Goal: Task Accomplishment & Management: Manage account settings

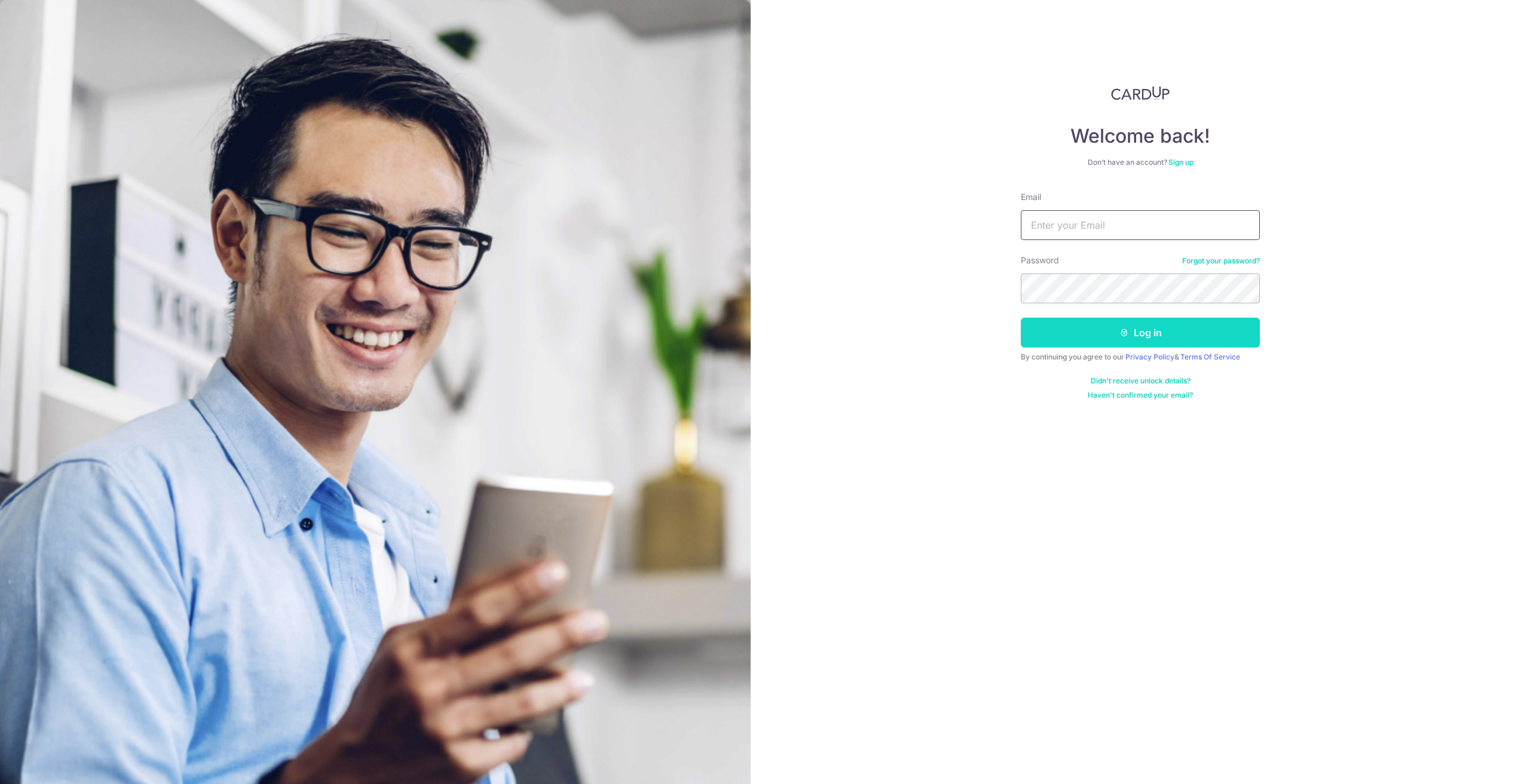
type input "[EMAIL_ADDRESS][DOMAIN_NAME]"
click at [1103, 331] on button "Log in" at bounding box center [1140, 333] width 239 height 30
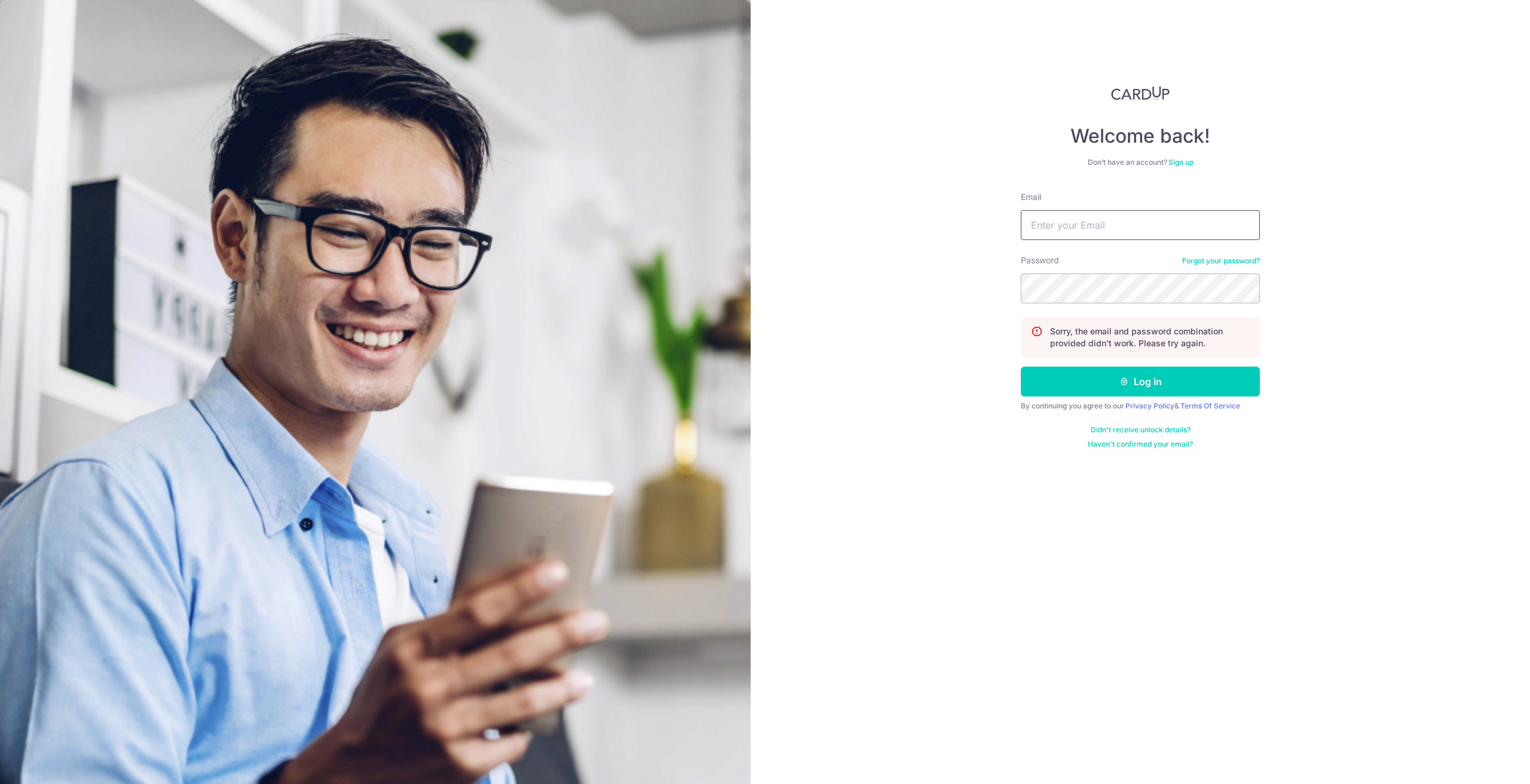
type input "[EMAIL_ADDRESS][DOMAIN_NAME]"
click at [1149, 226] on input "[EMAIL_ADDRESS][DOMAIN_NAME]" at bounding box center [1140, 225] width 239 height 30
click at [1143, 228] on input "Email" at bounding box center [1140, 225] width 239 height 30
type input "ysengoh@gmail.com"
click at [1122, 378] on icon "submit" at bounding box center [1123, 381] width 10 height 10
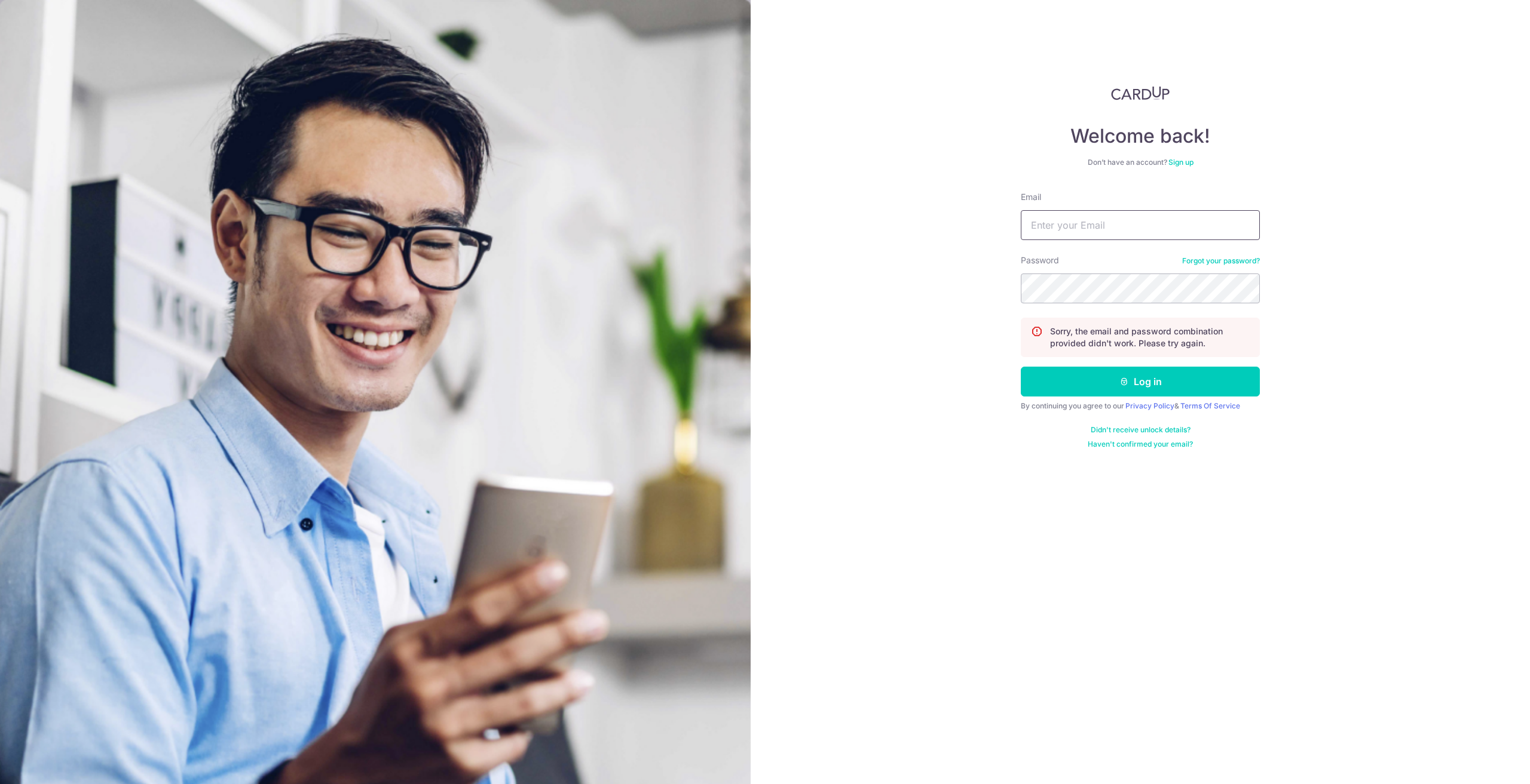
type input "[EMAIL_ADDRESS][DOMAIN_NAME]"
click at [958, 295] on div "Welcome back! Don’t have an account? Sign up Email ysengoh@gmail.com Password F…" at bounding box center [1140, 392] width 779 height 784
click at [1054, 378] on button "Log in" at bounding box center [1140, 382] width 239 height 30
type input "[EMAIL_ADDRESS][DOMAIN_NAME]"
click at [973, 294] on div "Welcome back! Don’t have an account? Sign up Email ysengoh@gmail.com Password F…" at bounding box center [1140, 392] width 779 height 784
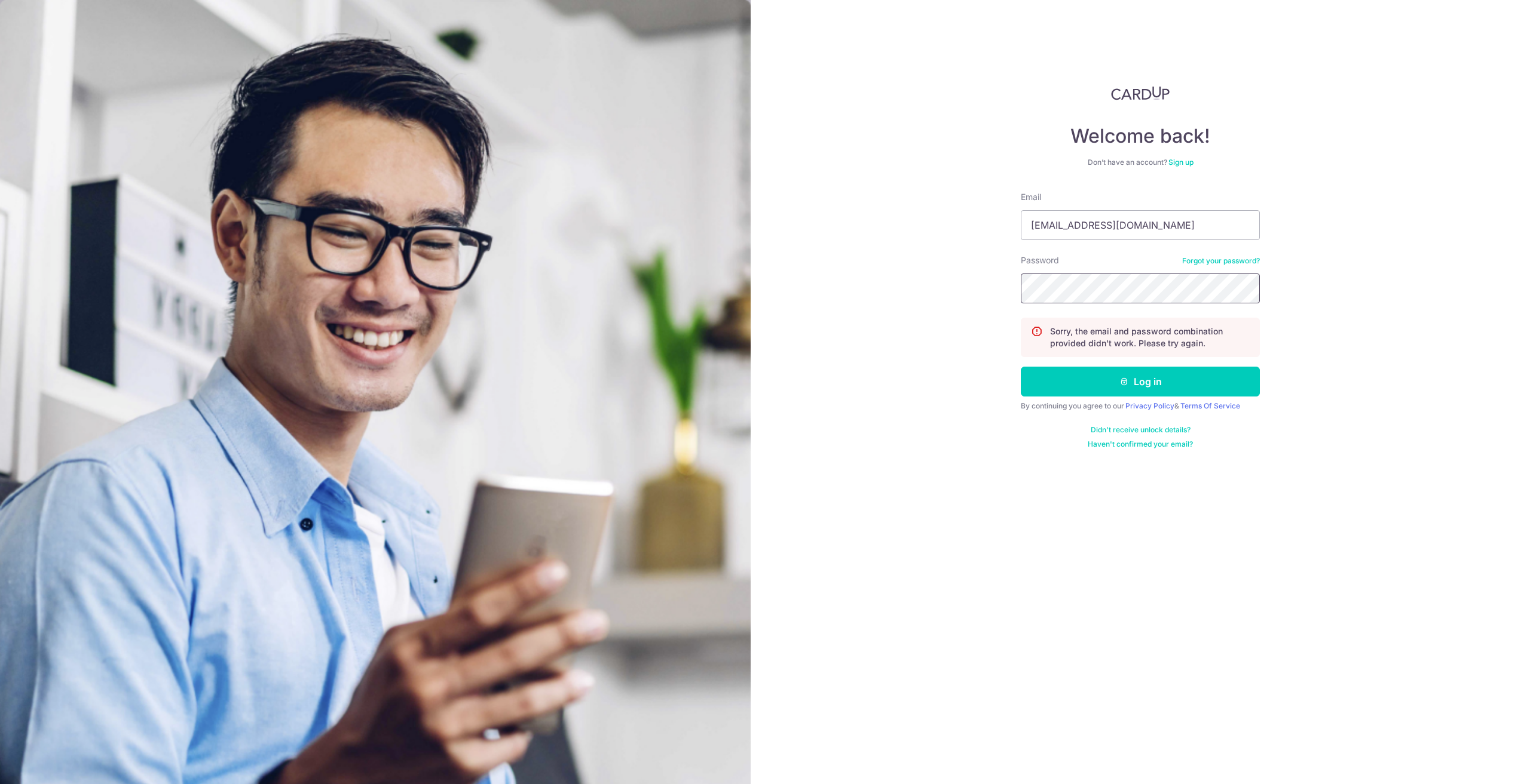
click at [885, 270] on div "Welcome back! Don’t have an account? Sign up Email ysengoh@gmail.com Password F…" at bounding box center [1140, 392] width 779 height 784
click at [1043, 382] on button "Log in" at bounding box center [1140, 382] width 239 height 30
type input "ysengoh@gmail.com"
click at [955, 285] on div "Welcome back! Don’t have an account? Sign up Email ysengoh@gmail.com Password F…" at bounding box center [1140, 392] width 779 height 784
click at [907, 278] on div "Welcome back! Don’t have an account? Sign up Email ysengoh@gmail.com Password F…" at bounding box center [1140, 392] width 779 height 784
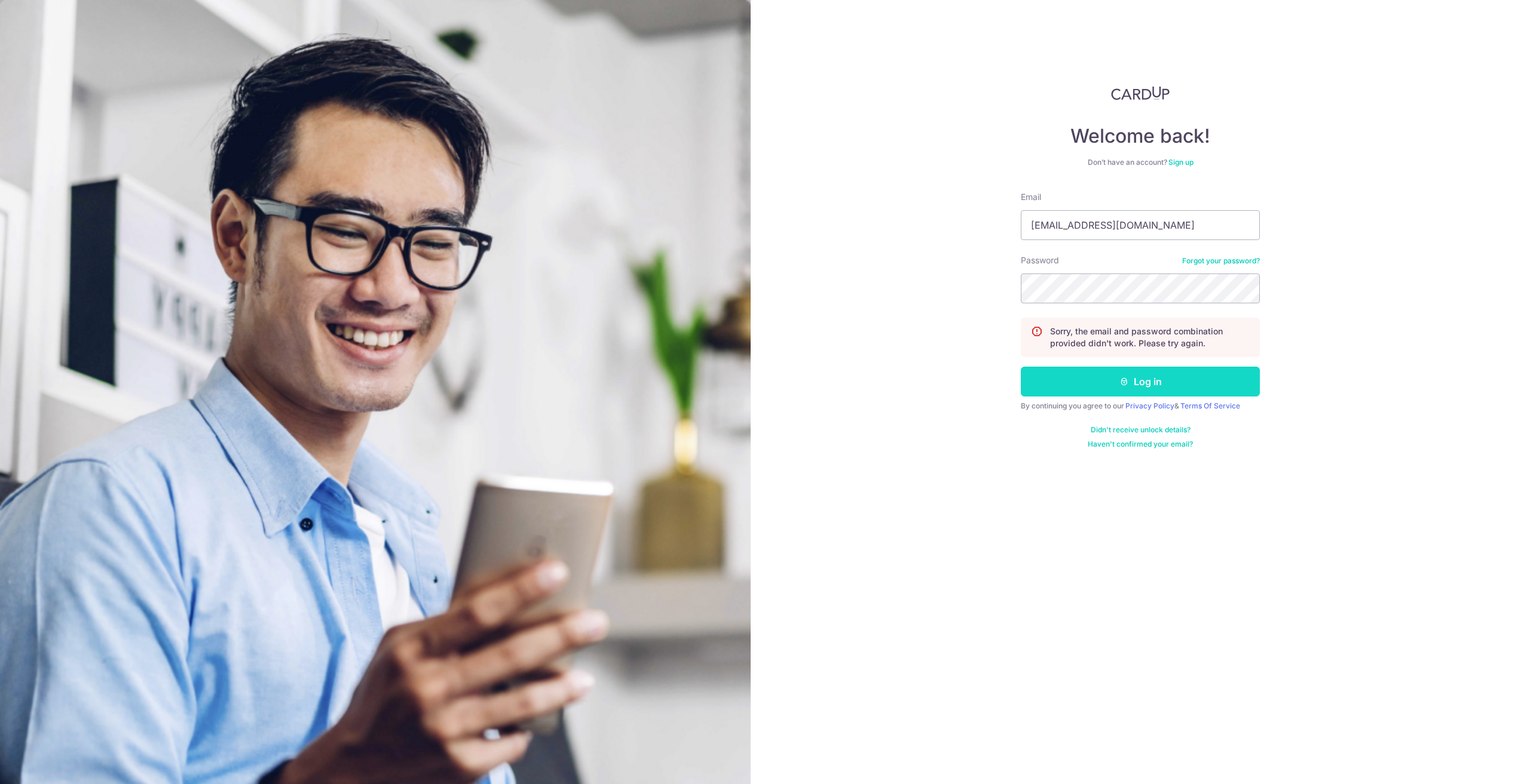
click at [1040, 386] on button "Log in" at bounding box center [1140, 382] width 239 height 30
type input "ysengoh@gmail.com"
click at [1205, 260] on link "Forgot your password?" at bounding box center [1221, 261] width 77 height 10
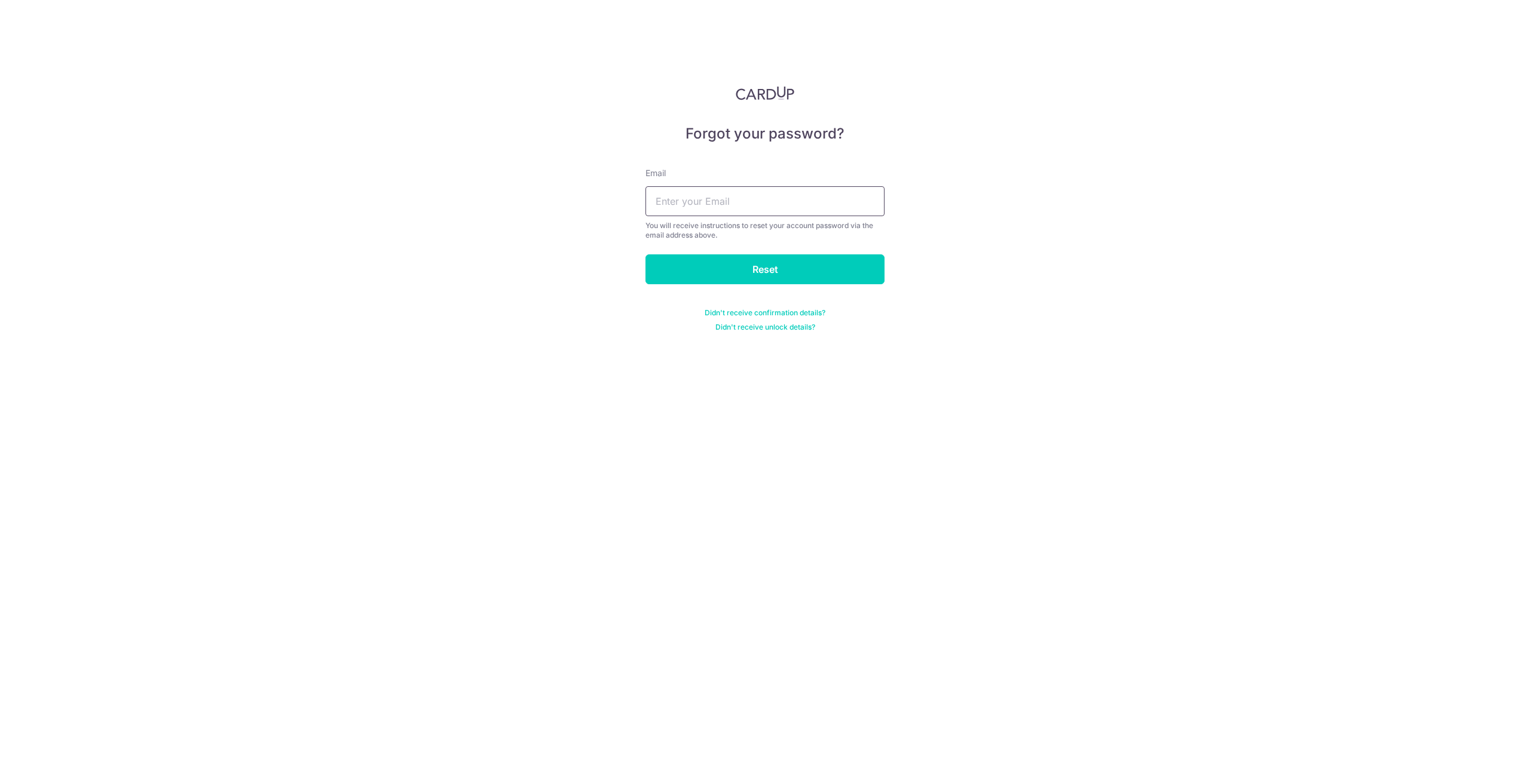
click at [752, 210] on input "text" at bounding box center [765, 201] width 239 height 30
type input "ysengoh@gmail.com"
click at [756, 266] on input "Reset" at bounding box center [765, 269] width 239 height 30
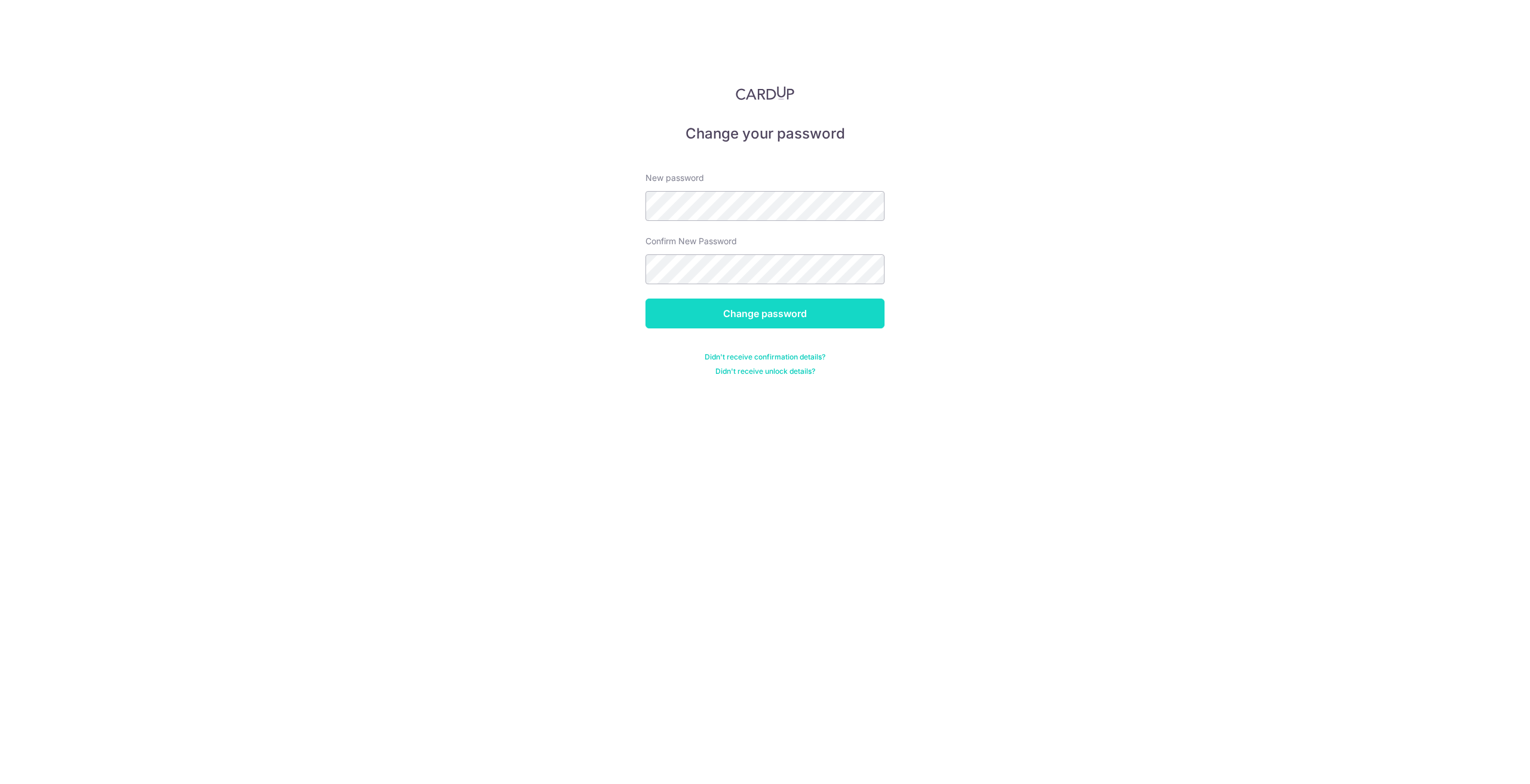
click at [772, 313] on input "Change password" at bounding box center [765, 314] width 239 height 30
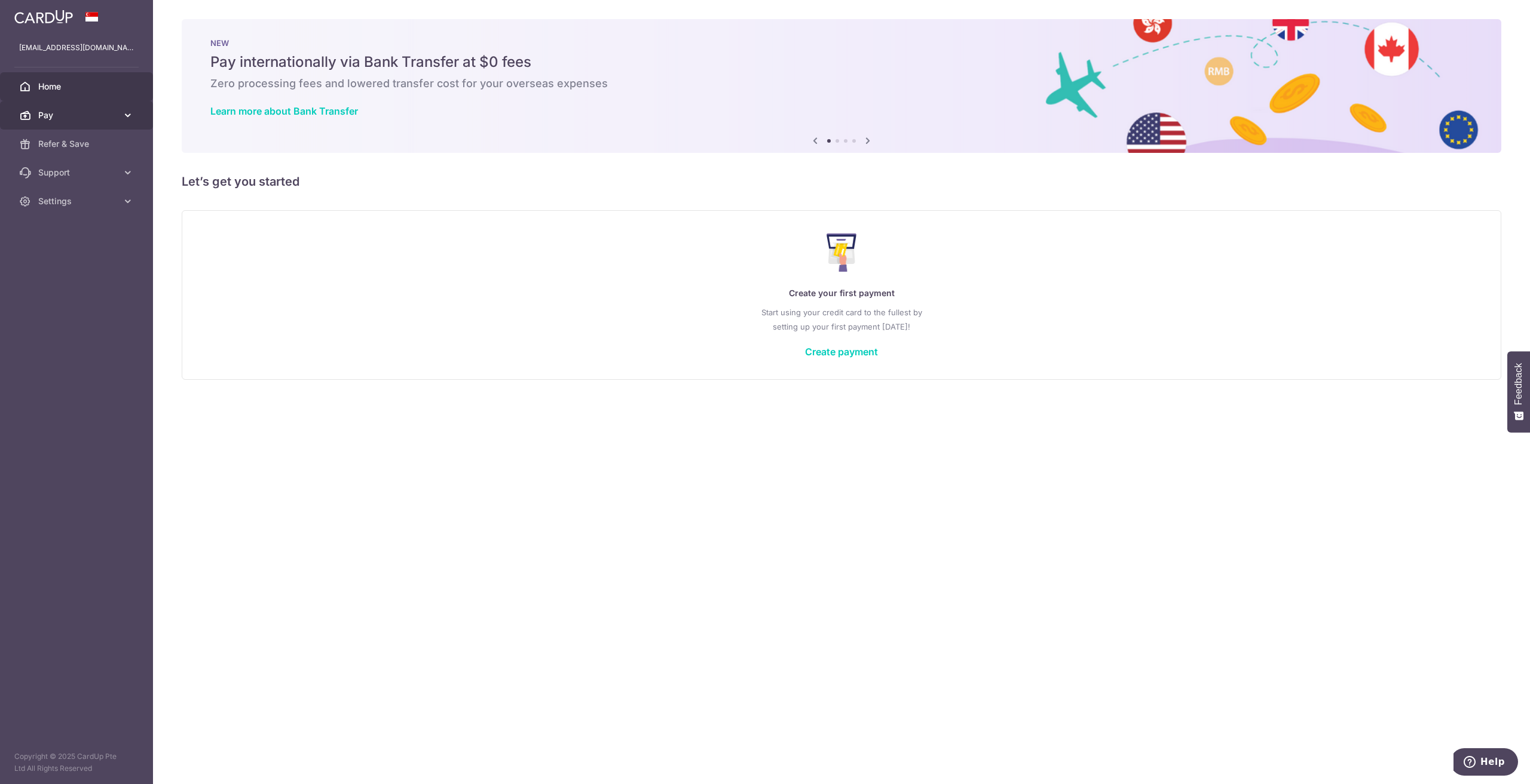
click at [126, 117] on body "ysengoh@gmail.com Home Pay Payments Recipients Cards Refer & Save Support FAQ C…" at bounding box center [765, 392] width 1530 height 784
click at [68, 117] on span "Pay" at bounding box center [77, 115] width 79 height 12
click at [71, 149] on span "Payments" at bounding box center [77, 144] width 79 height 12
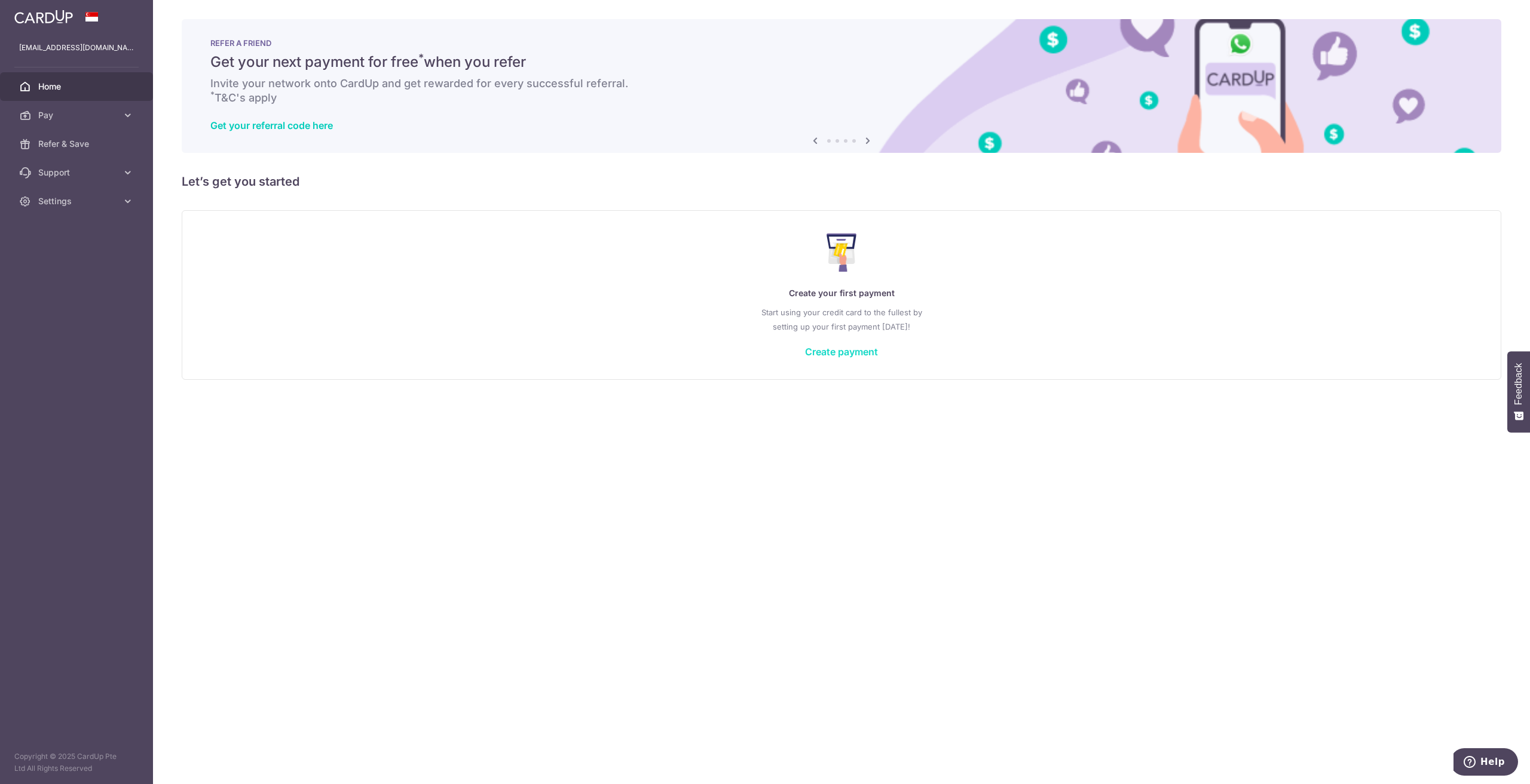
click at [827, 350] on link "Create payment" at bounding box center [842, 351] width 73 height 12
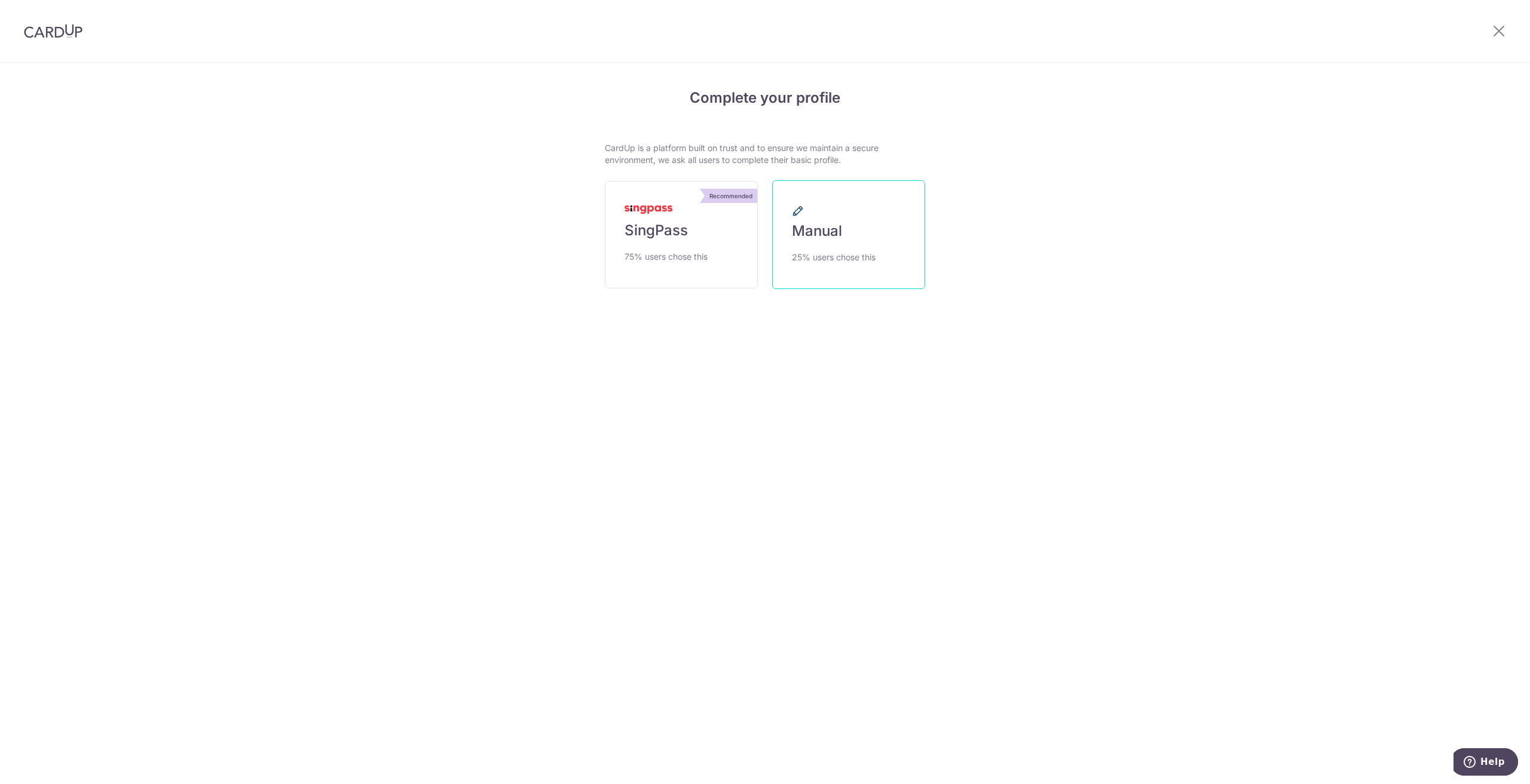
click at [859, 265] on link "Manual 25% users chose this" at bounding box center [848, 235] width 153 height 108
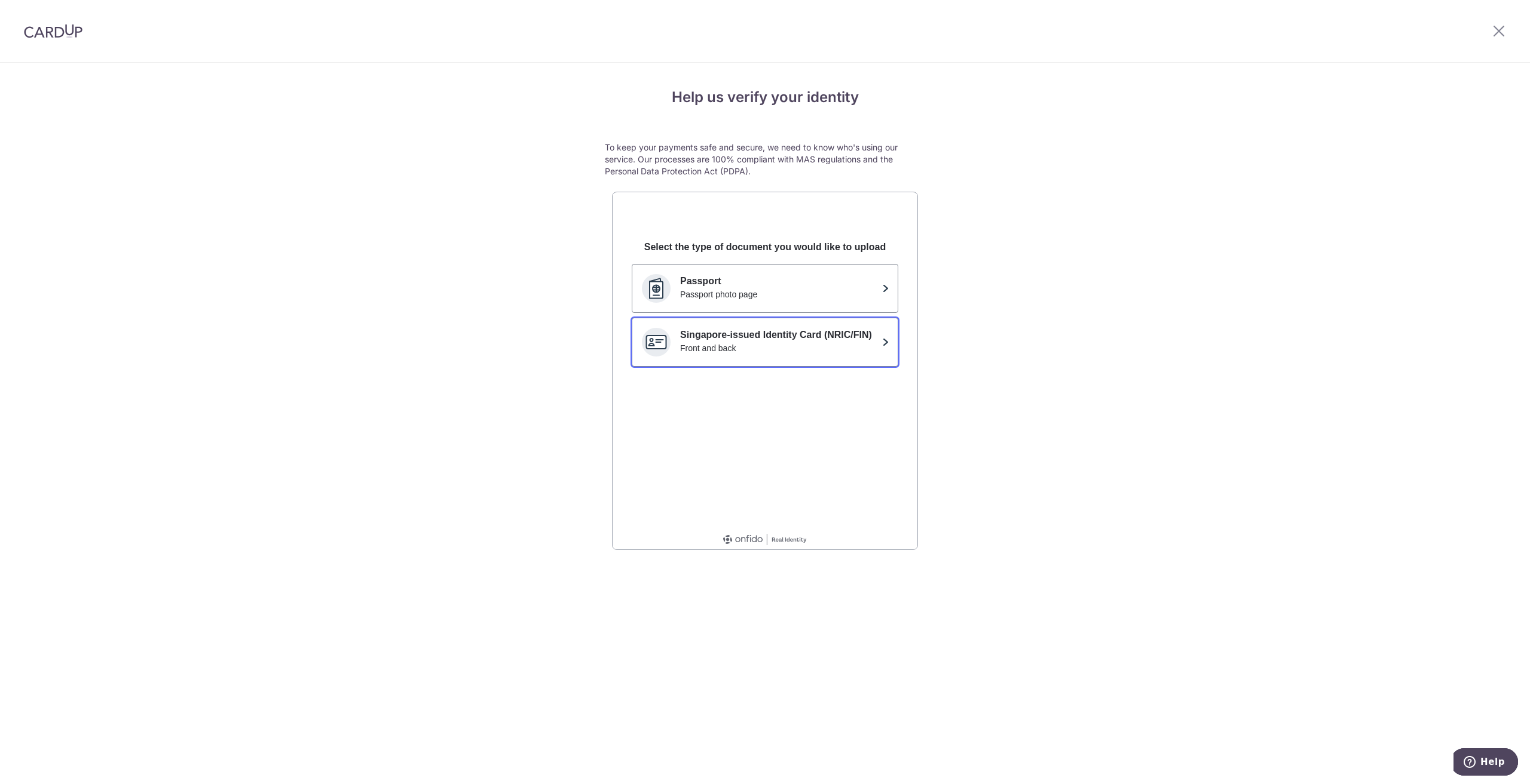
click at [865, 348] on div "Front and back" at bounding box center [778, 349] width 197 height 12
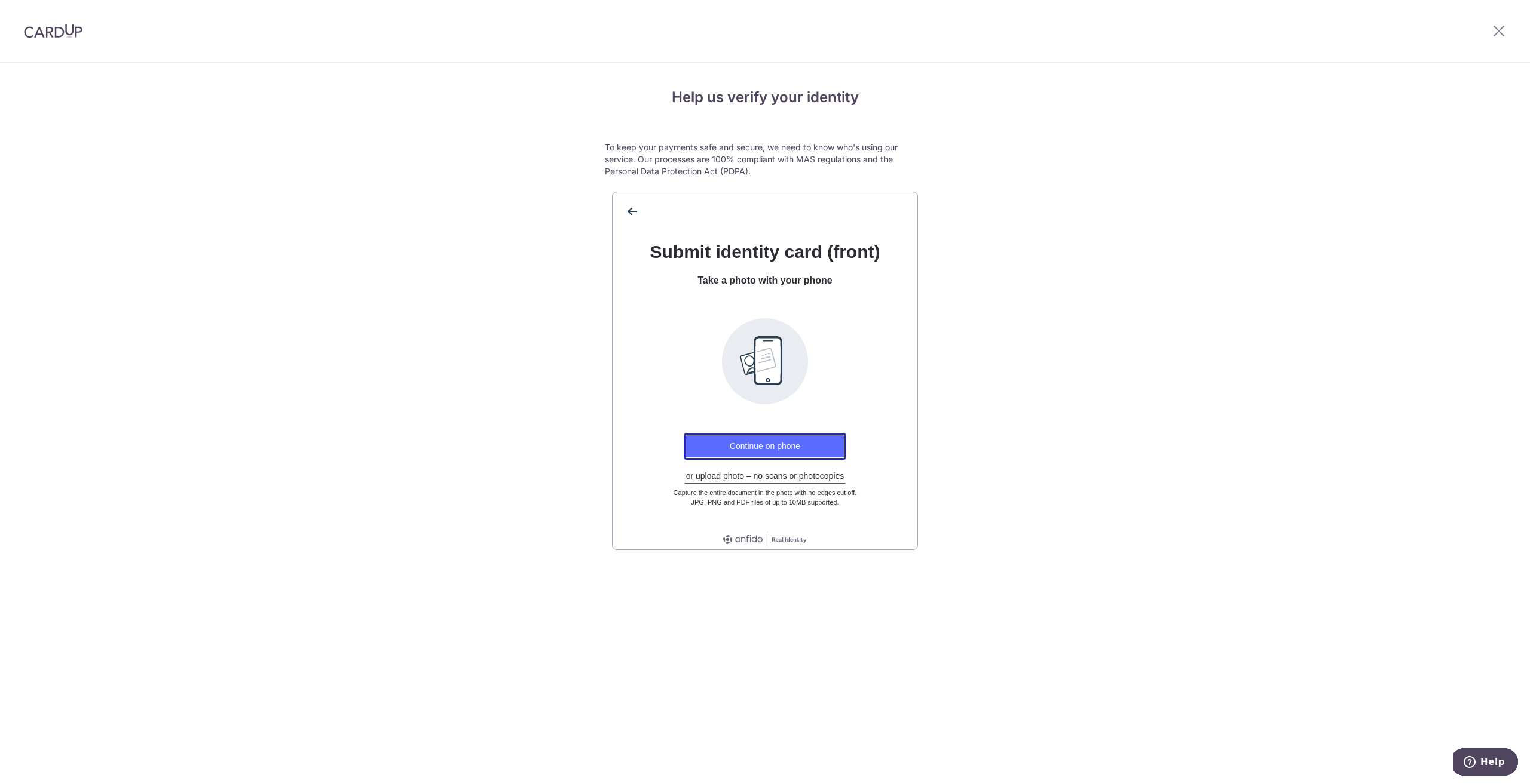
click at [795, 440] on button "Continue on phone" at bounding box center [765, 447] width 163 height 27
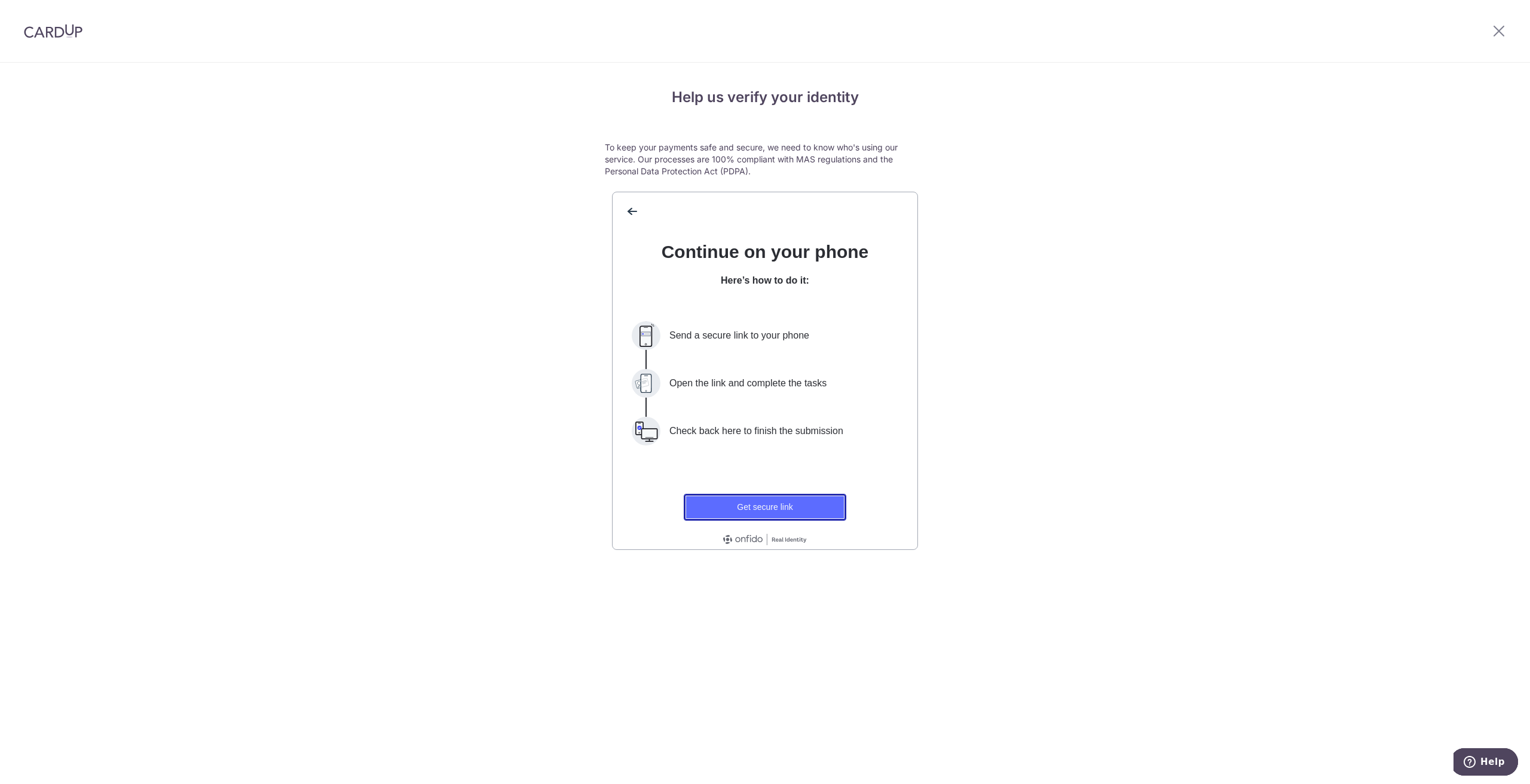
click at [784, 506] on button "Get secure link" at bounding box center [765, 508] width 163 height 27
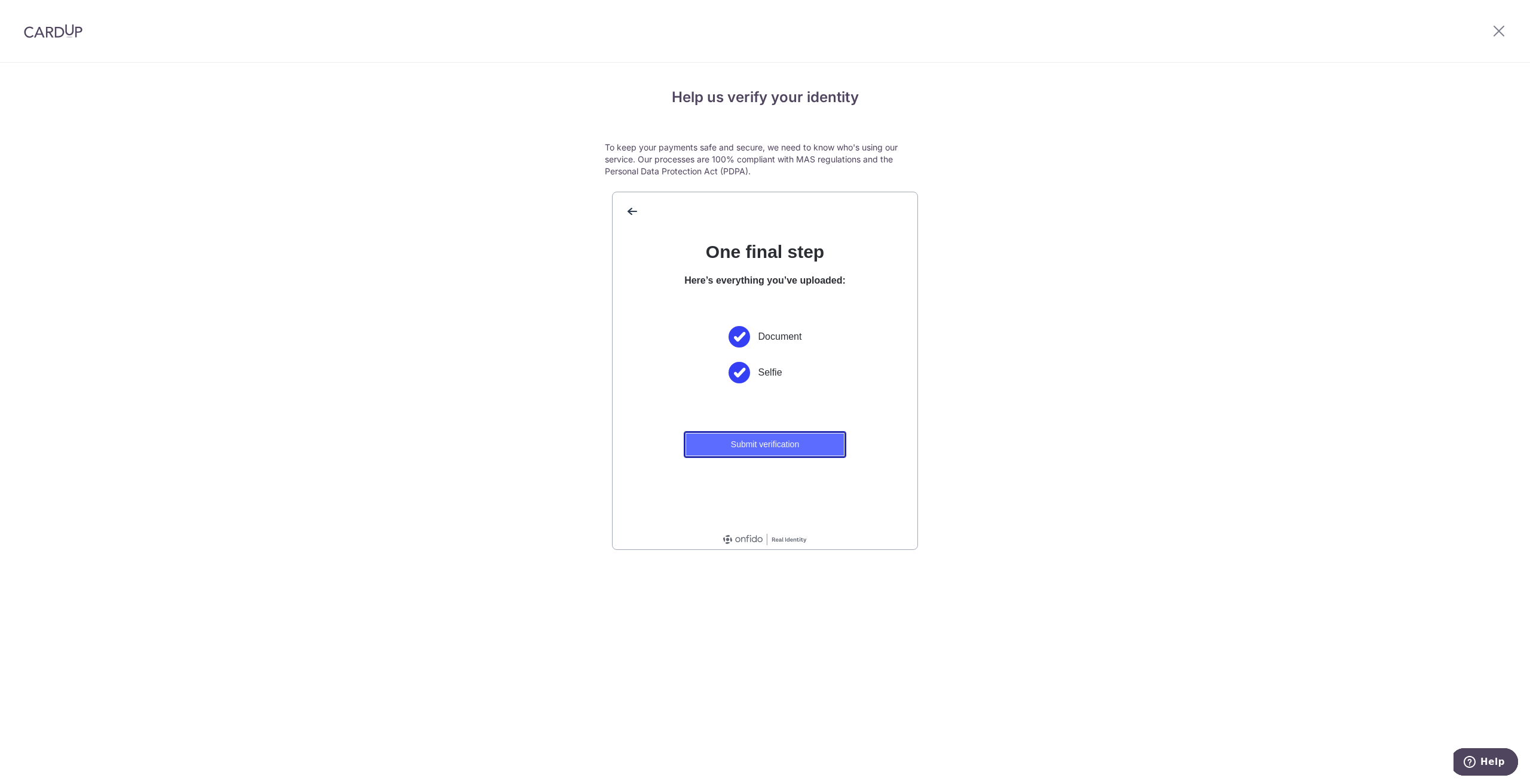
click at [787, 443] on button "Submit verification" at bounding box center [765, 444] width 163 height 27
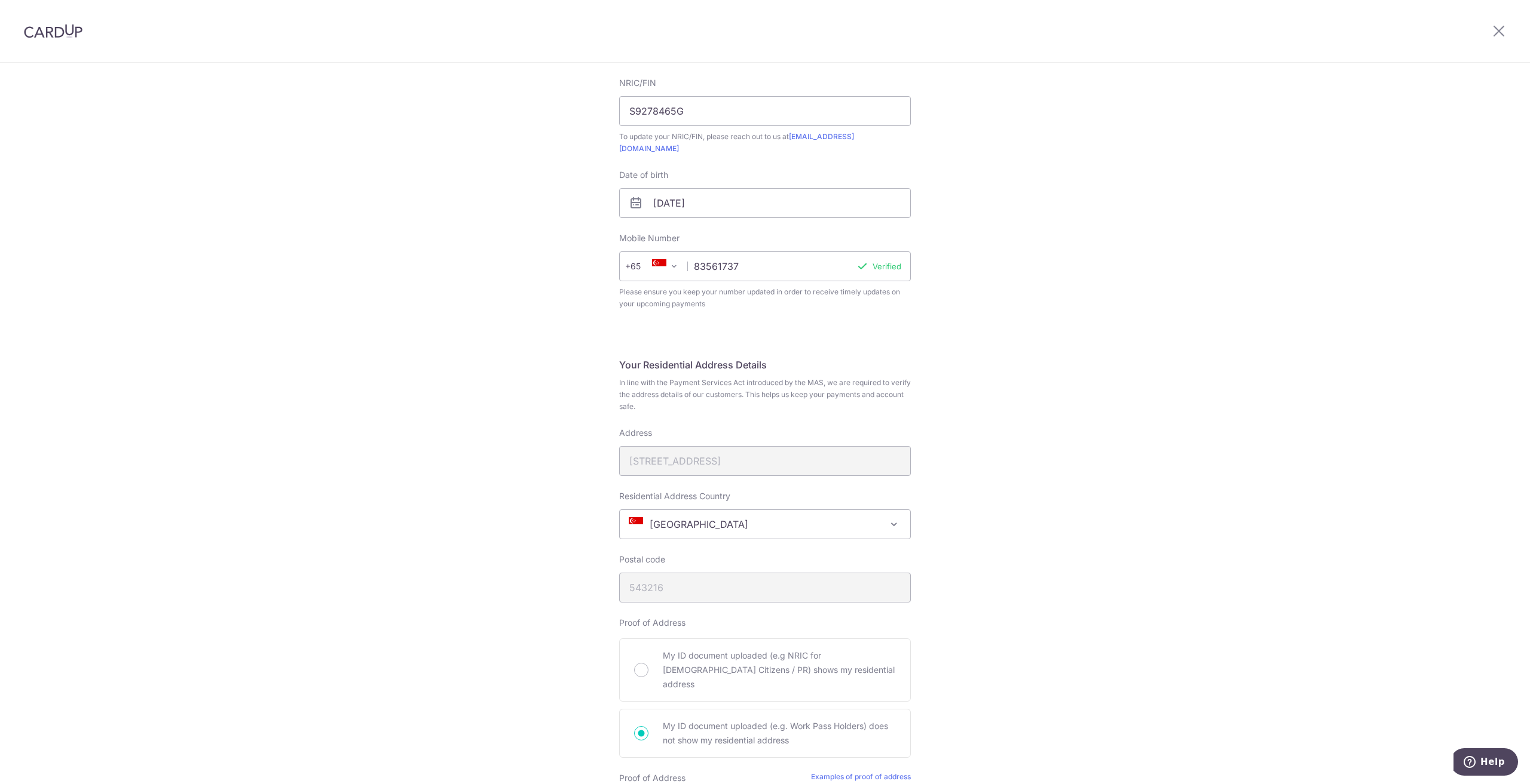
scroll to position [358, 0]
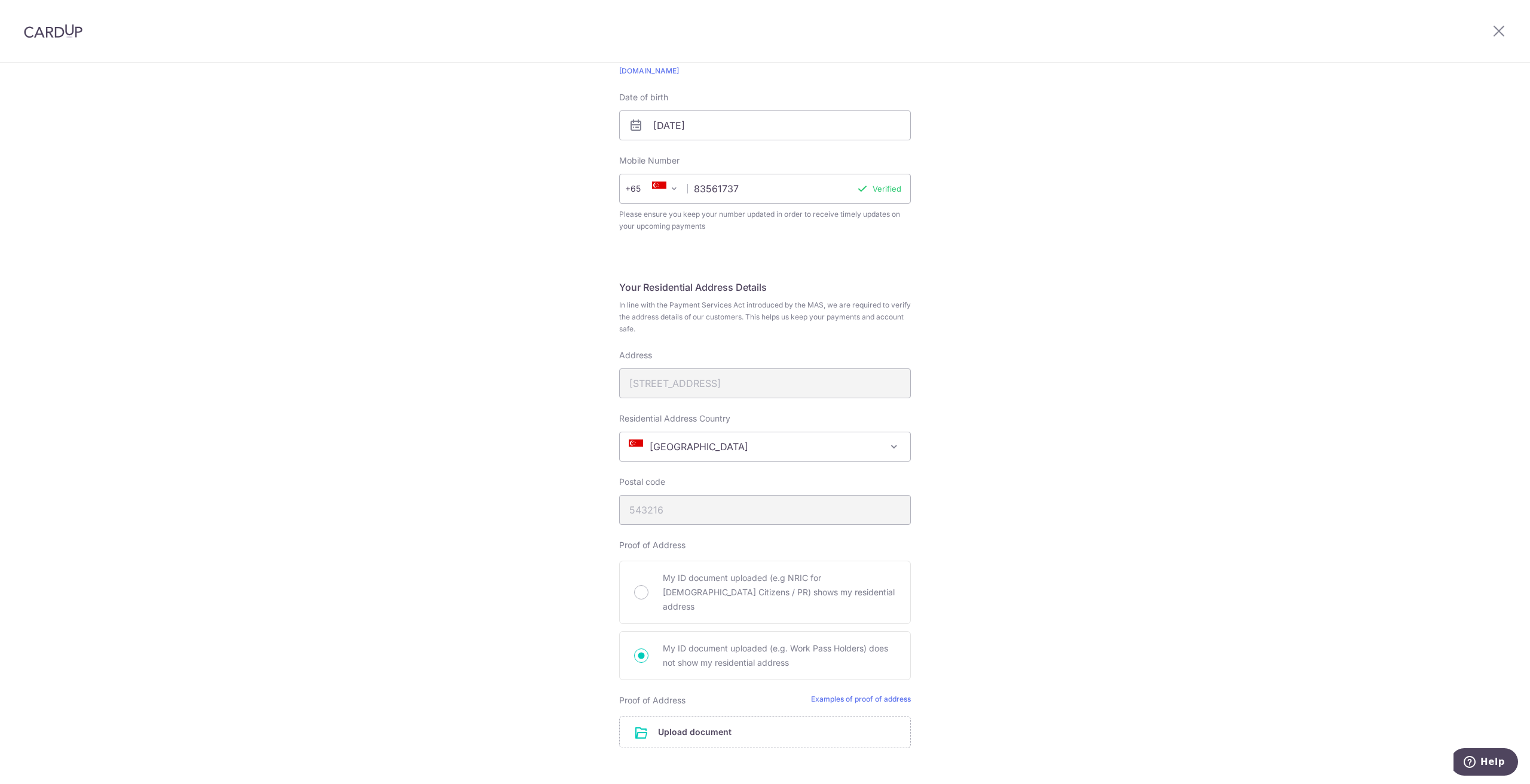
click at [760, 379] on div "Address 216C Compassvale Drive" at bounding box center [765, 374] width 291 height 49
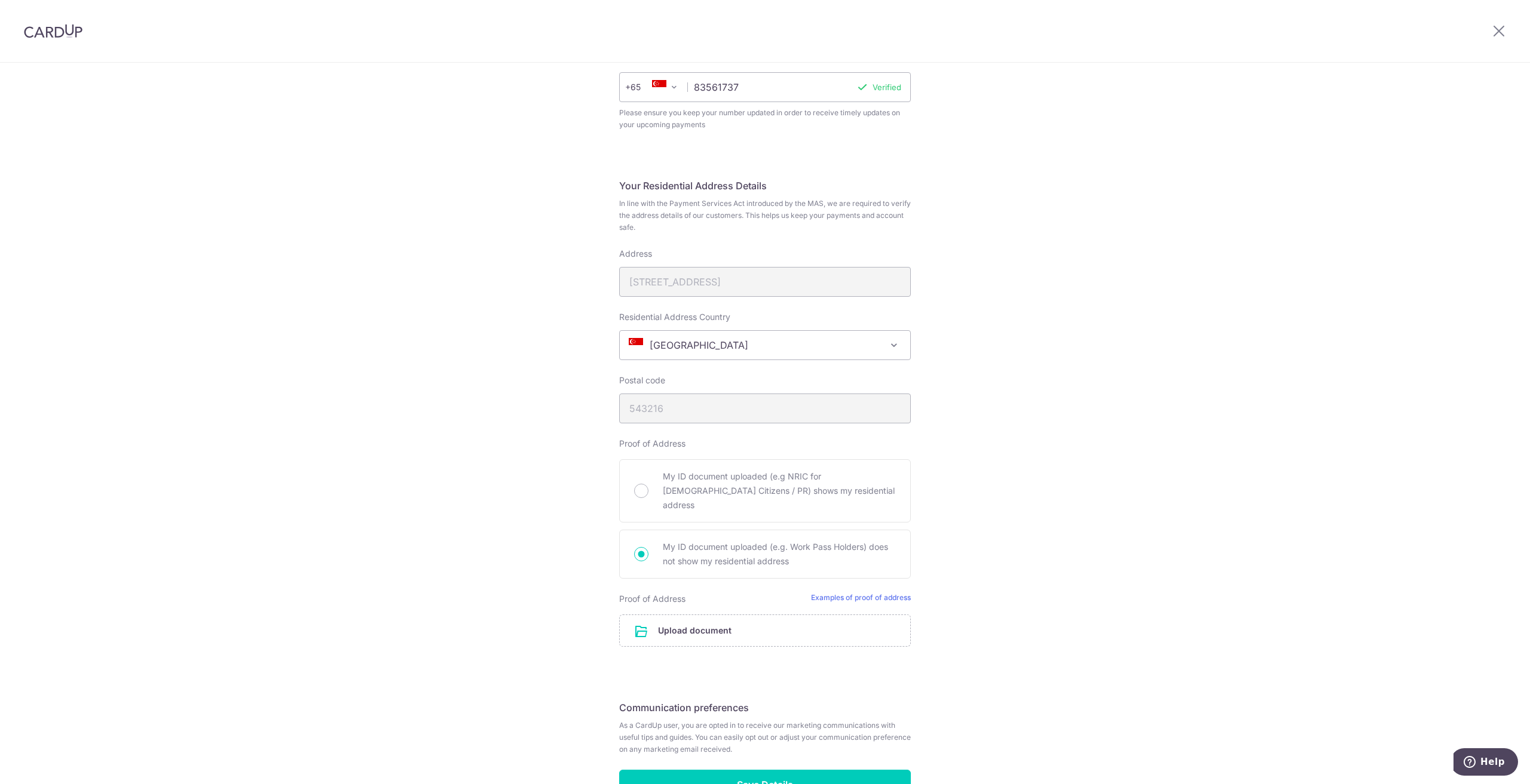
scroll to position [478, 0]
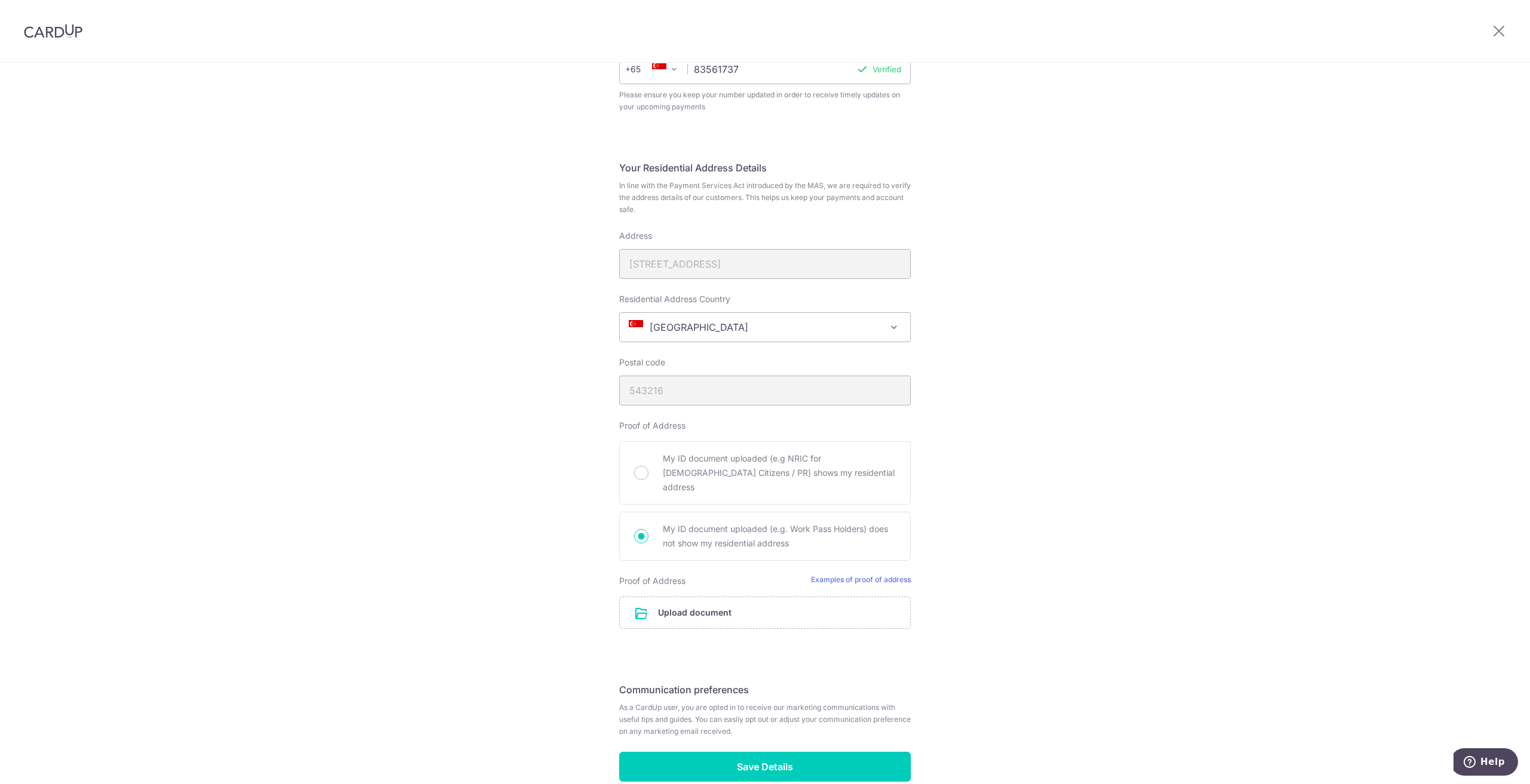
click at [802, 322] on span "[GEOGRAPHIC_DATA]" at bounding box center [765, 327] width 291 height 29
click at [720, 260] on div "Address 216C Compassvale Drive" at bounding box center [765, 254] width 291 height 49
click at [717, 252] on div "Address 216C Compassvale Drive" at bounding box center [765, 254] width 291 height 49
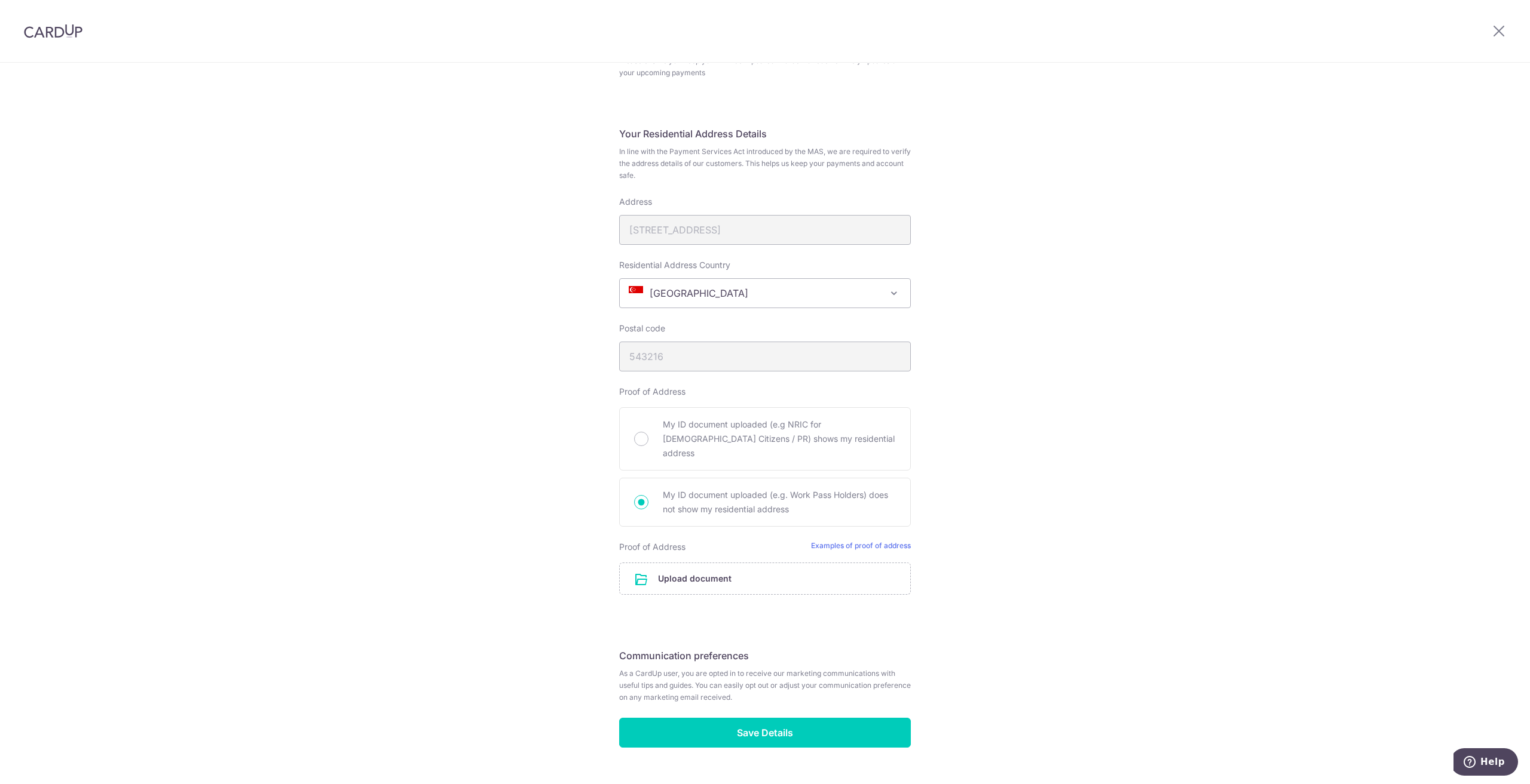
scroll to position [515, 0]
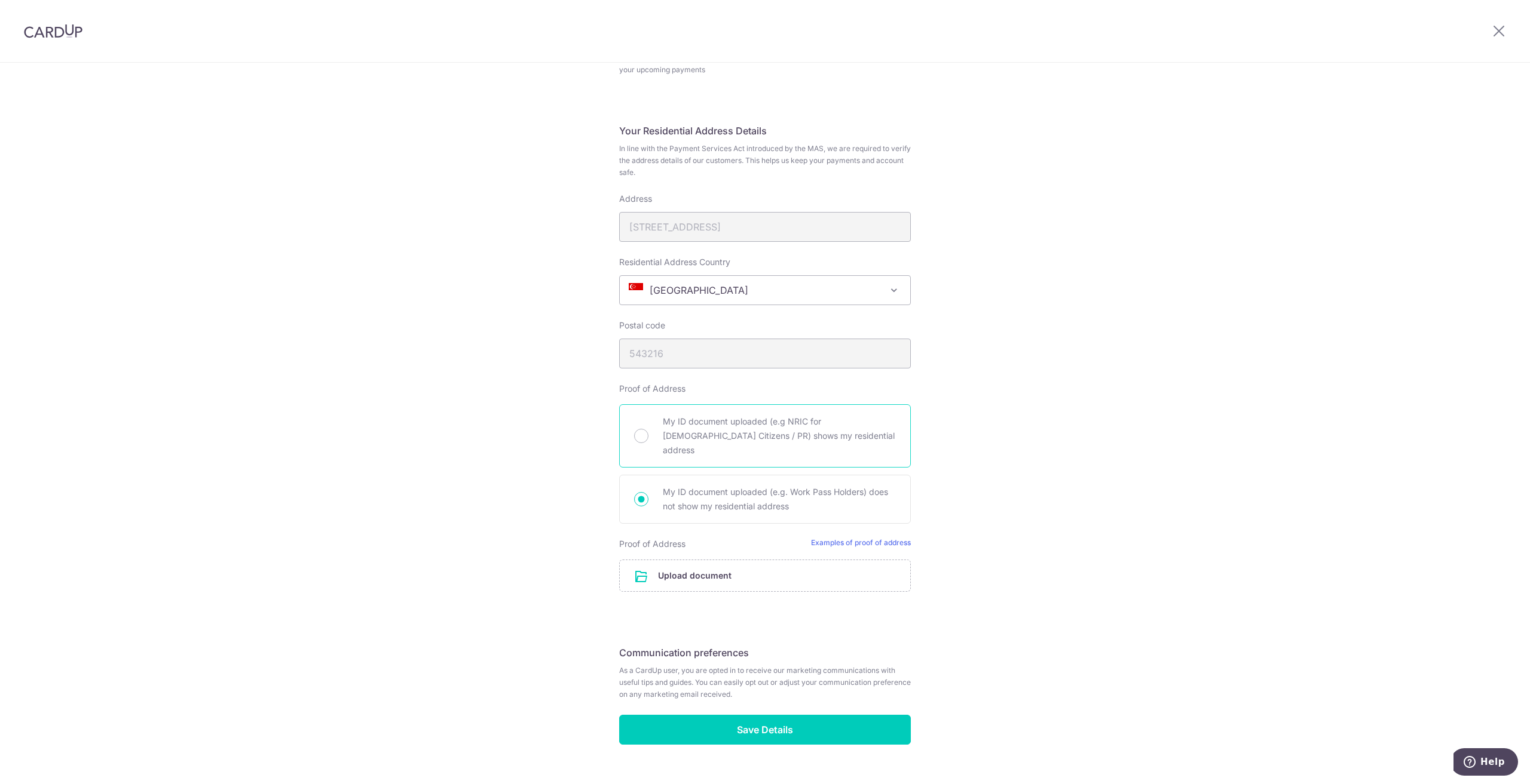
click at [754, 420] on span "My ID document uploaded (e.g NRIC for [DEMOGRAPHIC_DATA] Citizens / PR) shows m…" at bounding box center [778, 436] width 233 height 43
click at [648, 429] on input "My ID document uploaded (e.g NRIC for [DEMOGRAPHIC_DATA] Citizens / PR) shows m…" at bounding box center [641, 435] width 14 height 14
radio input "true"
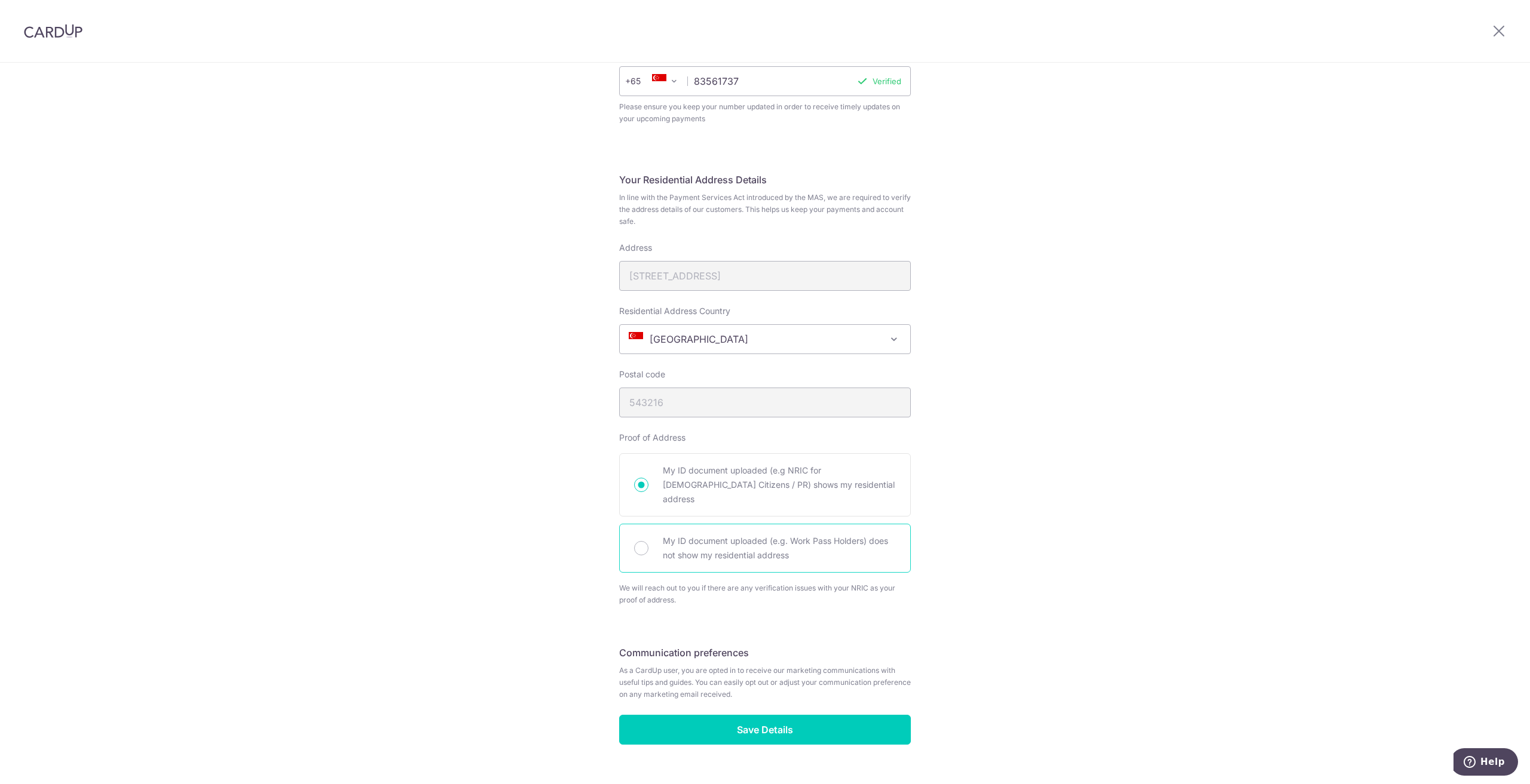
click at [754, 534] on span "My ID document uploaded (e.g. Work Pass Holders) does not show my residential a…" at bounding box center [778, 548] width 233 height 29
click at [648, 541] on input "My ID document uploaded (e.g. Work Pass Holders) does not show my residential a…" at bounding box center [641, 548] width 14 height 14
radio input "true"
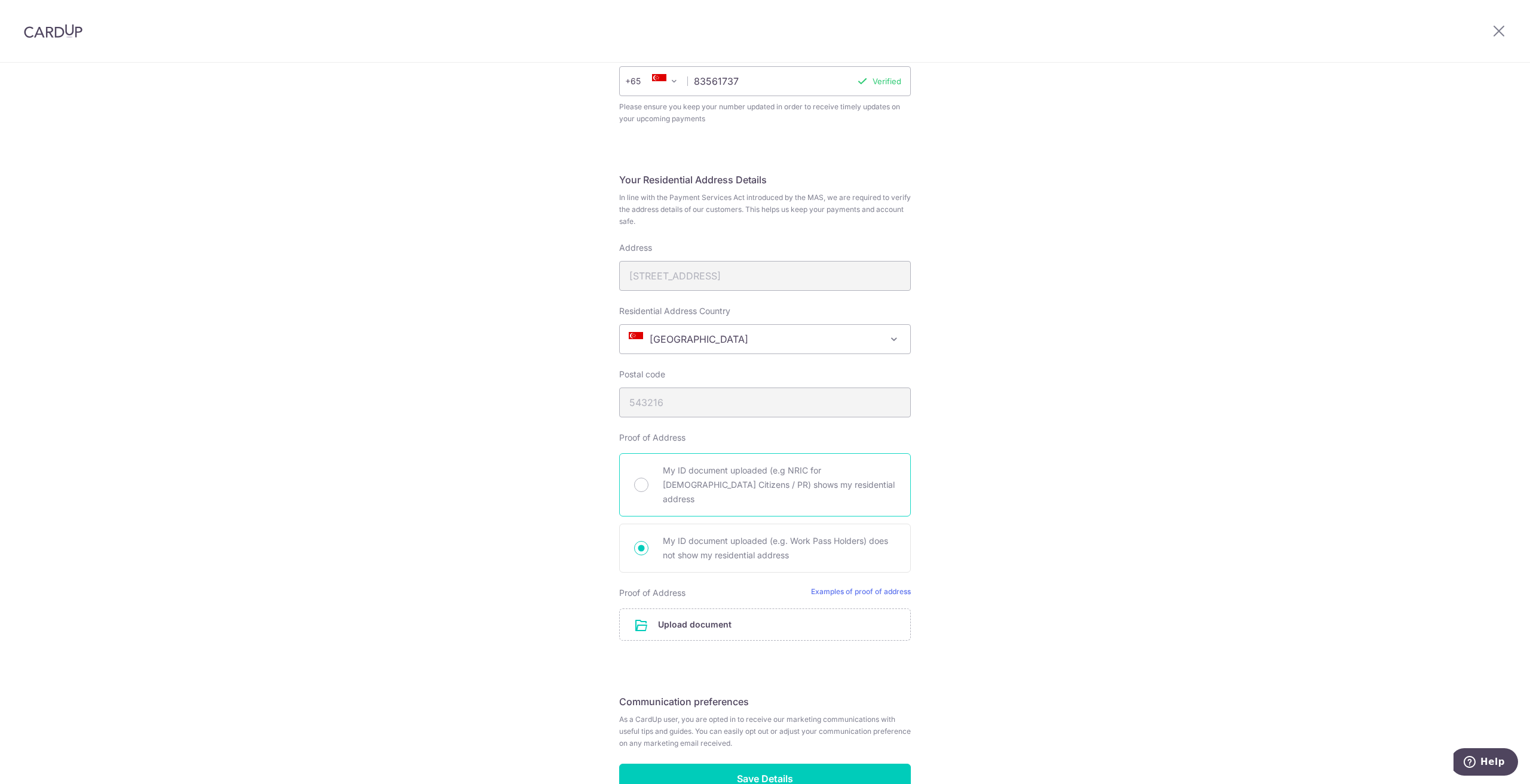
click at [735, 464] on span "My ID document uploaded (e.g NRIC for [DEMOGRAPHIC_DATA] Citizens / PR) shows m…" at bounding box center [778, 485] width 233 height 43
click at [648, 478] on input "My ID document uploaded (e.g NRIC for [DEMOGRAPHIC_DATA] Citizens / PR) shows m…" at bounding box center [641, 485] width 14 height 14
radio input "true"
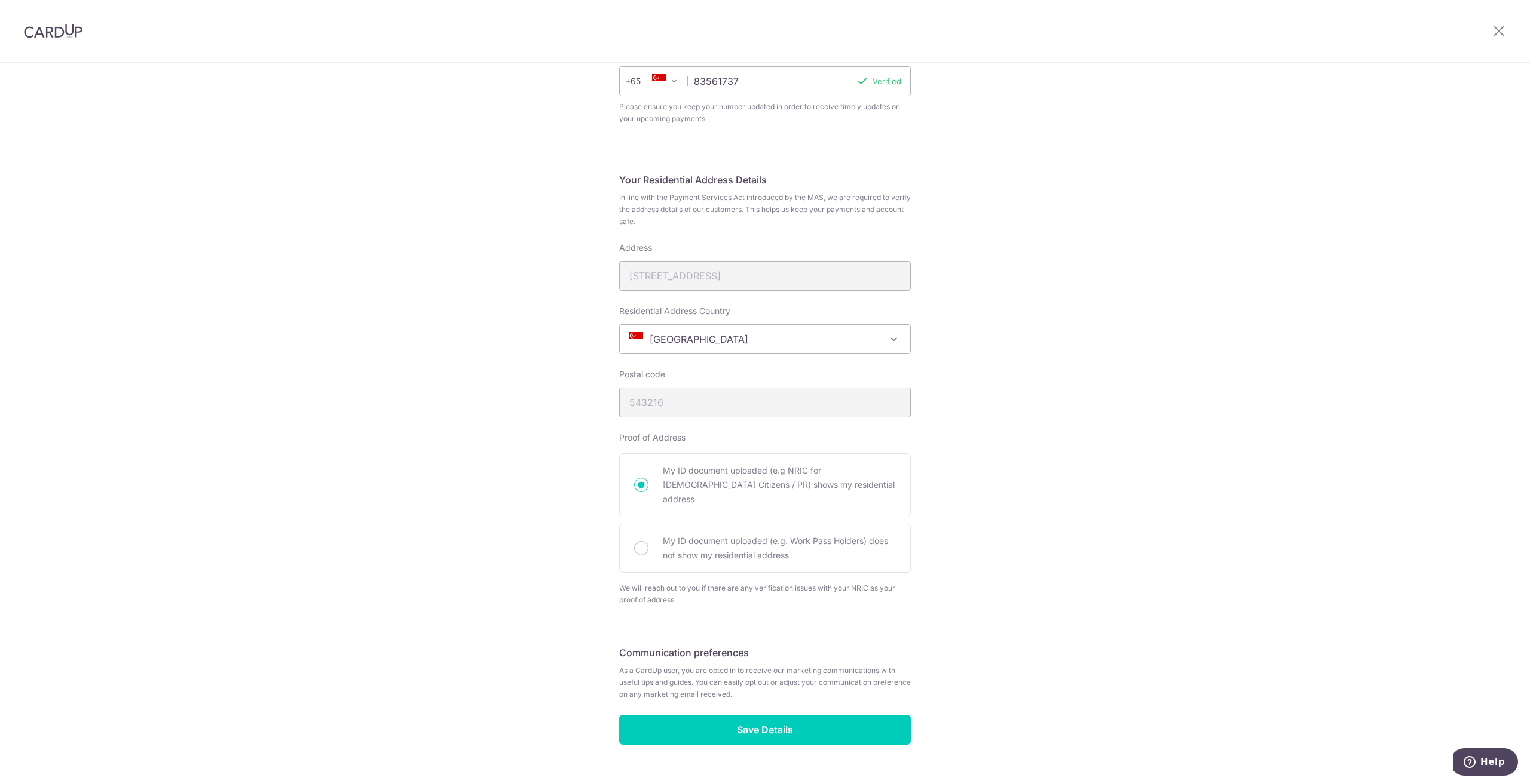
click at [665, 393] on div "Postal code 543216" at bounding box center [765, 393] width 291 height 49
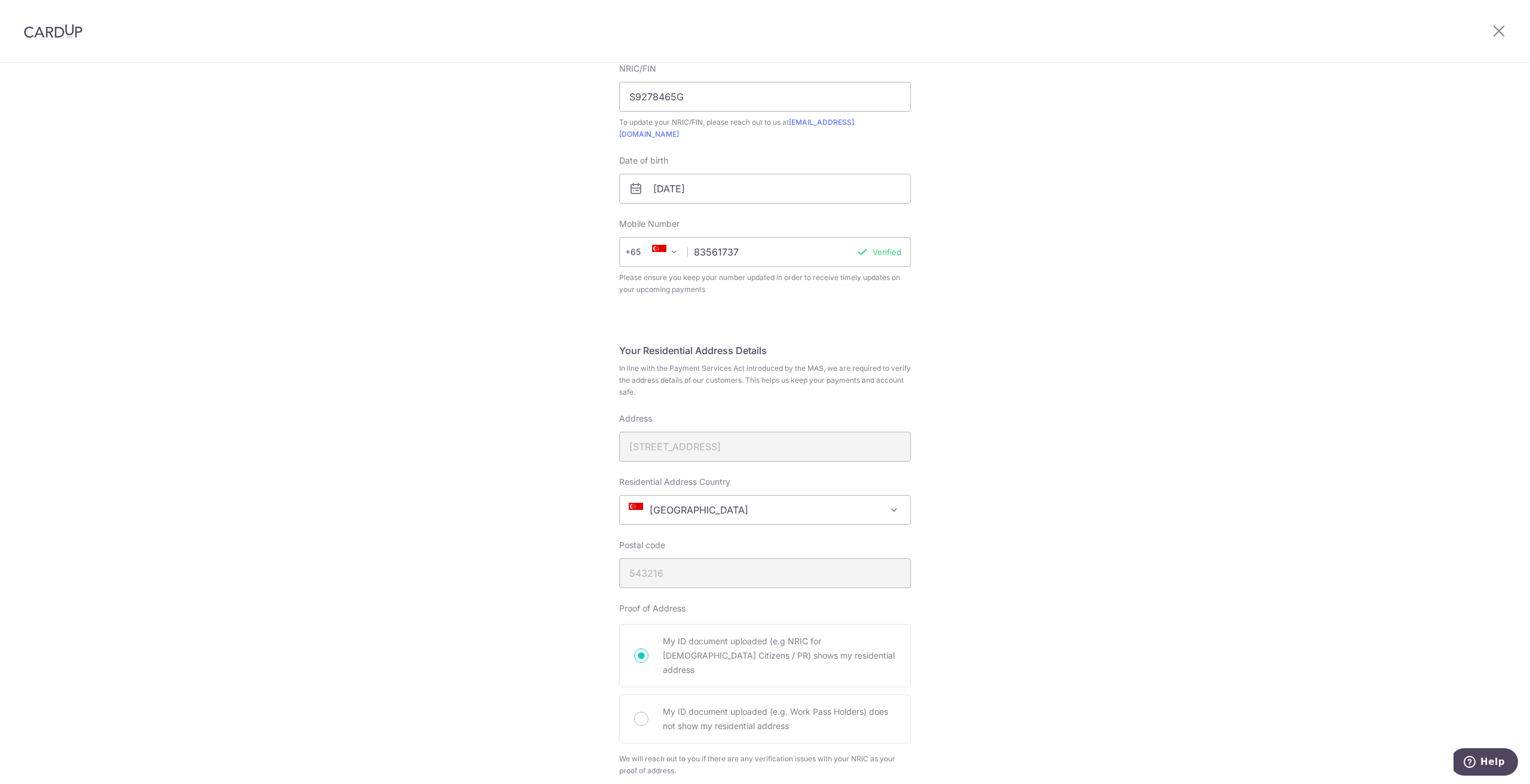
scroll to position [299, 0]
click at [775, 418] on div "Address 216C Compassvale Drive" at bounding box center [765, 434] width 291 height 49
click at [764, 430] on div "Address 216C Compassvale Drive" at bounding box center [765, 434] width 291 height 49
drag, startPoint x: 762, startPoint y: 431, endPoint x: 682, endPoint y: 445, distance: 81.2
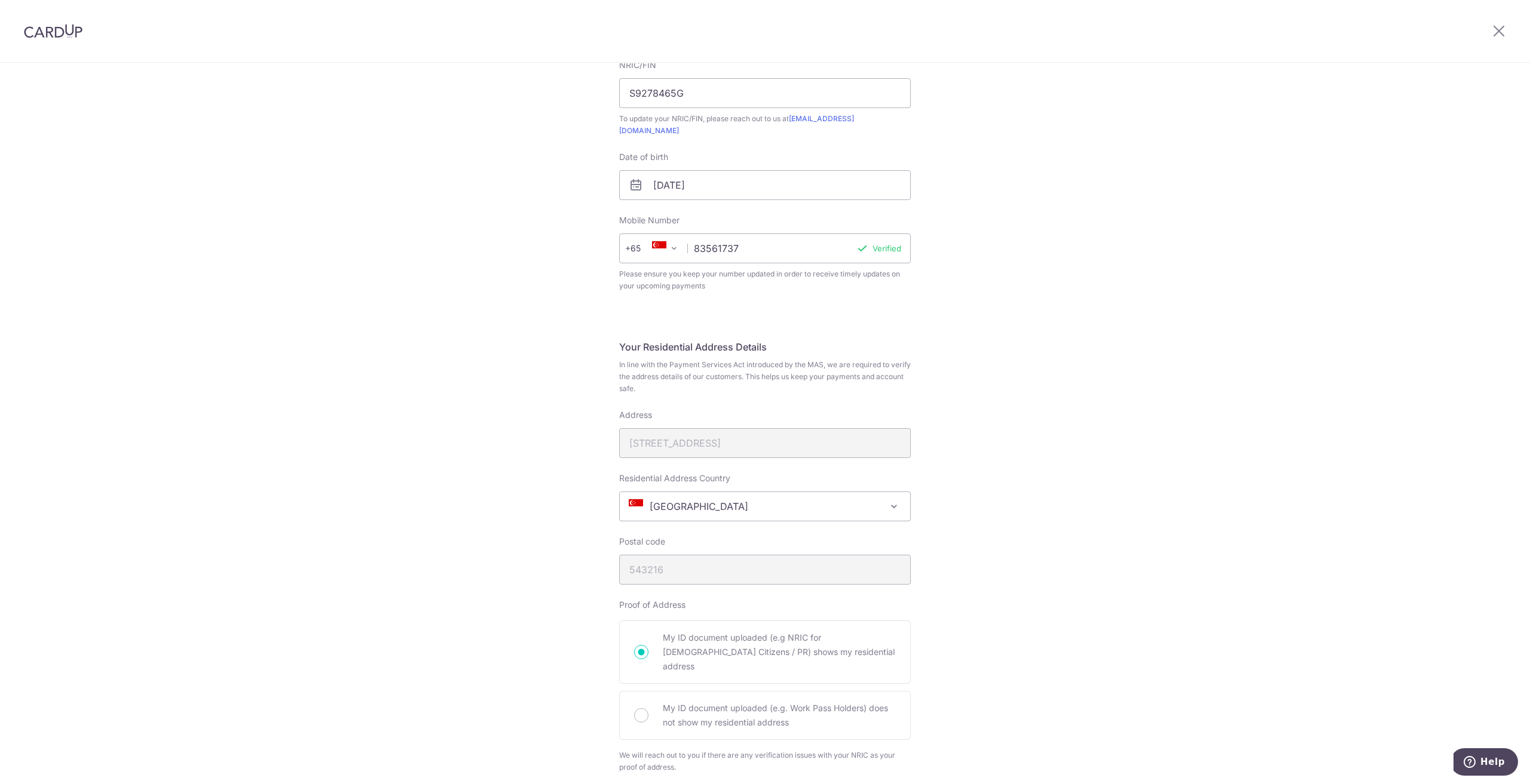
click at [682, 445] on div "Address 216C Compassvale Drive" at bounding box center [765, 434] width 291 height 49
click at [688, 431] on div "Address 216C Compassvale Drive" at bounding box center [765, 434] width 291 height 49
click at [693, 431] on div "Address [STREET_ADDRESS]" at bounding box center [765, 434] width 291 height 49
click at [1500, 31] on icon at bounding box center [1498, 30] width 14 height 15
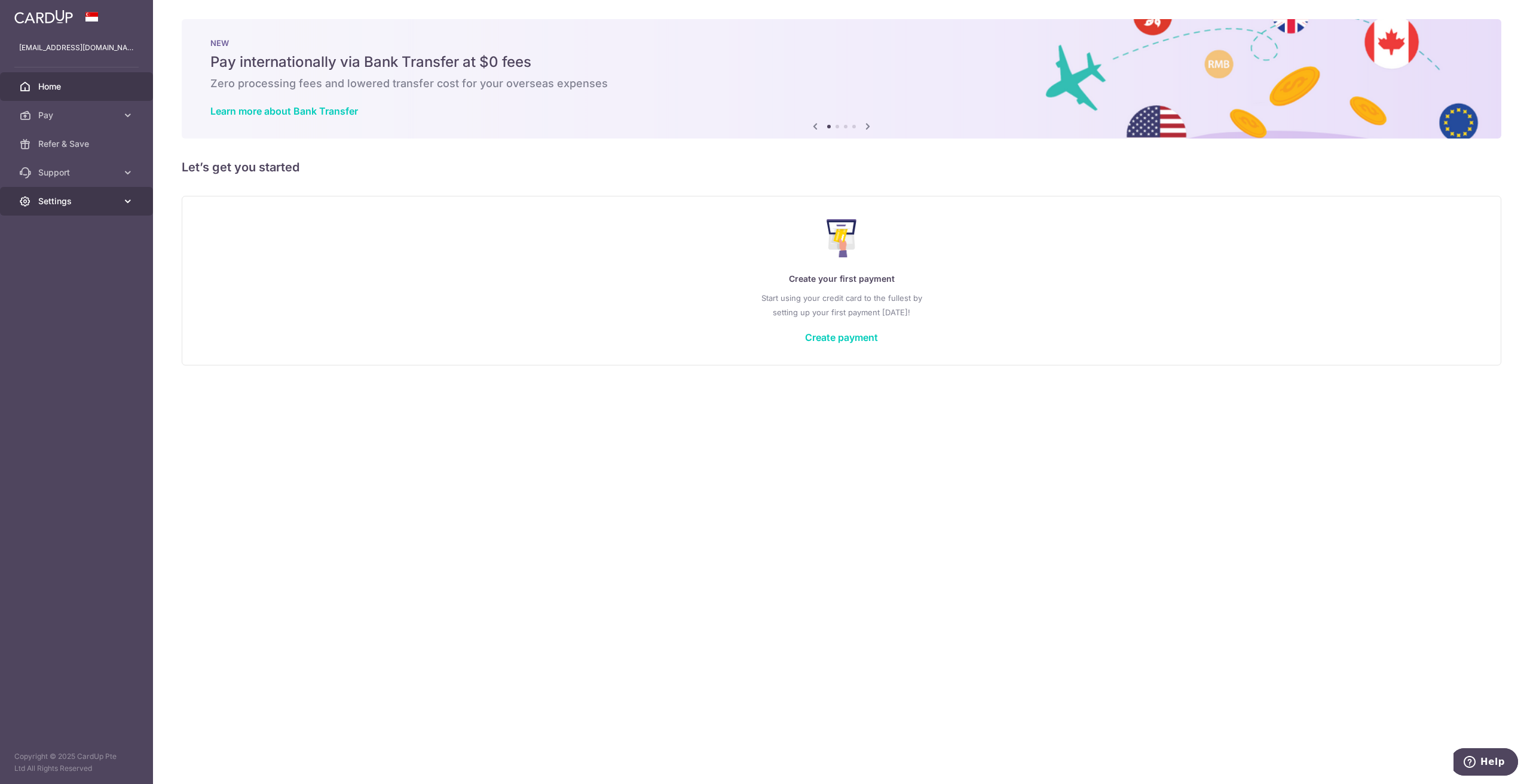
click at [65, 196] on span "Settings" at bounding box center [77, 201] width 79 height 12
click at [68, 231] on span "Account" at bounding box center [77, 230] width 79 height 12
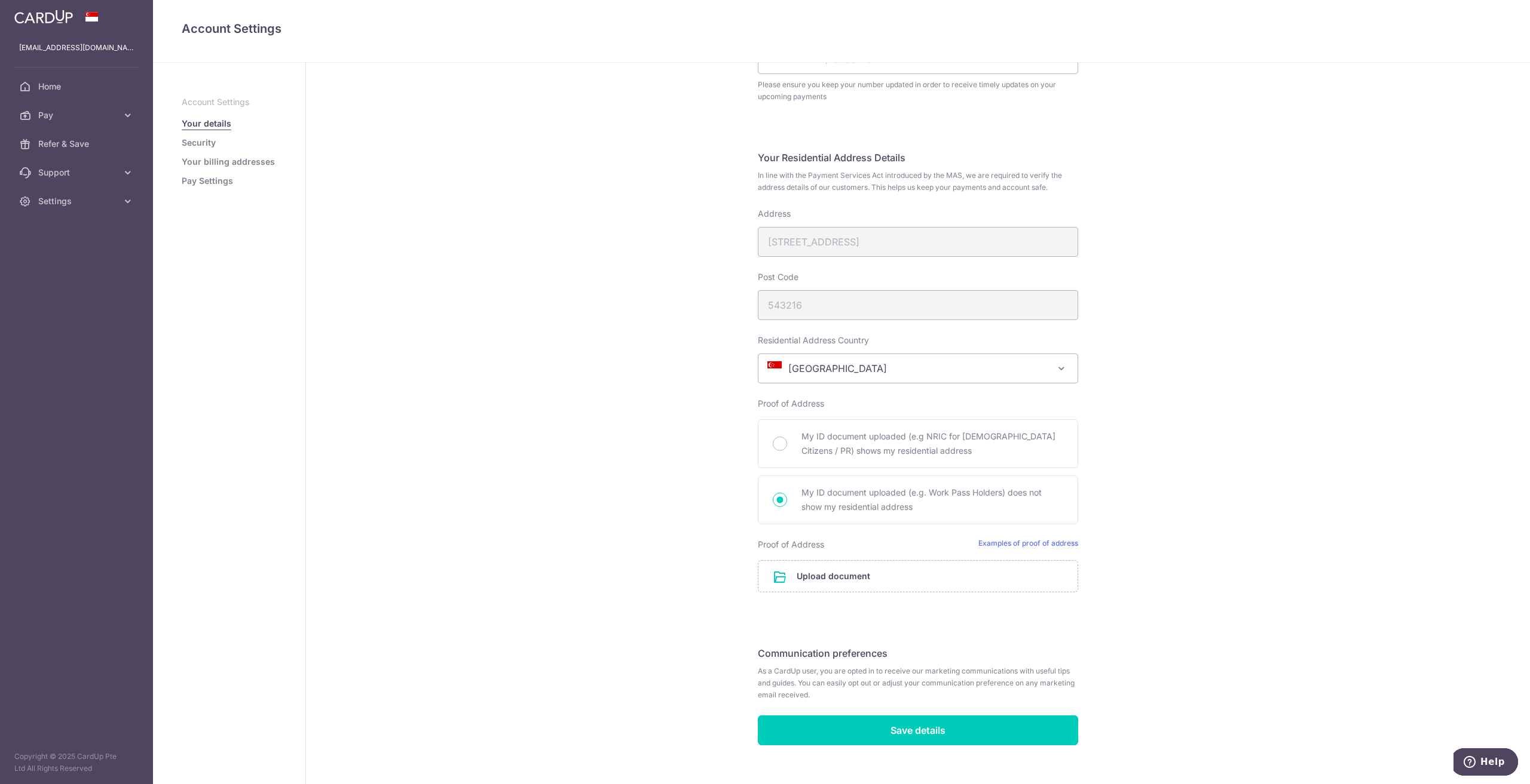
scroll to position [437, 0]
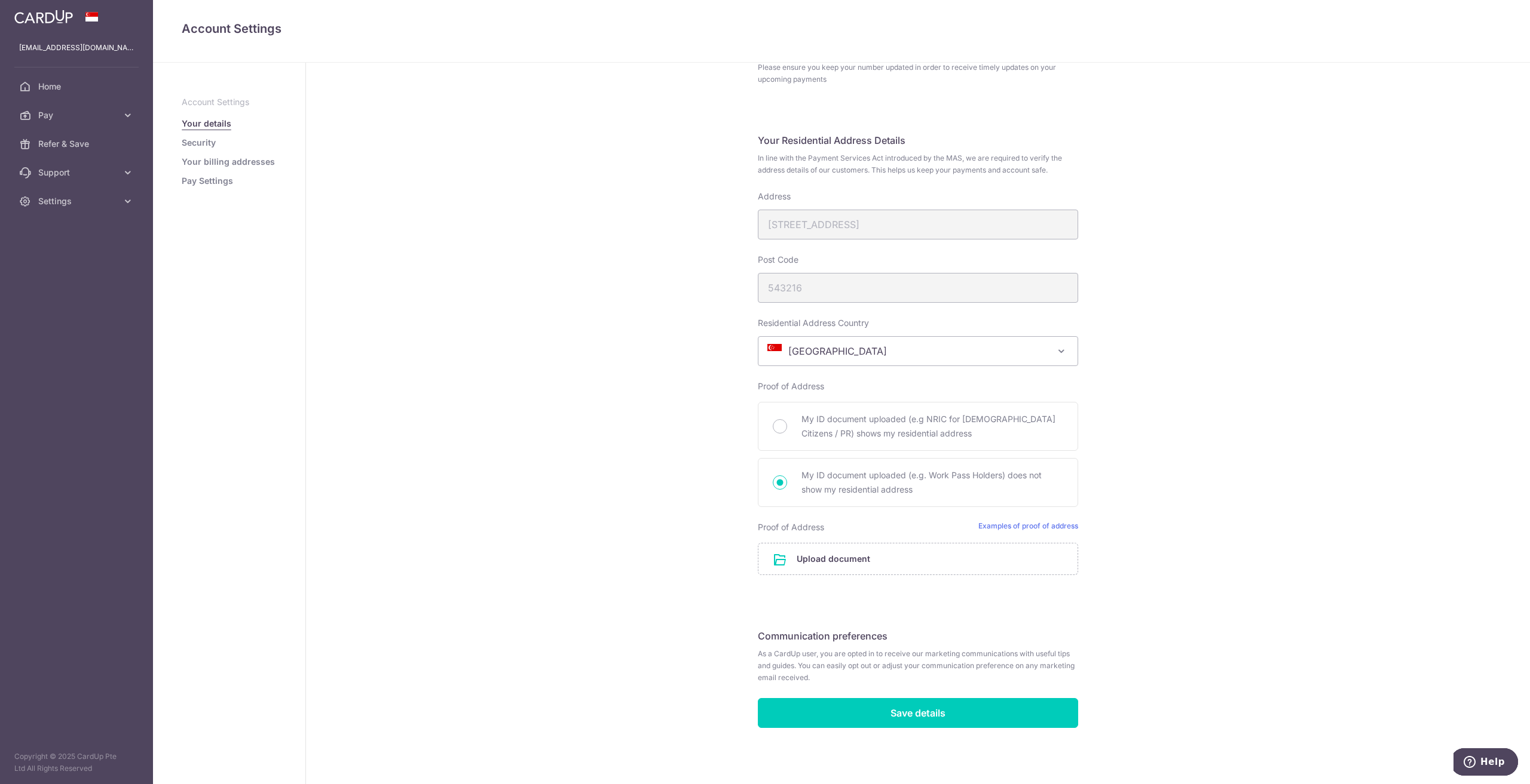
click at [920, 285] on div "Post Code 543216" at bounding box center [917, 279] width 320 height 49
click at [1502, 765] on span "Help" at bounding box center [1492, 762] width 25 height 10
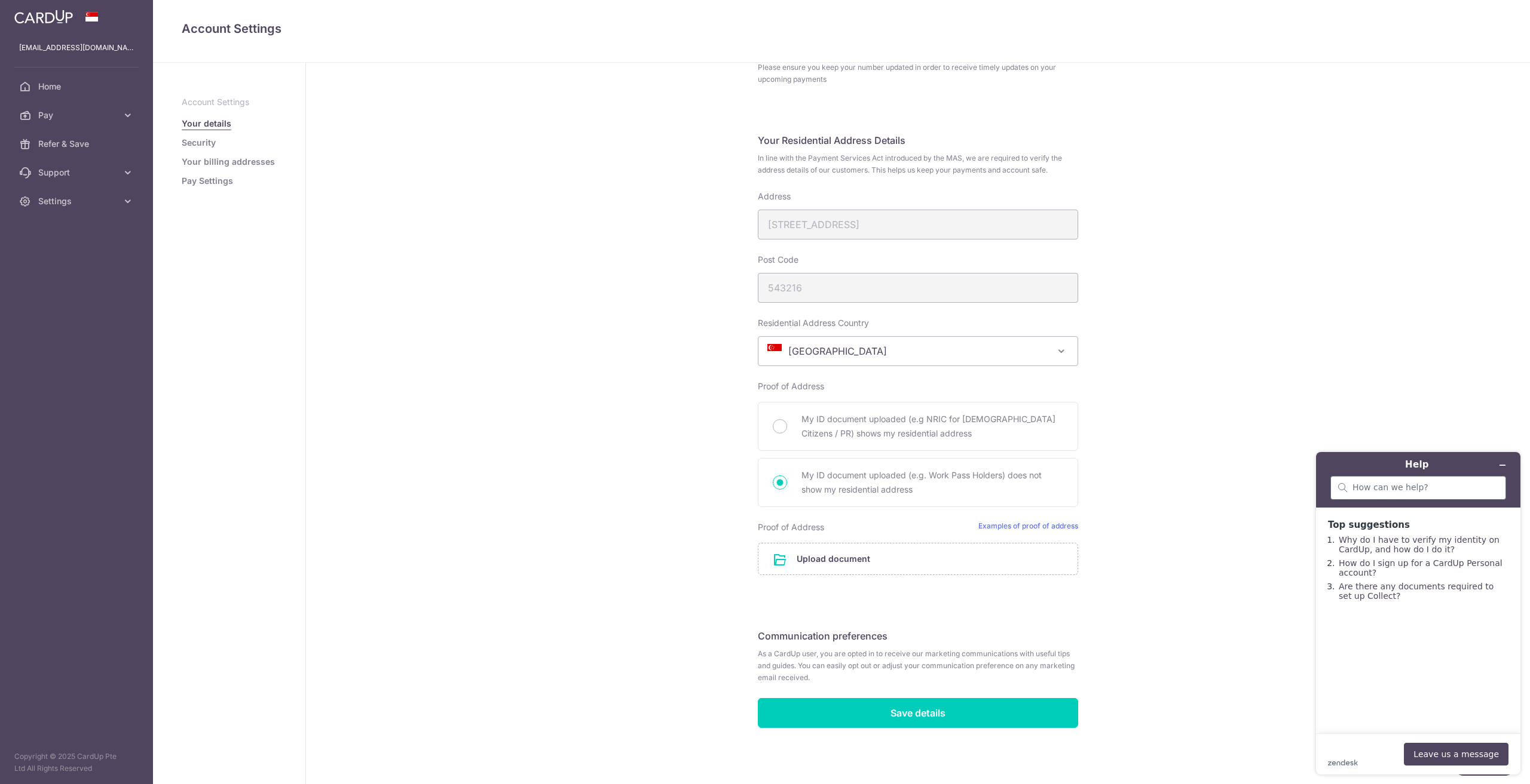
click at [1412, 495] on div at bounding box center [1418, 488] width 175 height 24
type input "how do I update my address"
click at [1490, 487] on icon "Clear search" at bounding box center [1486, 486] width 10 height 8
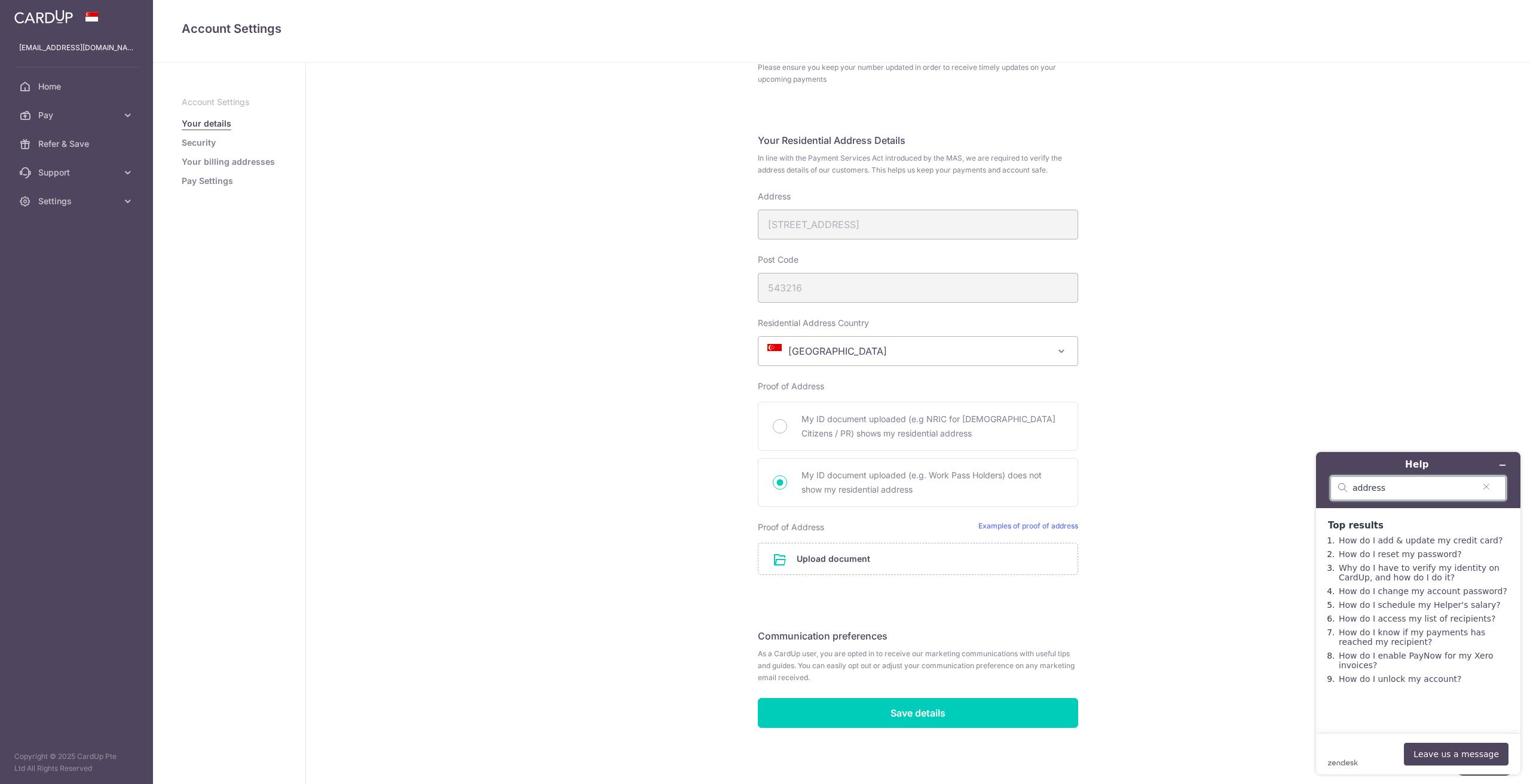
type input "address"
click at [1438, 754] on button "Leave us a message" at bounding box center [1456, 754] width 105 height 23
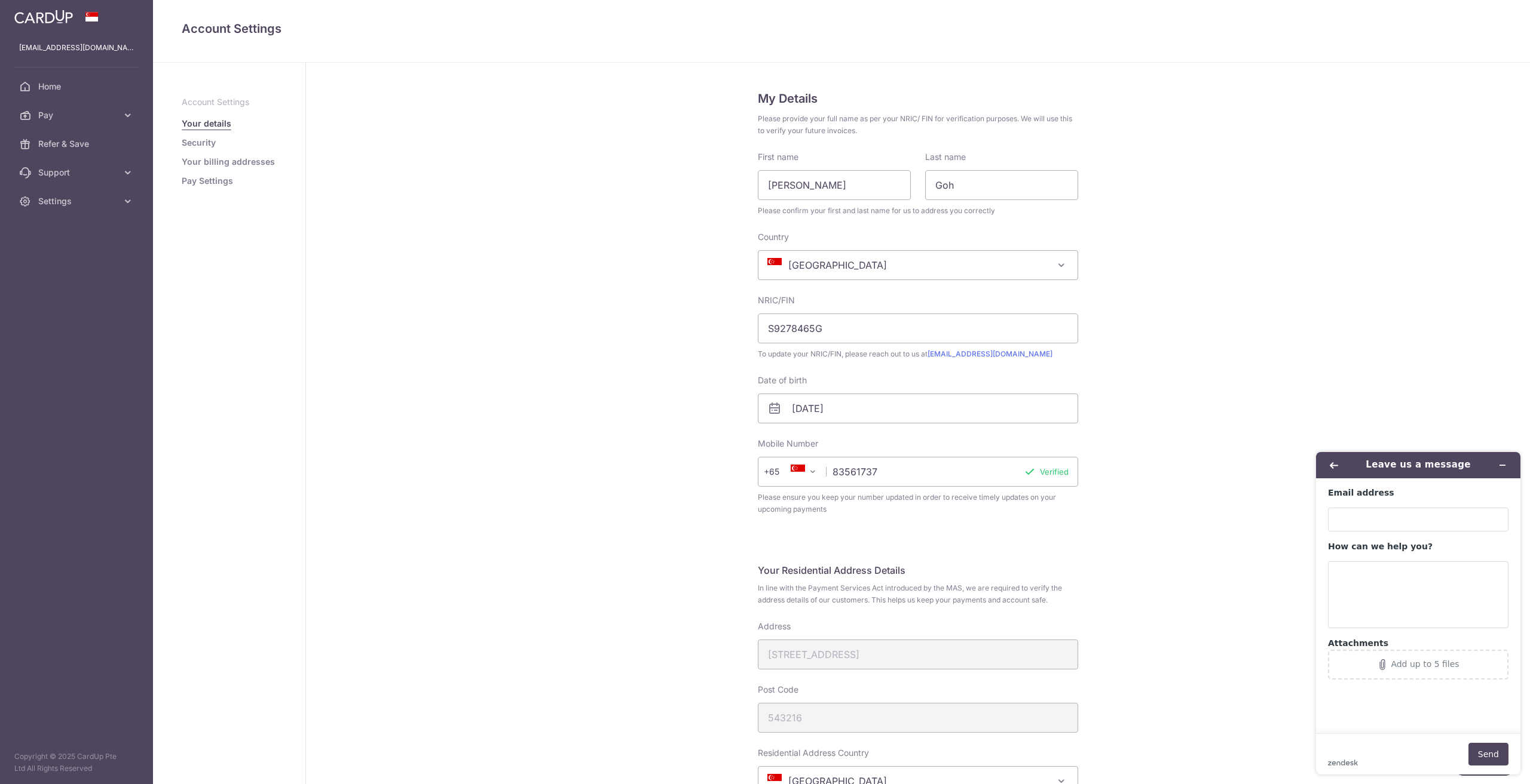
scroll to position [0, 0]
click at [198, 141] on link "Security" at bounding box center [198, 143] width 34 height 12
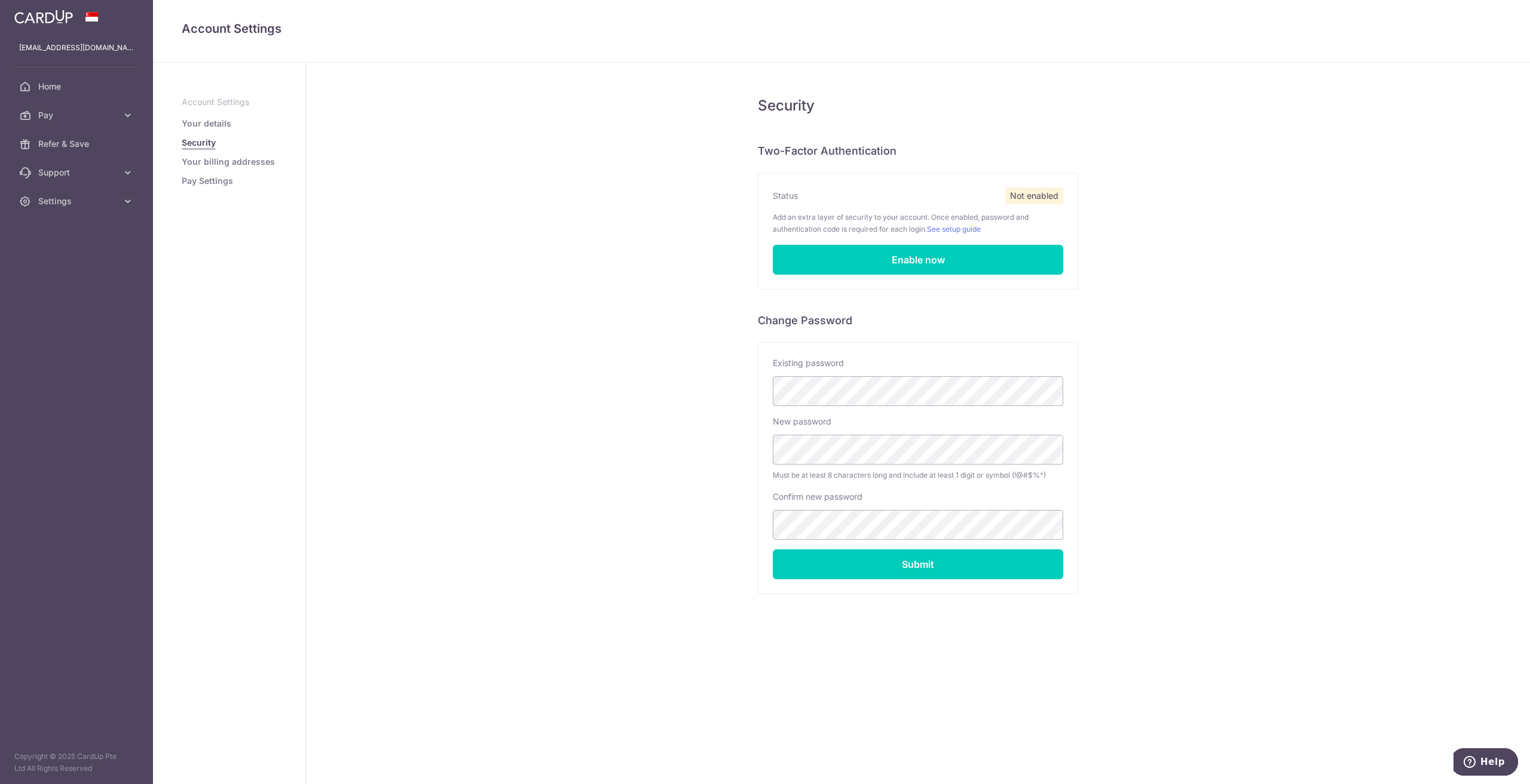
click at [213, 164] on link "Your billing addresses" at bounding box center [227, 162] width 93 height 12
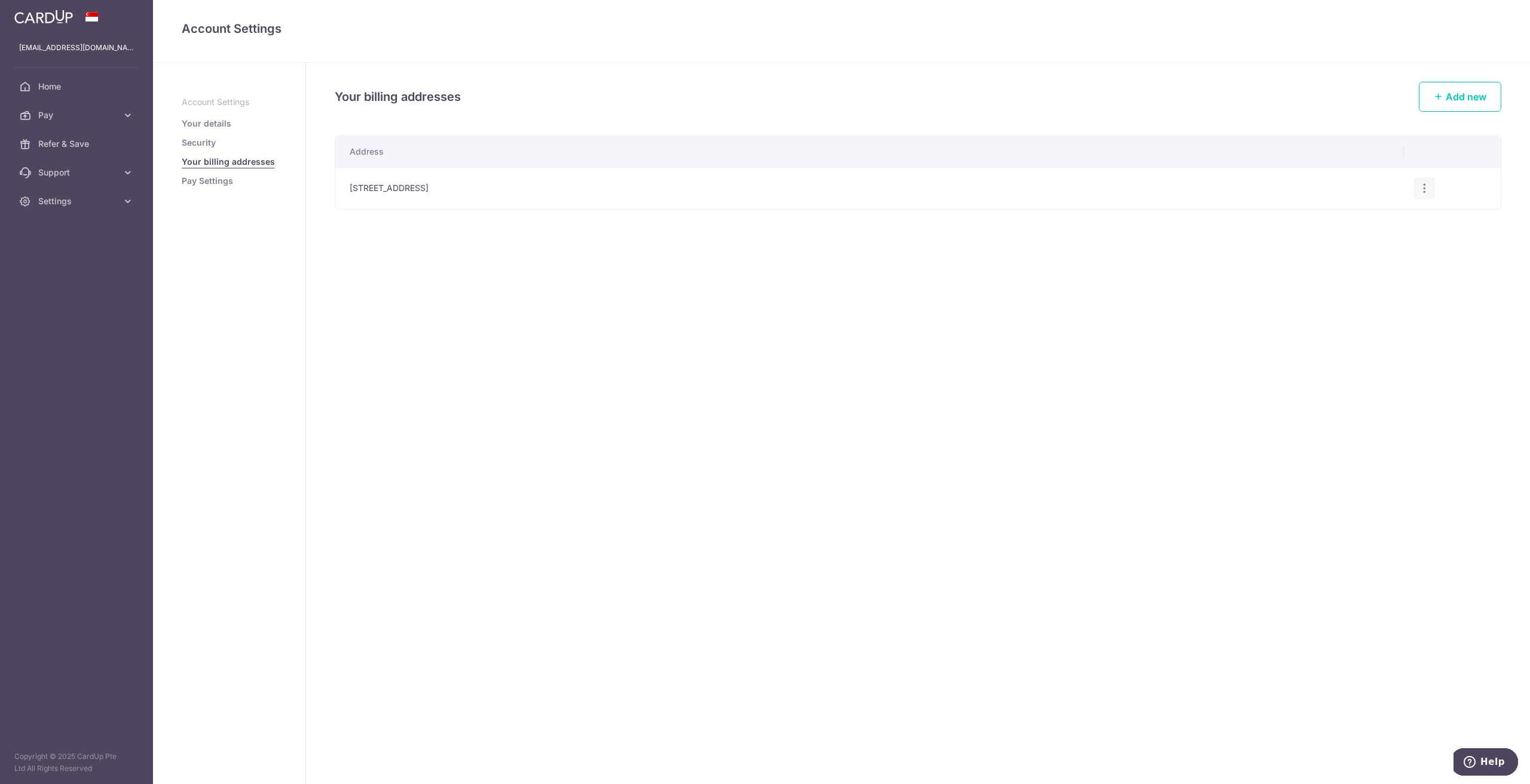
click at [1420, 190] on icon "button" at bounding box center [1424, 188] width 13 height 13
click at [1401, 218] on span "Edit address" at bounding box center [1384, 221] width 81 height 14
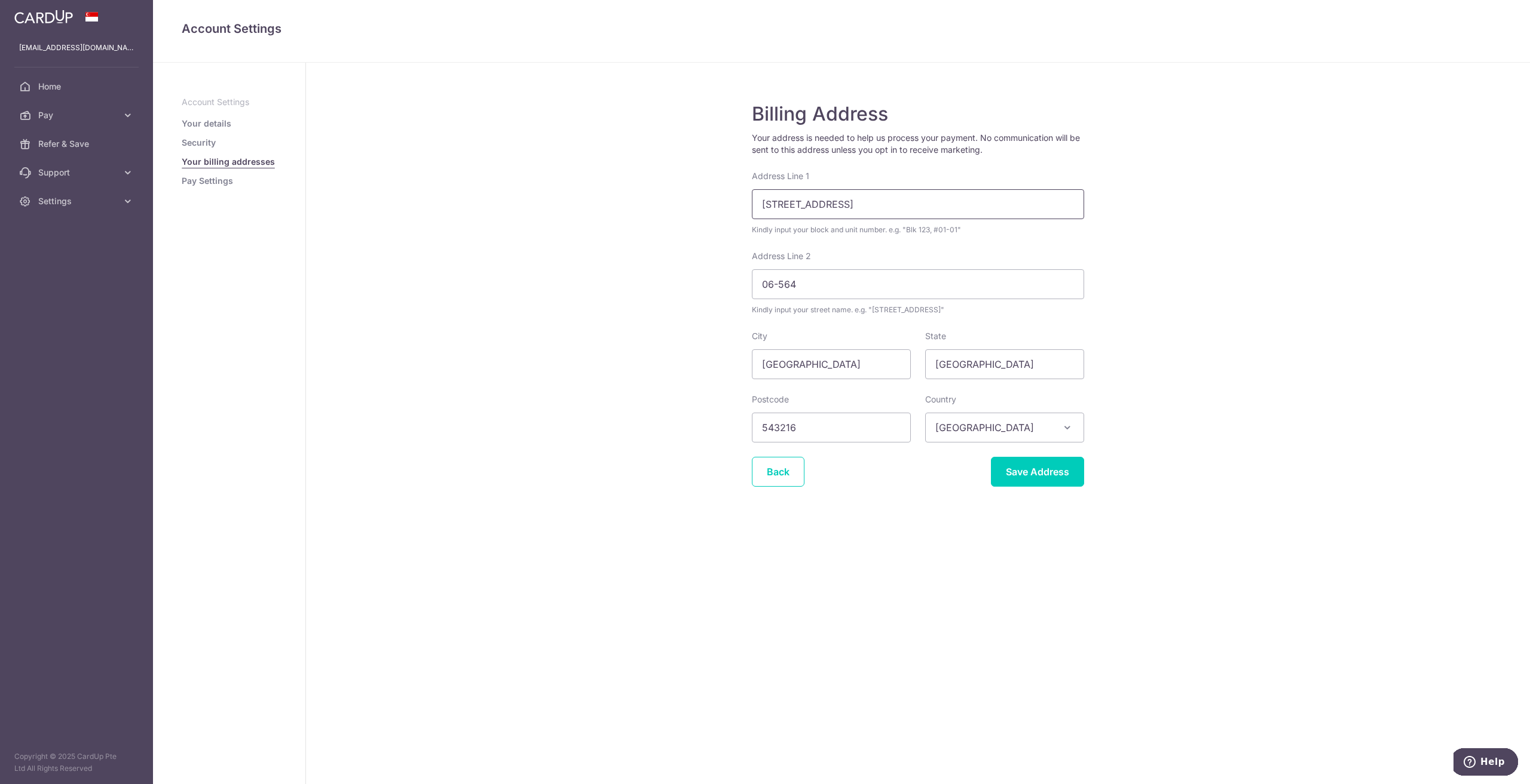
drag, startPoint x: 909, startPoint y: 205, endPoint x: 613, endPoint y: 196, distance: 296.1
click at [613, 196] on div "Billing Address Your address is needed to help us process your payment. No comm…" at bounding box center [918, 423] width 1224 height 722
type input "2 Shunfu Road"
type input "10-04"
type input "575742"
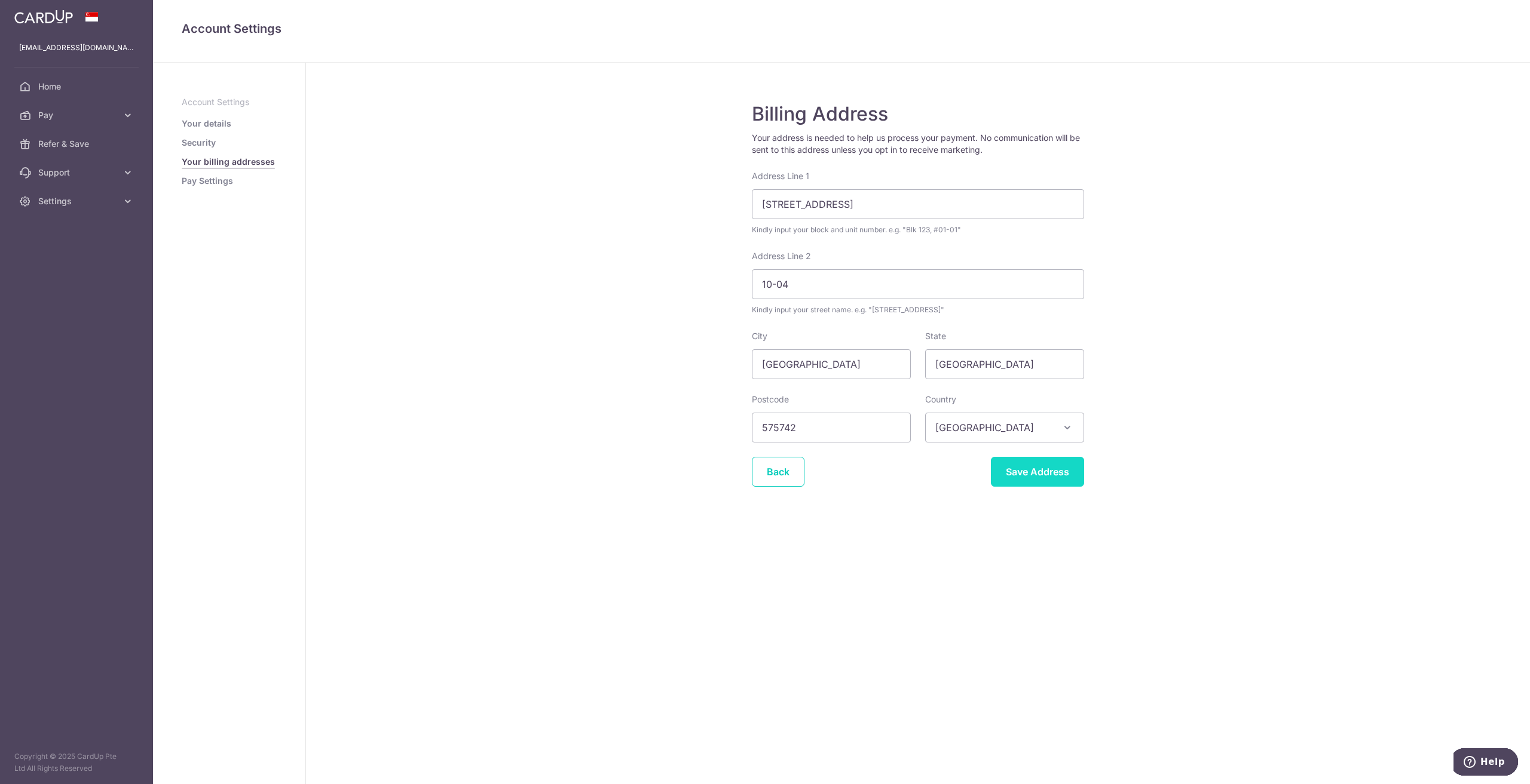
click at [1003, 466] on input "Save Address" at bounding box center [1037, 472] width 93 height 30
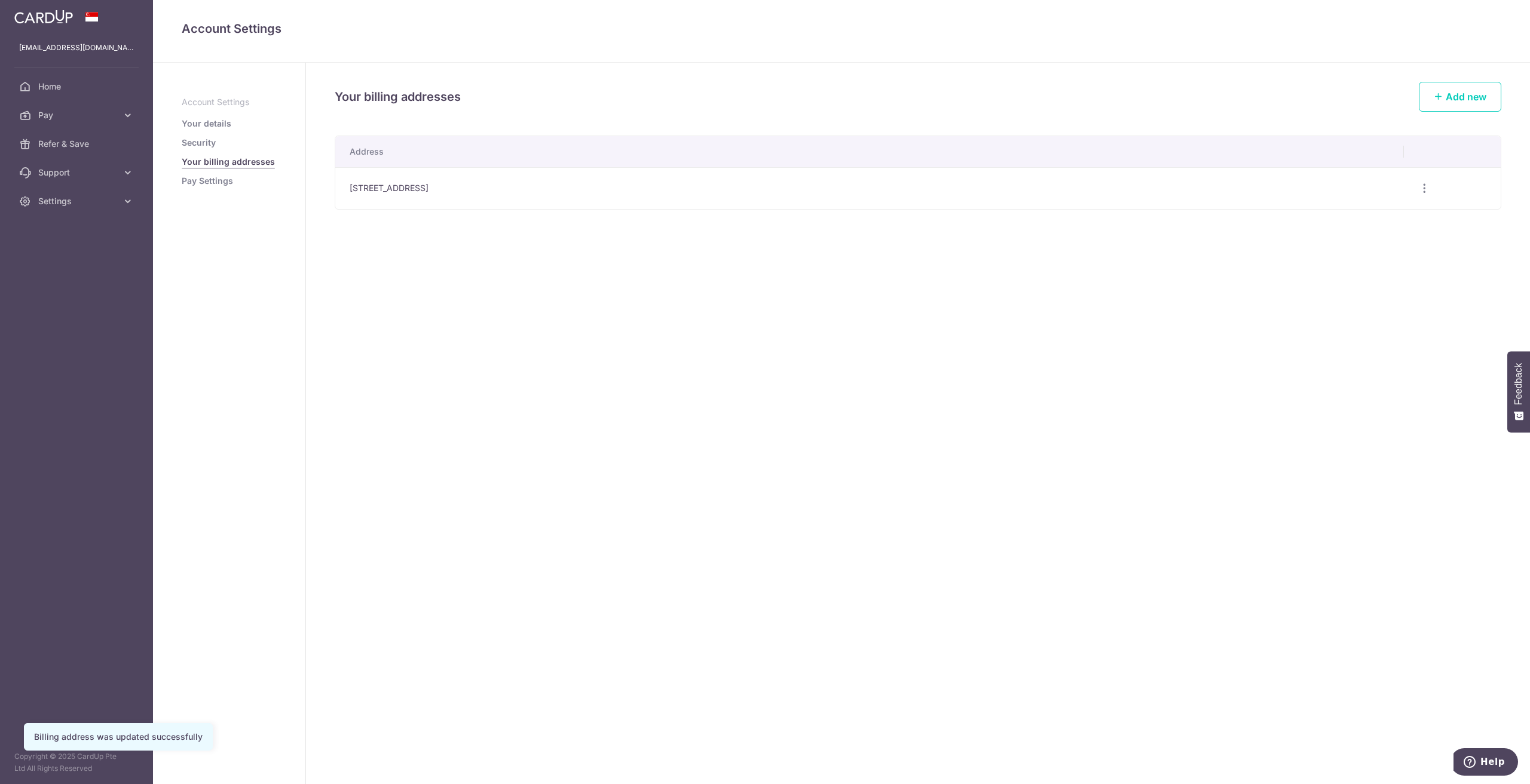
click at [228, 128] on link "Your details" at bounding box center [206, 123] width 50 height 12
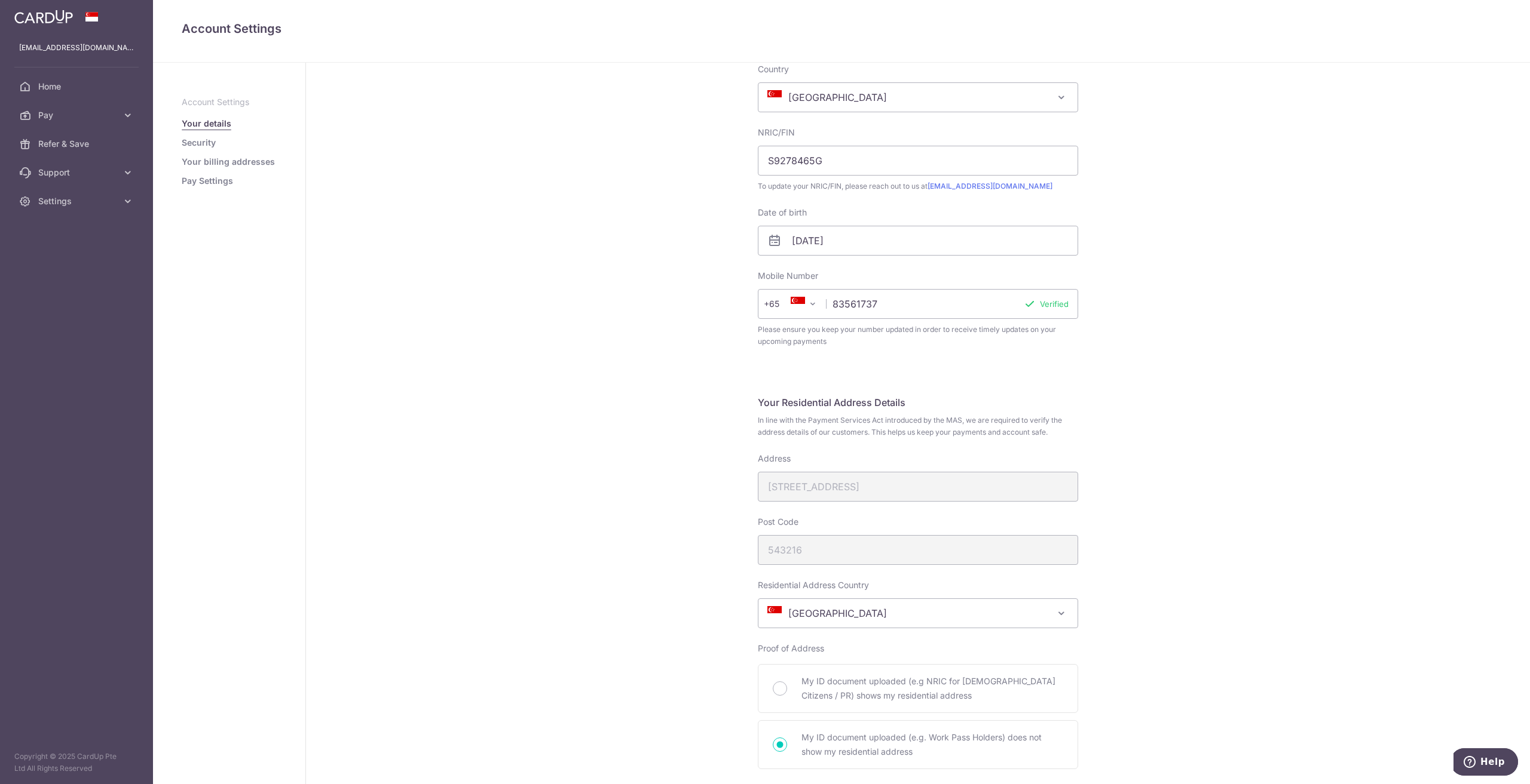
scroll to position [239, 0]
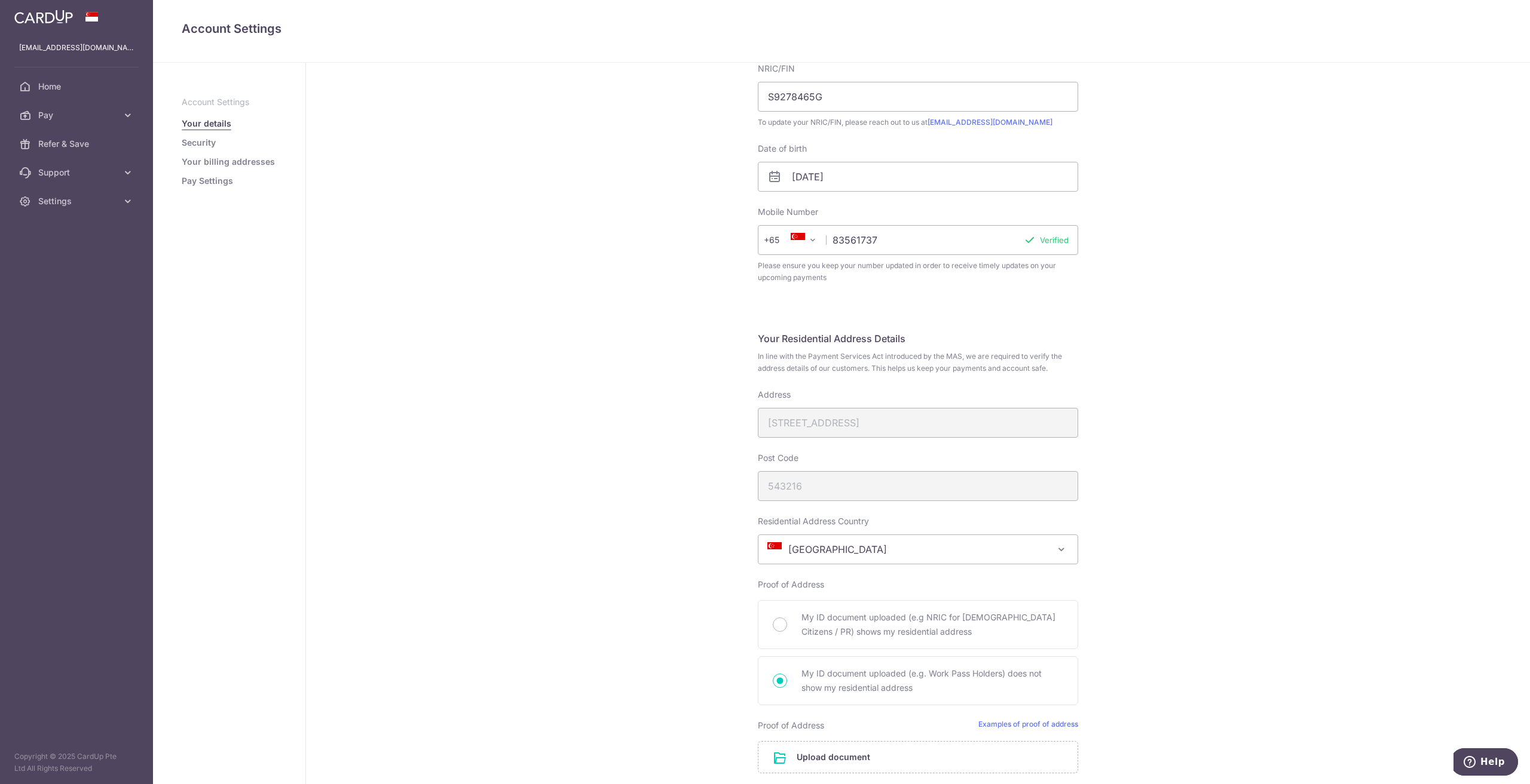
click at [206, 179] on link "Pay Settings" at bounding box center [207, 181] width 51 height 12
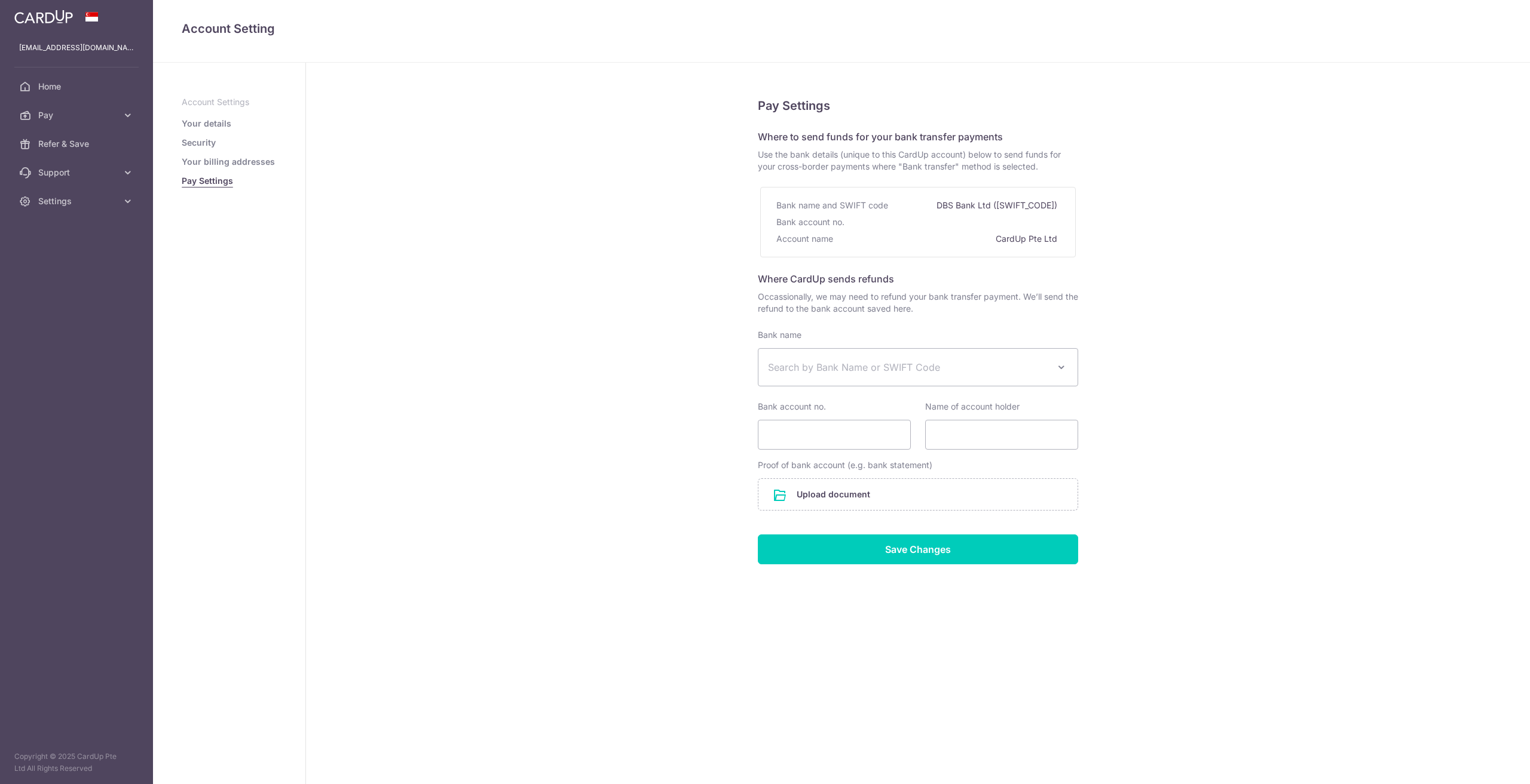
select select
click at [202, 144] on link "Security" at bounding box center [198, 143] width 34 height 12
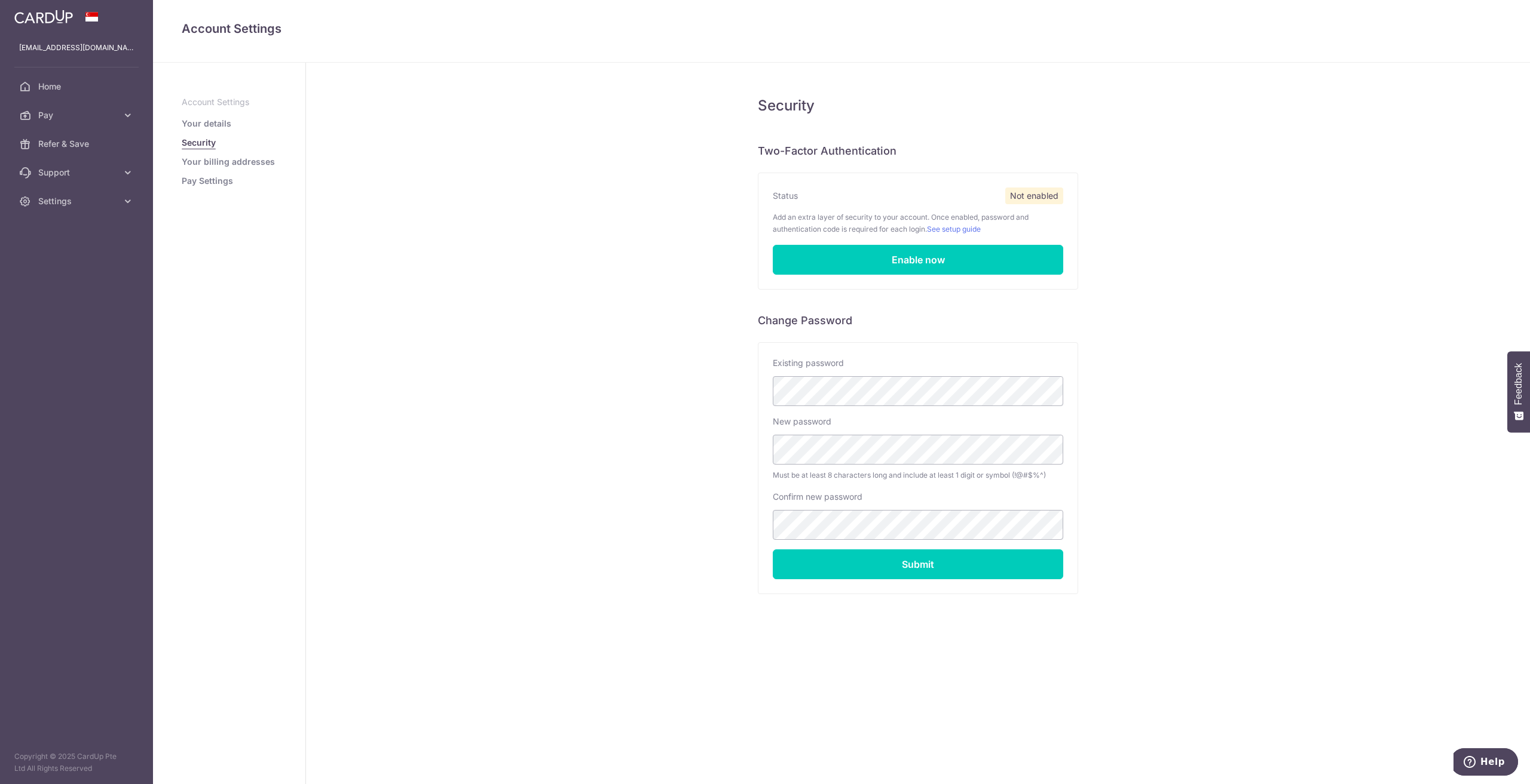
click at [214, 122] on link "Your details" at bounding box center [206, 123] width 50 height 12
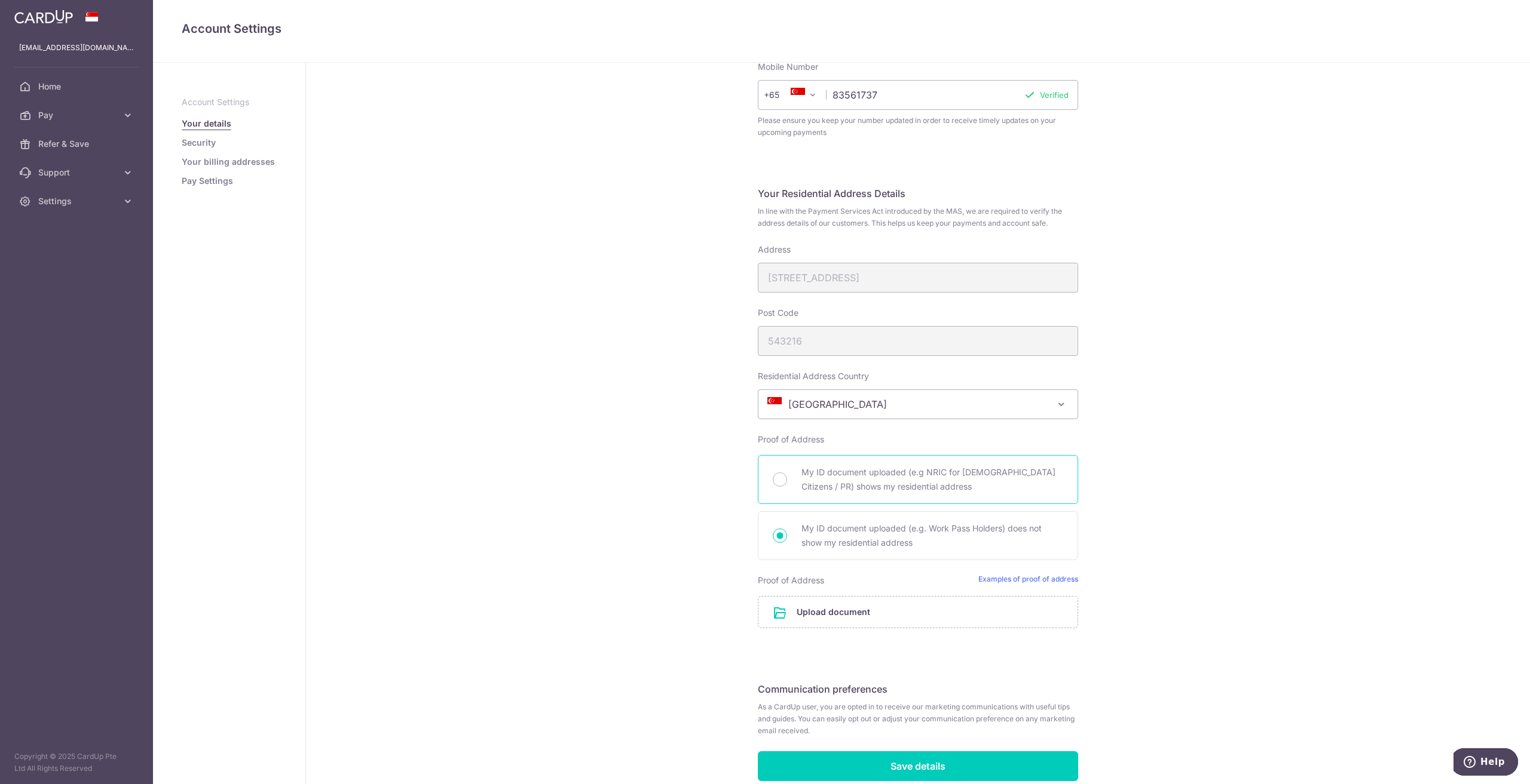
scroll to position [418, 0]
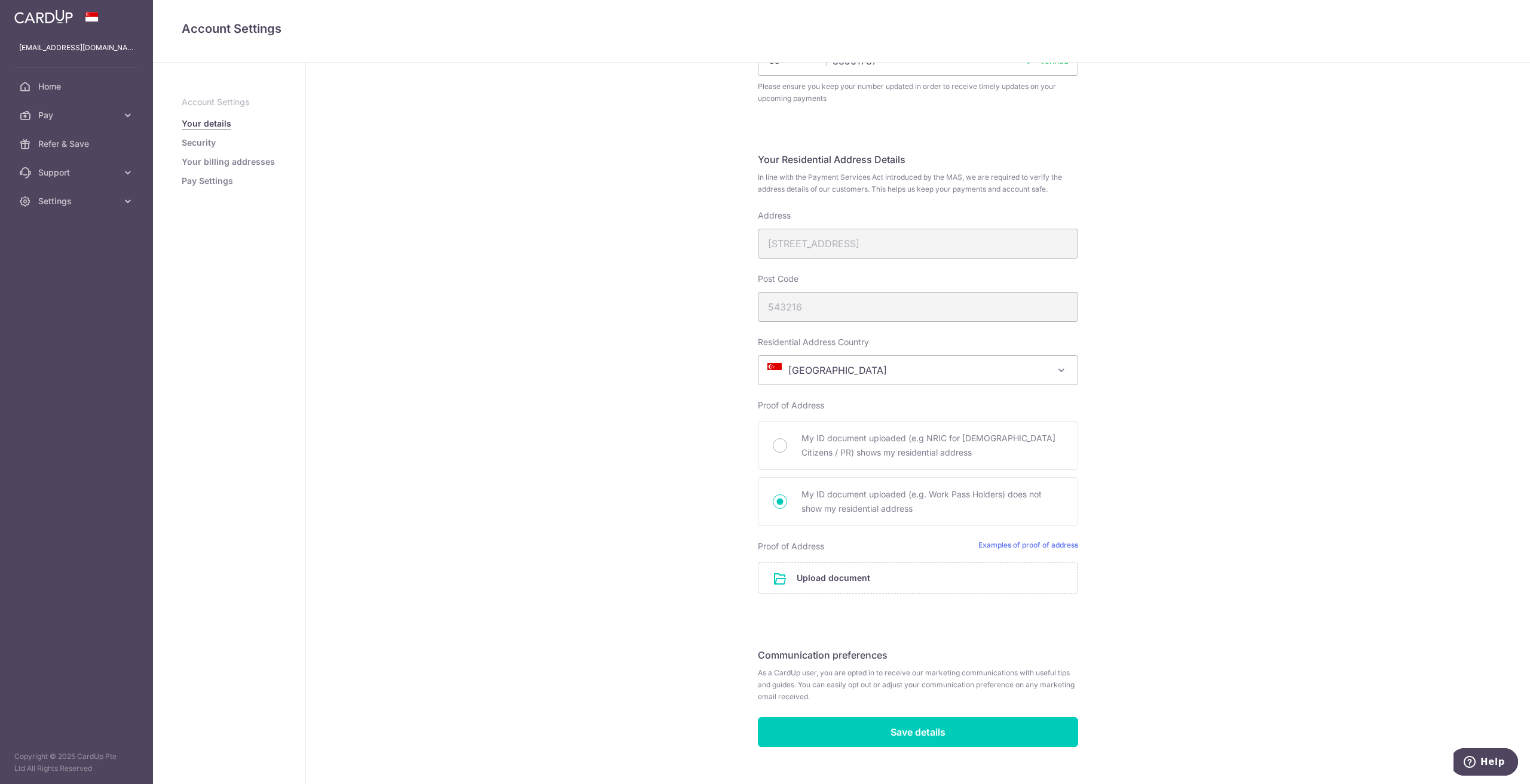
click at [852, 246] on div "Address 216C Compassvale Drive" at bounding box center [917, 234] width 320 height 49
click at [1480, 770] on button "Help" at bounding box center [1484, 762] width 68 height 27
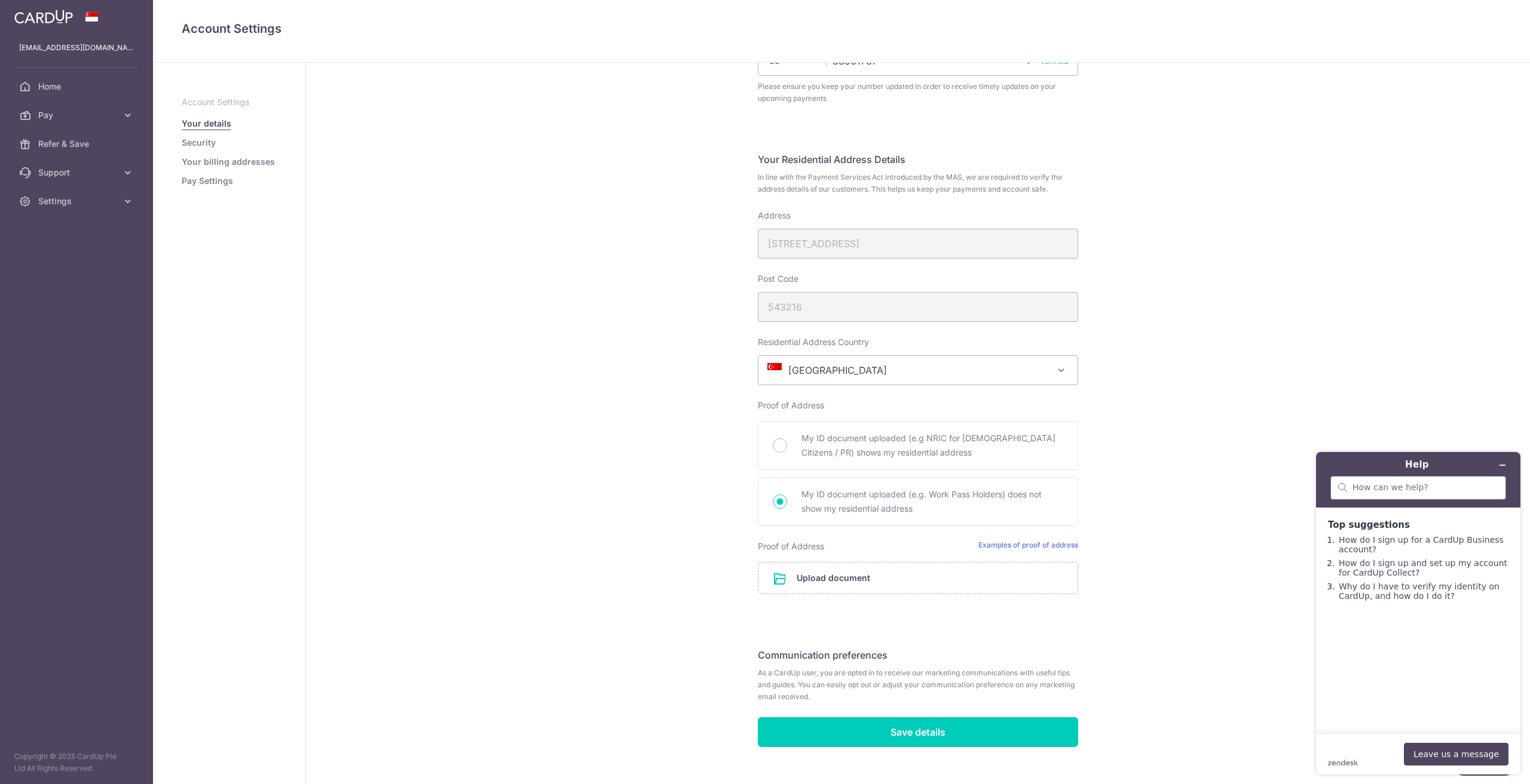
click at [1392, 479] on div at bounding box center [1418, 488] width 175 height 24
type input "address"
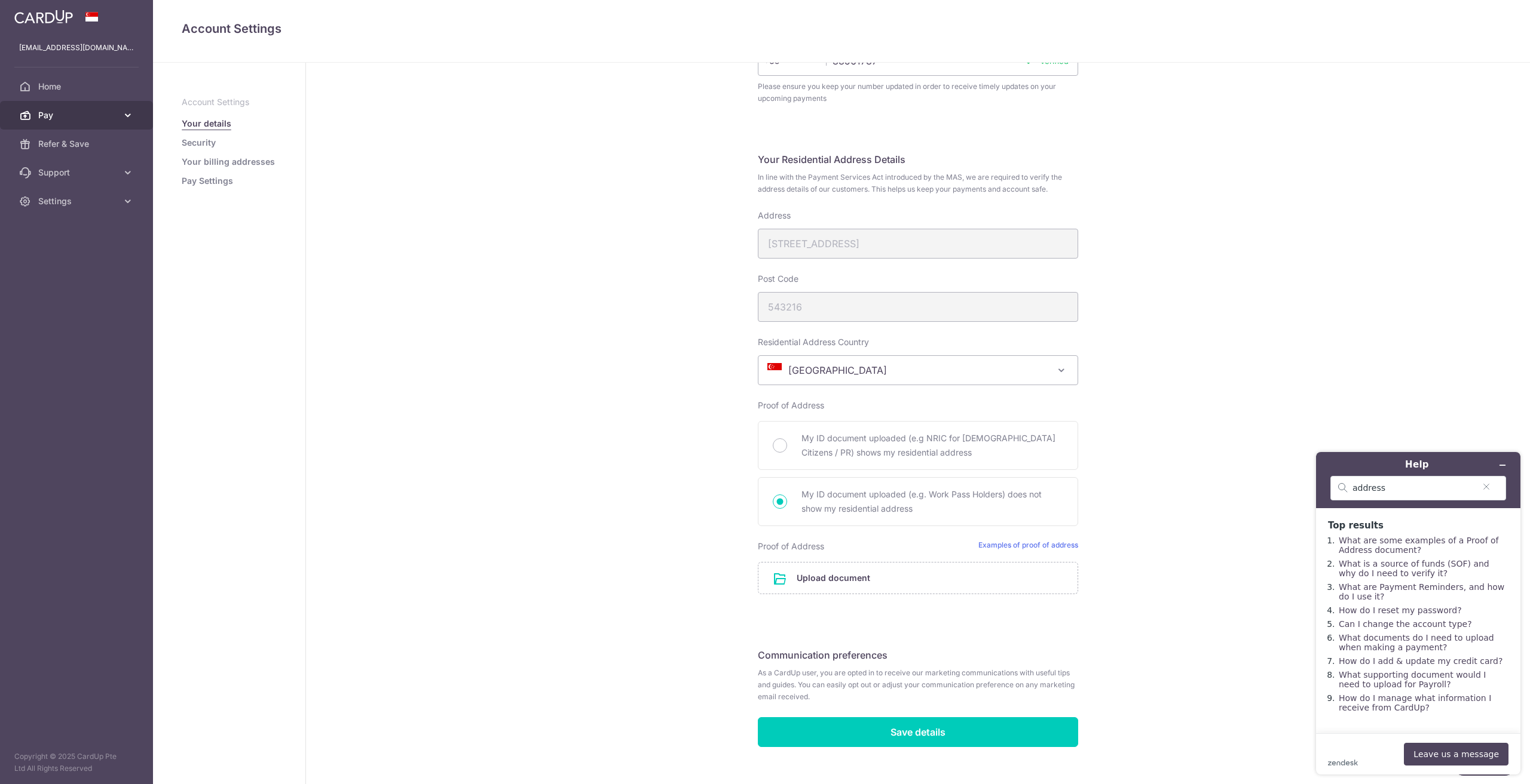
click at [75, 120] on span "Pay" at bounding box center [77, 115] width 79 height 12
click at [99, 147] on span "Payments" at bounding box center [77, 144] width 79 height 12
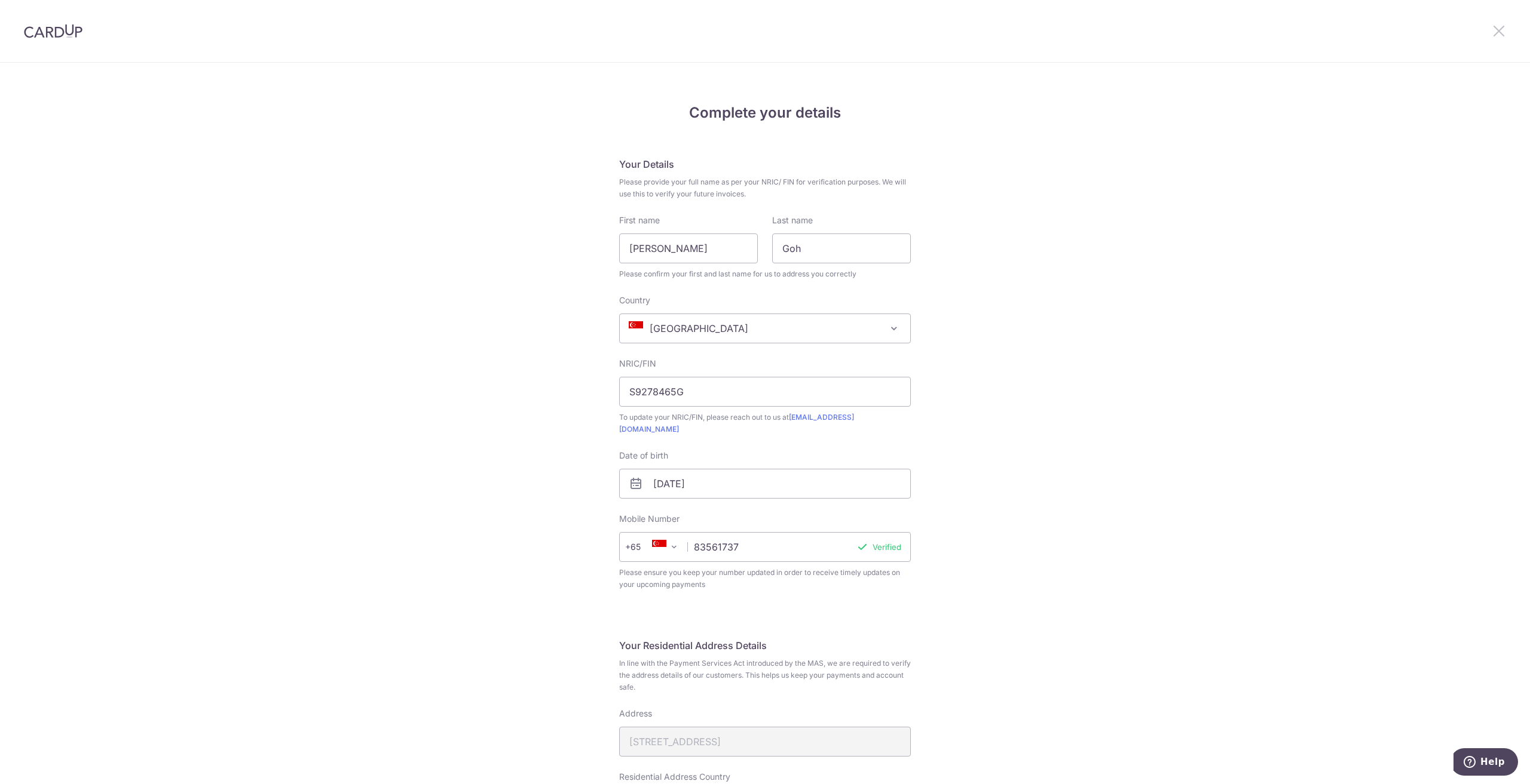
click at [1503, 25] on icon at bounding box center [1498, 30] width 14 height 15
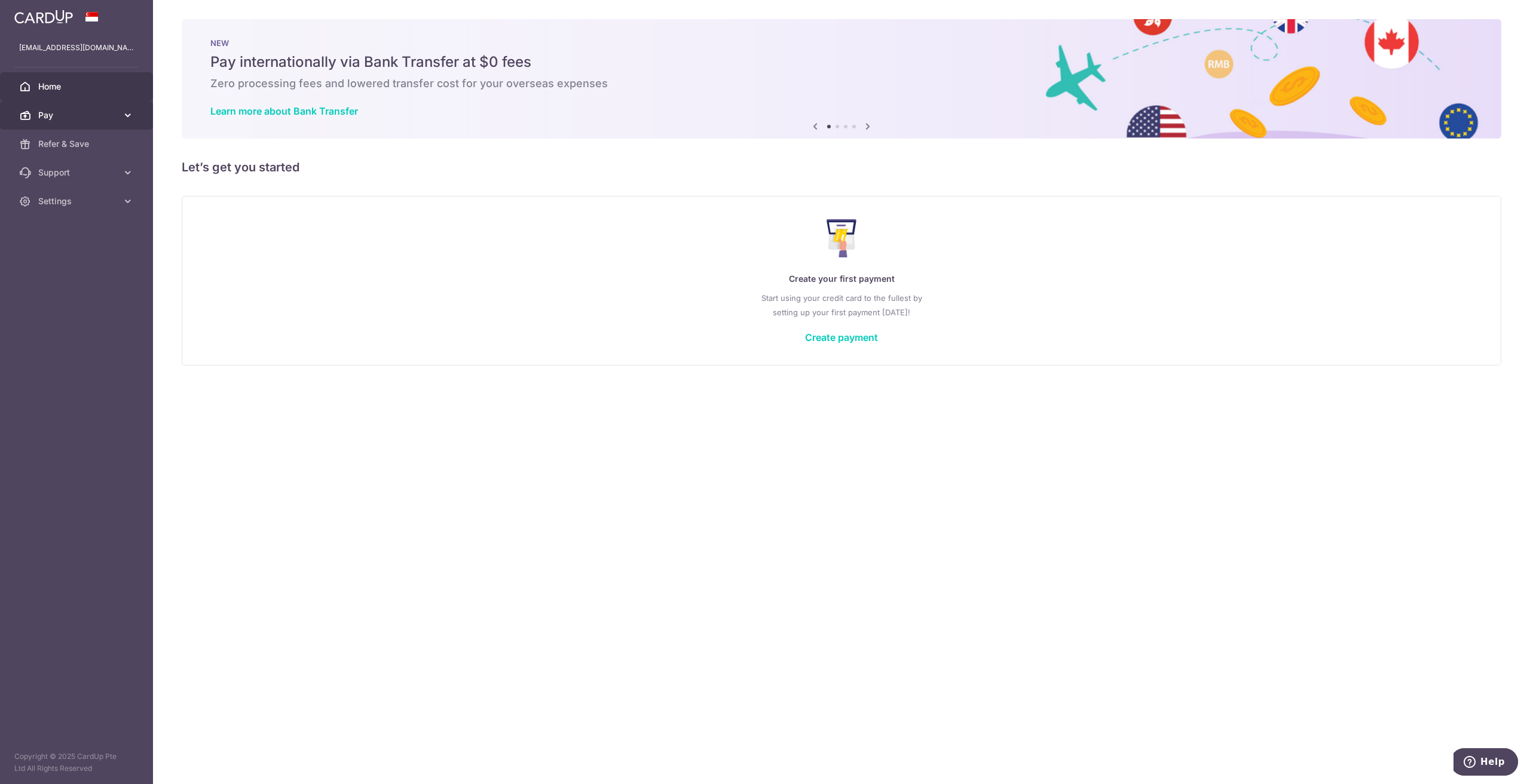
click at [51, 120] on span "Pay" at bounding box center [77, 115] width 79 height 12
click at [63, 173] on span "Recipients" at bounding box center [77, 172] width 79 height 12
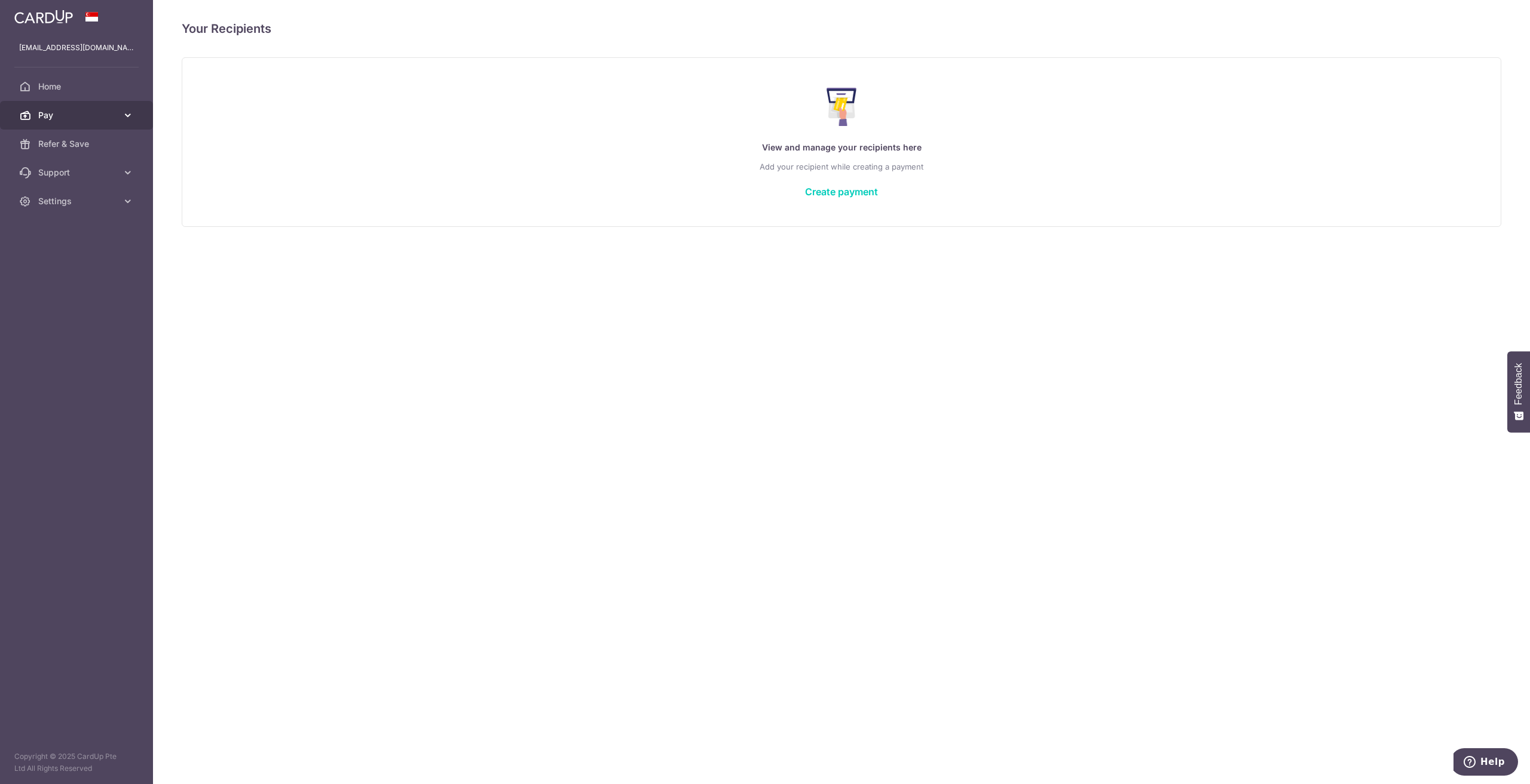
drag, startPoint x: 55, startPoint y: 105, endPoint x: 57, endPoint y: 117, distance: 12.2
click at [56, 105] on link "Pay" at bounding box center [77, 115] width 153 height 29
click at [65, 204] on span "Cards" at bounding box center [77, 201] width 79 height 12
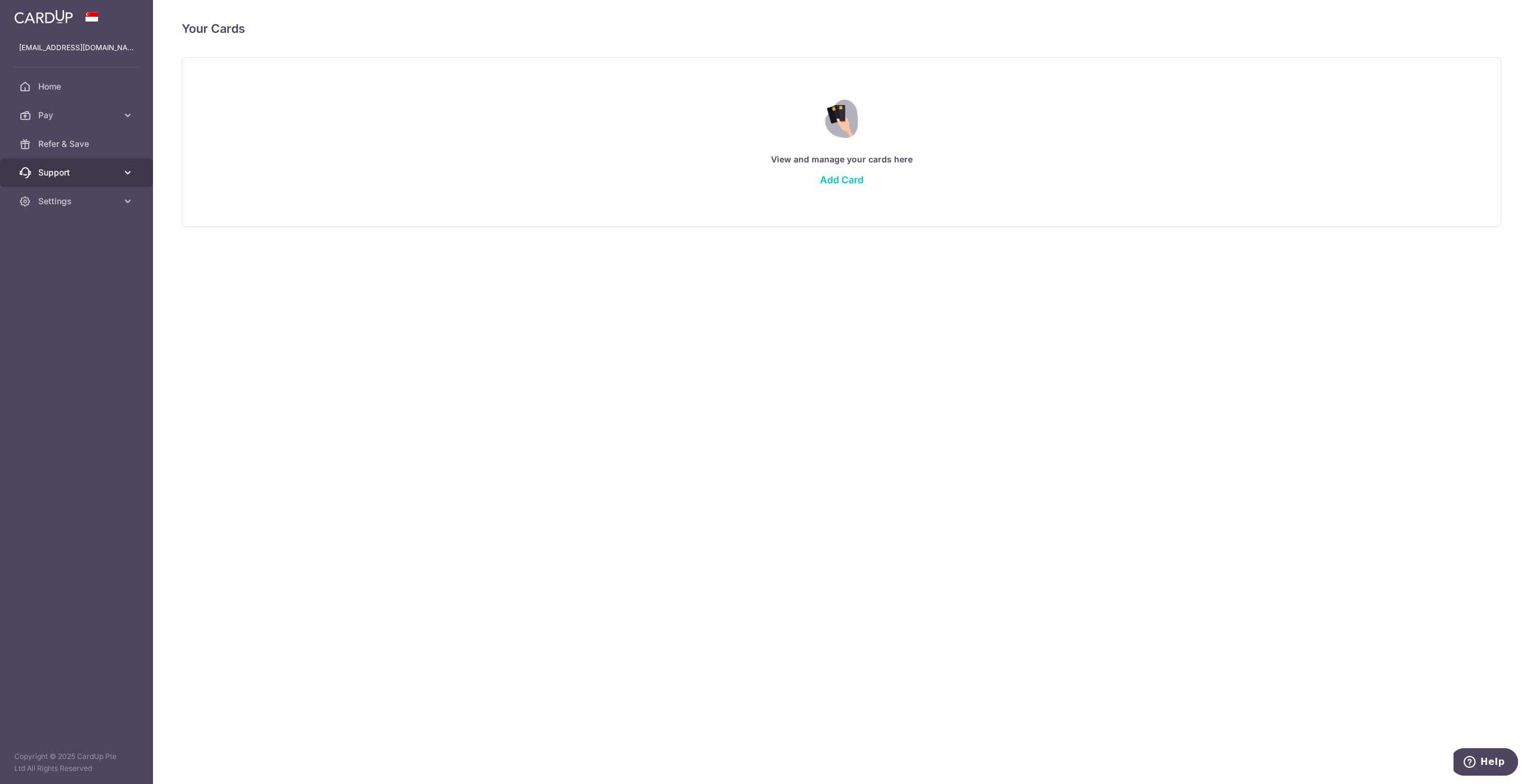
click at [76, 180] on link "Support" at bounding box center [77, 172] width 153 height 29
click at [88, 204] on span "FAQ" at bounding box center [77, 201] width 79 height 12
click at [84, 276] on span "Settings" at bounding box center [77, 273] width 79 height 12
click at [88, 308] on span "Account" at bounding box center [77, 302] width 79 height 12
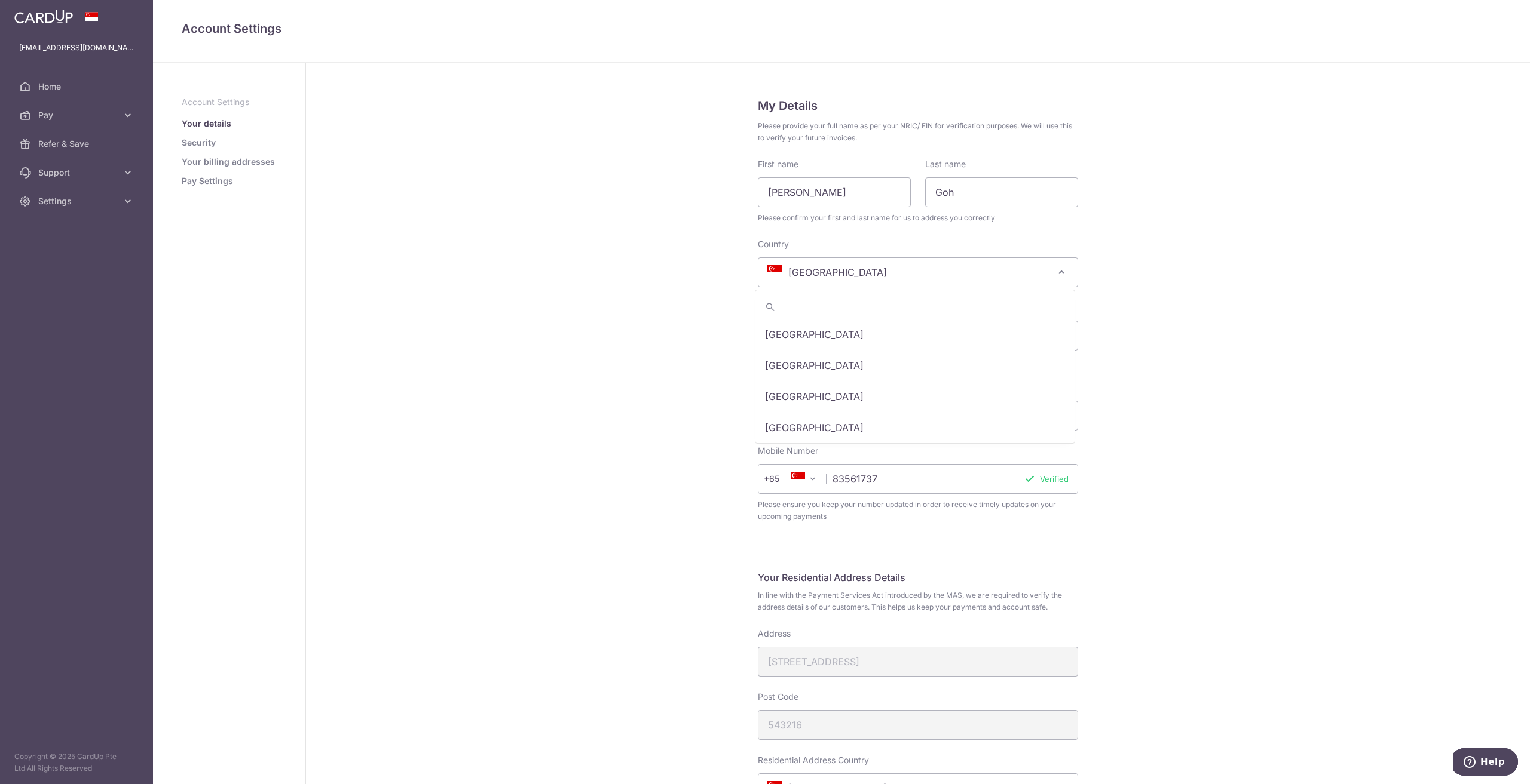
click at [869, 272] on span "[GEOGRAPHIC_DATA]" at bounding box center [917, 272] width 319 height 29
click at [900, 244] on div "Country Andorra United Arab Emirates Afghanistan Antigua and Barbuda Anguilla A…" at bounding box center [917, 263] width 320 height 49
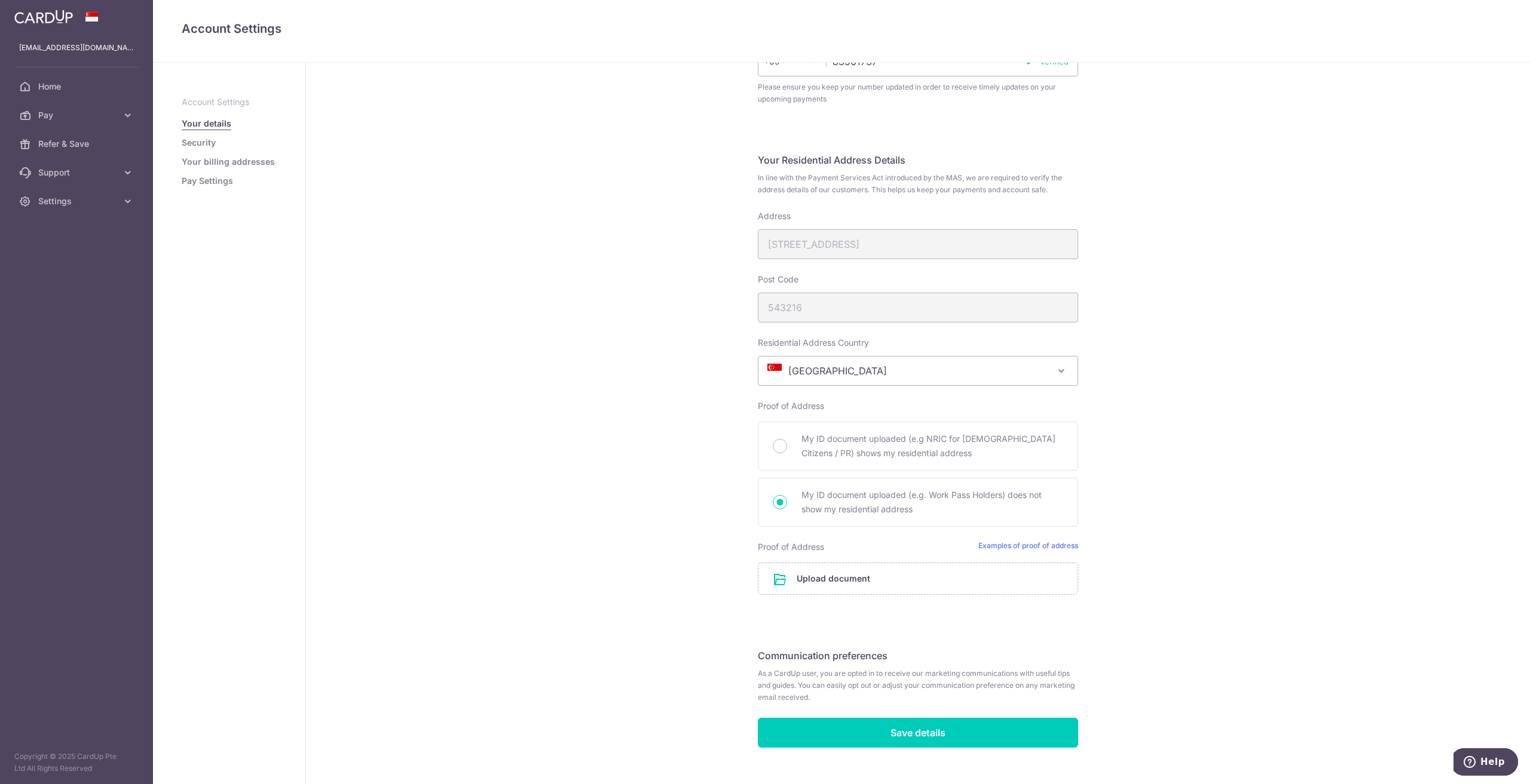
scroll to position [437, 0]
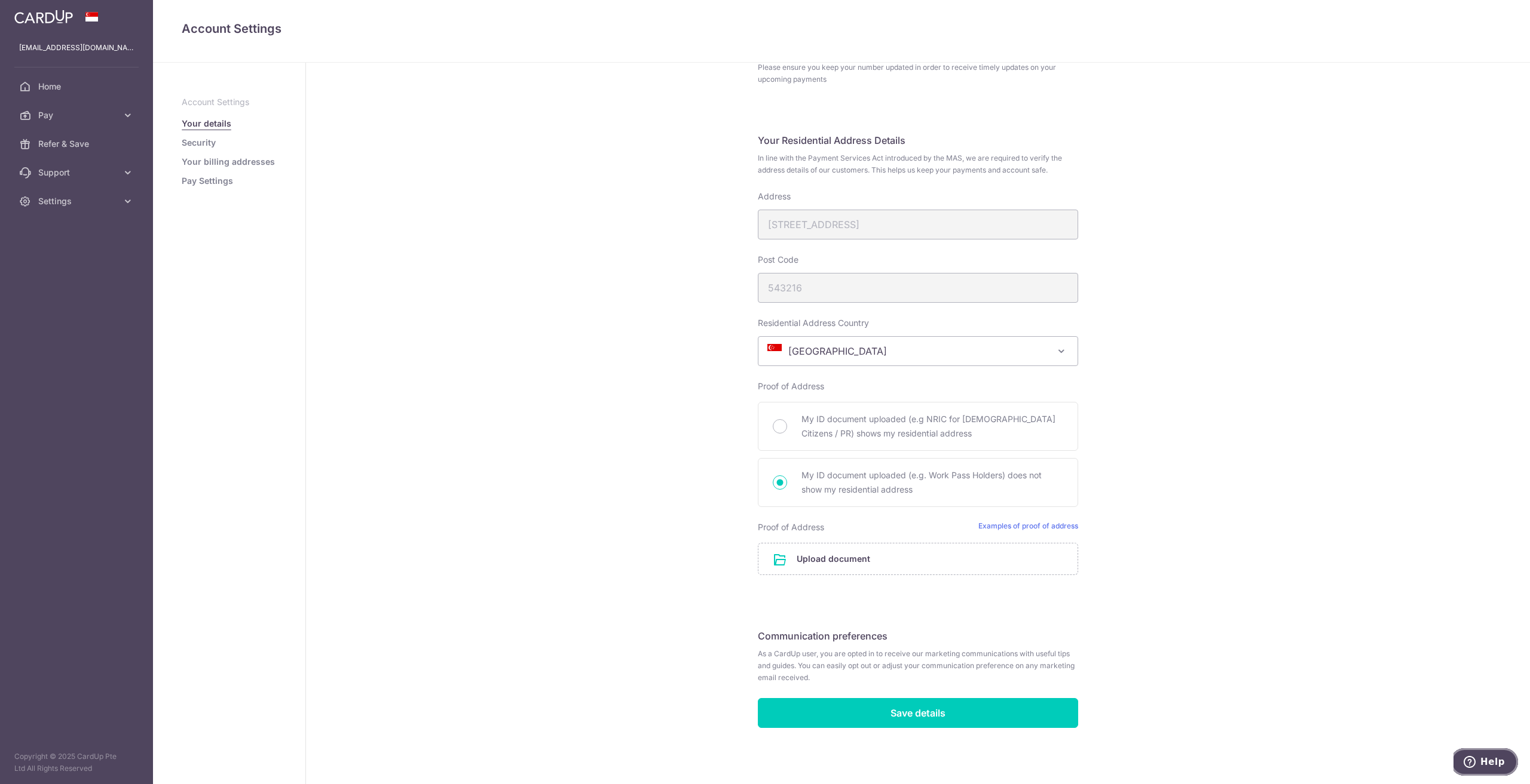
click at [1474, 762] on icon "Help" at bounding box center [1469, 762] width 12 height 12
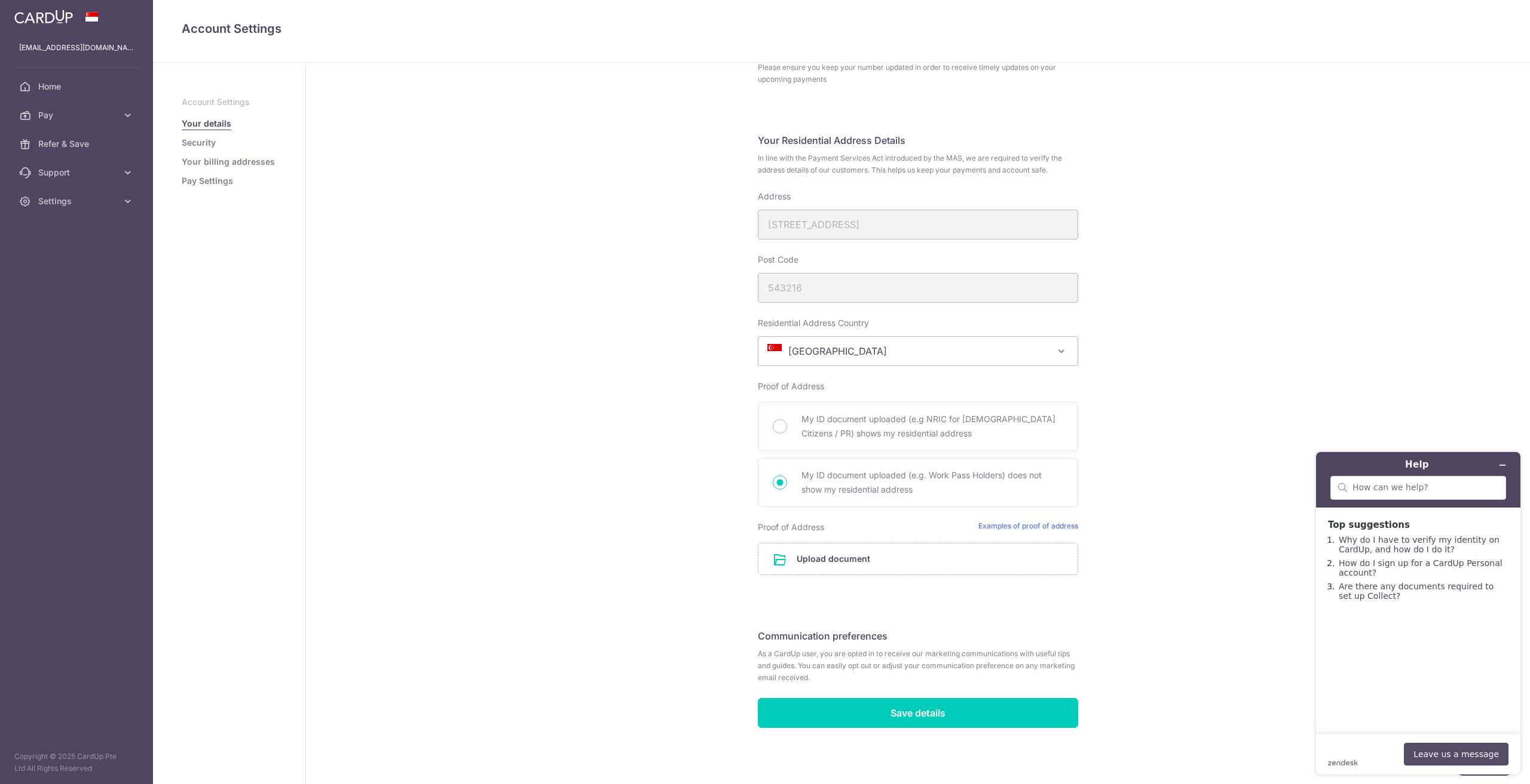
click at [1470, 761] on button "Leave us a message" at bounding box center [1456, 754] width 105 height 23
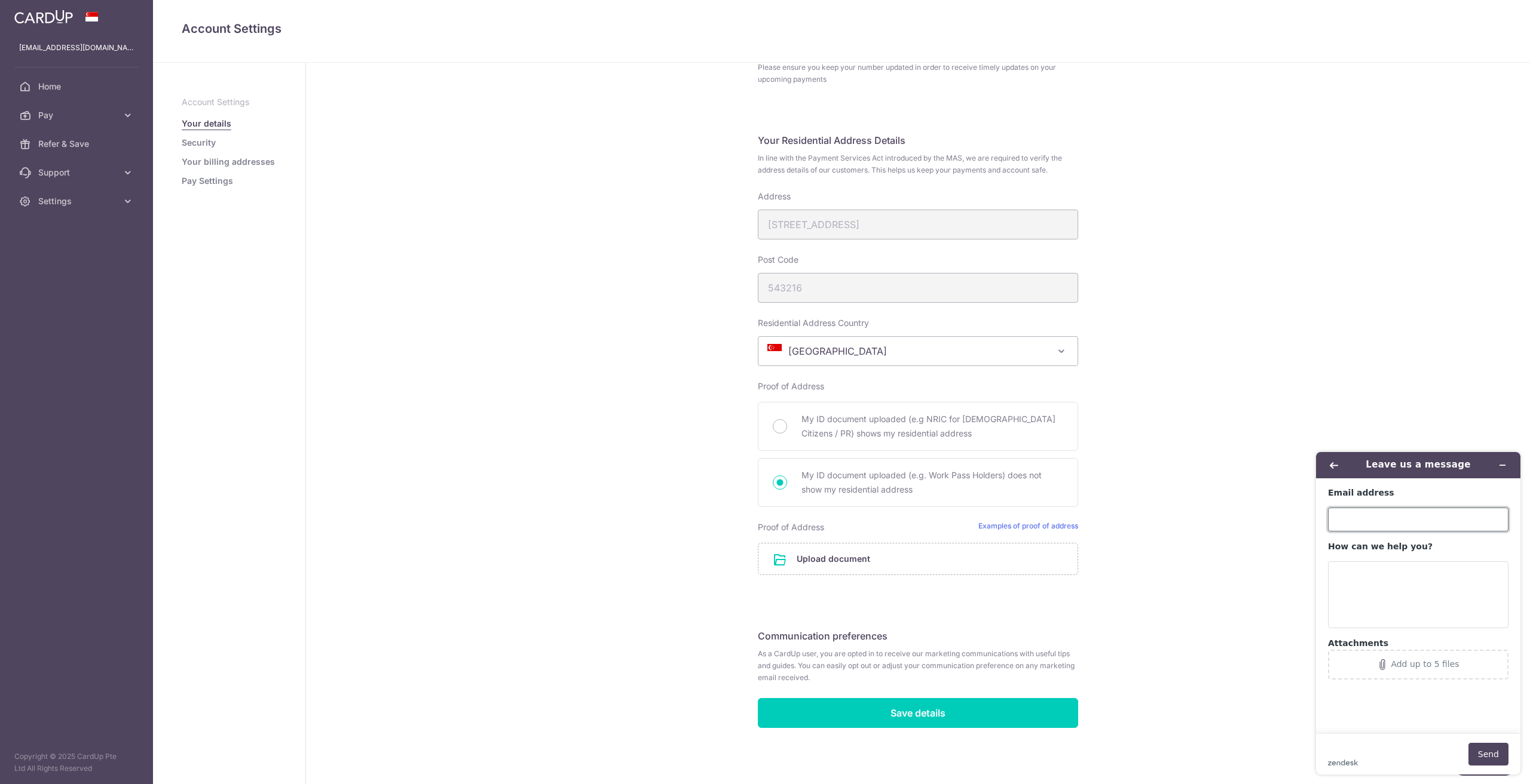
click at [1381, 510] on input "Email address" at bounding box center [1418, 519] width 181 height 24
type input "[EMAIL_ADDRESS][DOMAIN_NAME]"
type textarea "How do I update my residential address?"
click at [1478, 762] on button "Send" at bounding box center [1488, 754] width 40 height 23
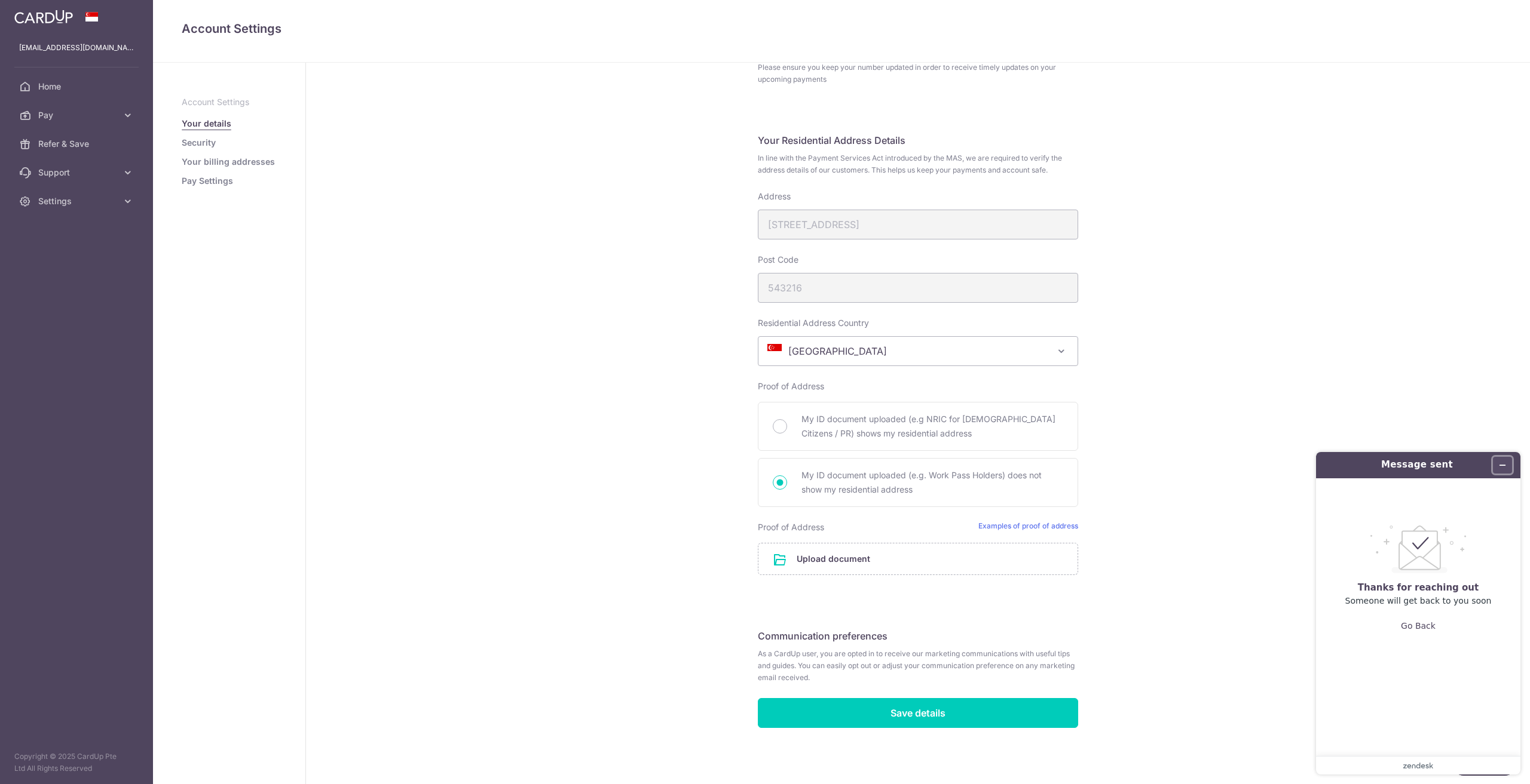
click at [1502, 464] on icon "Minimize widget" at bounding box center [1502, 465] width 8 height 8
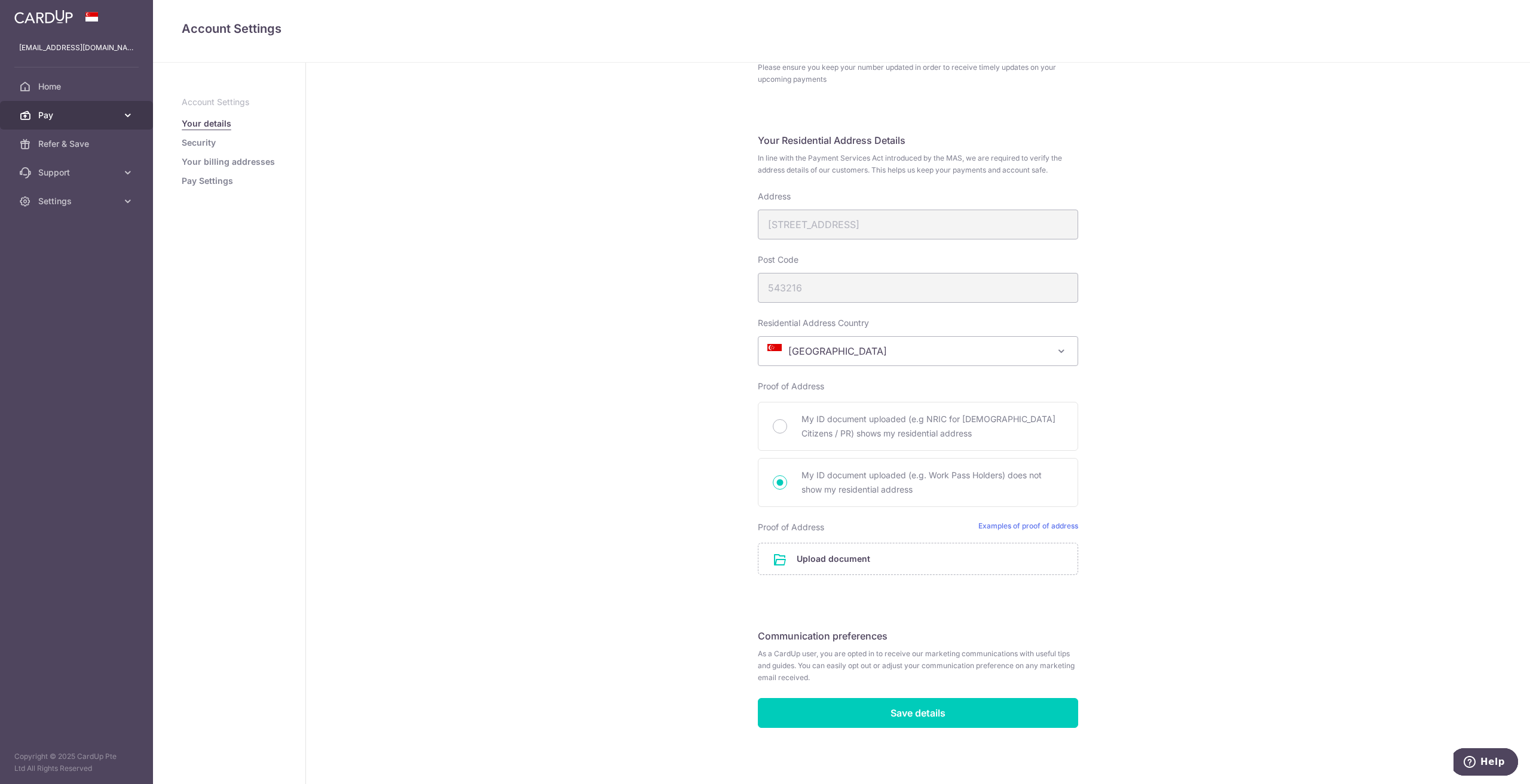
click at [71, 126] on link "Pay" at bounding box center [77, 115] width 153 height 29
click at [74, 149] on span "Payments" at bounding box center [77, 144] width 79 height 12
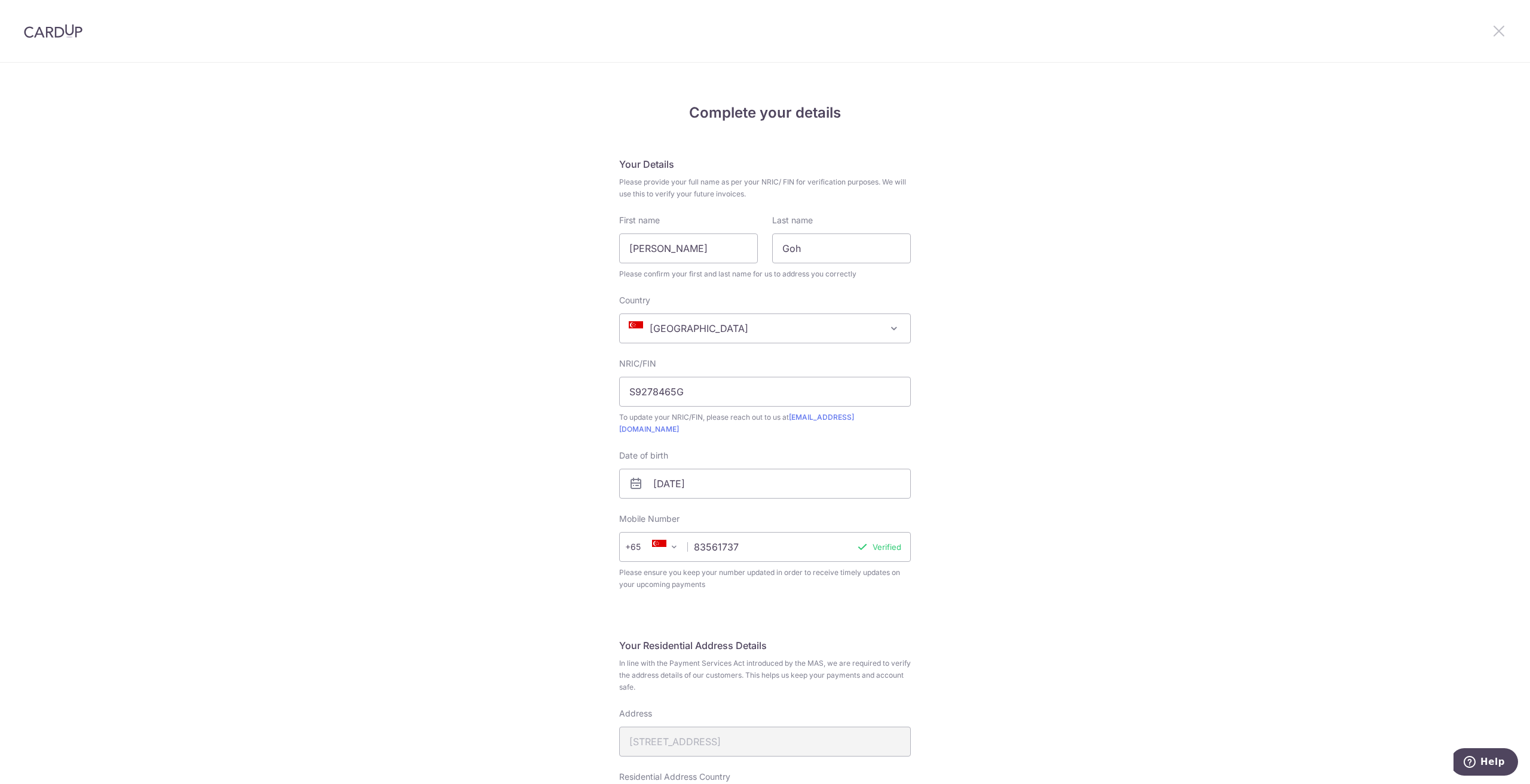
click at [1496, 30] on icon at bounding box center [1498, 30] width 14 height 15
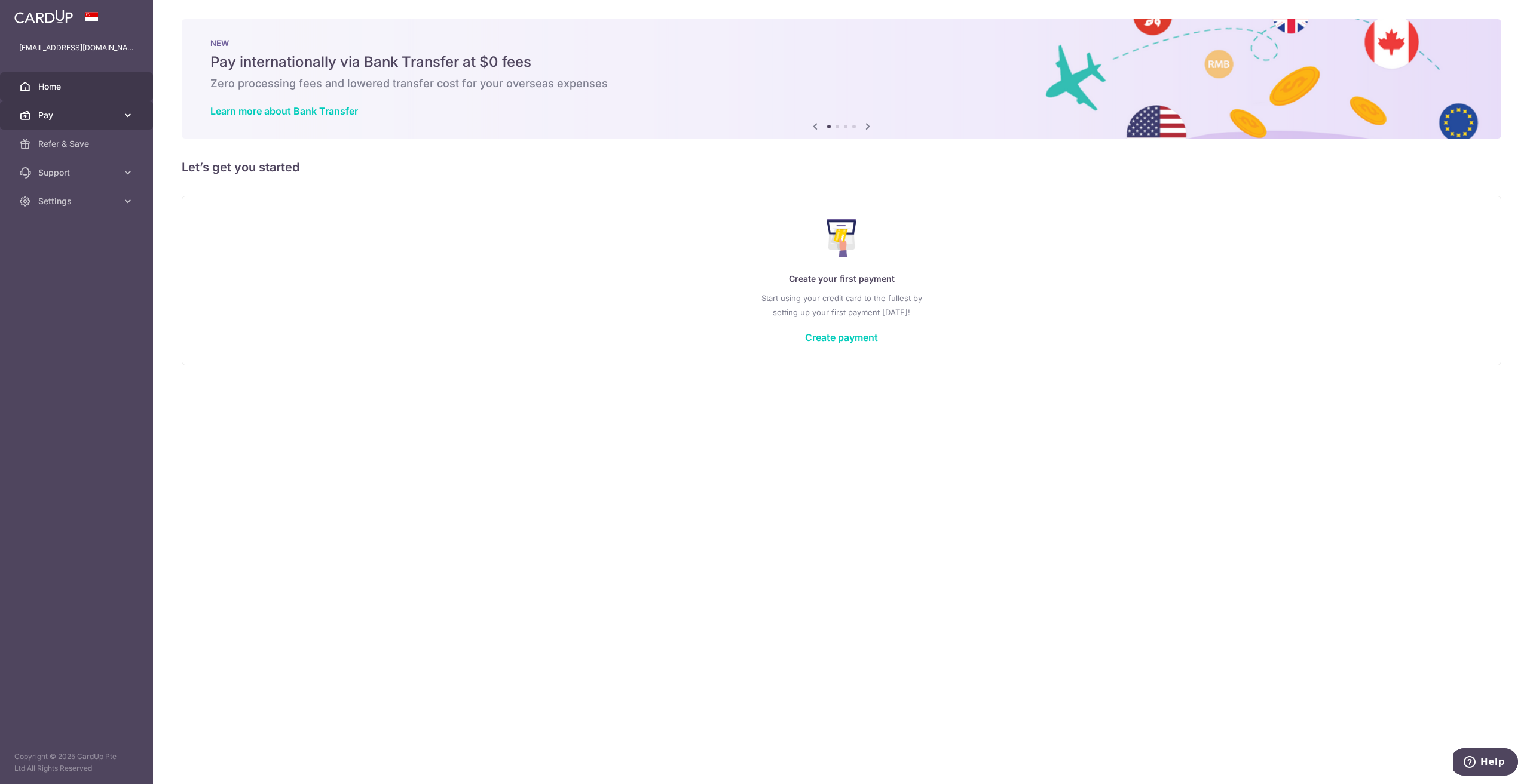
click at [103, 112] on span "Pay" at bounding box center [77, 115] width 79 height 12
click at [88, 162] on link "Recipients" at bounding box center [77, 172] width 153 height 29
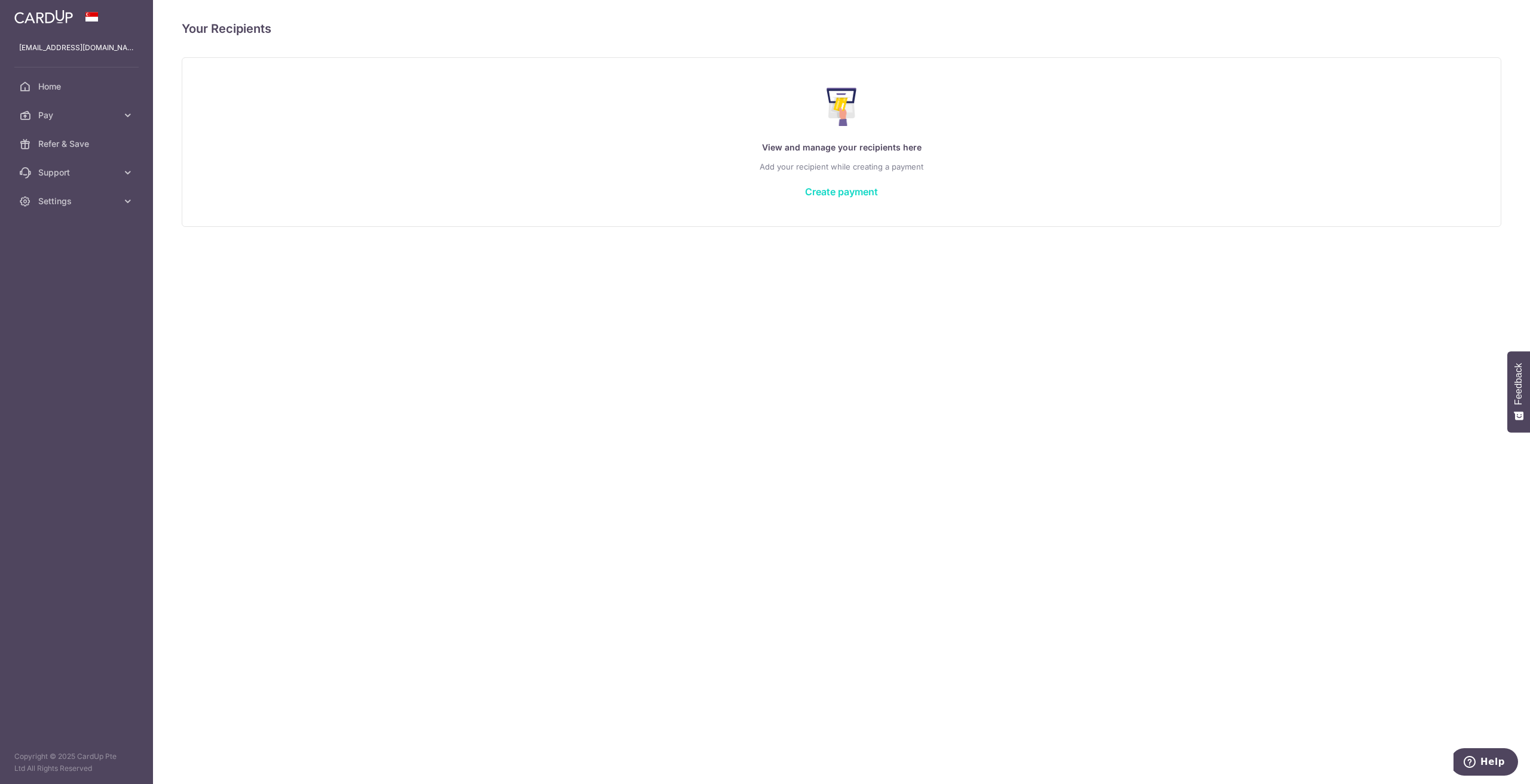
click at [825, 193] on link "Create payment" at bounding box center [842, 192] width 73 height 12
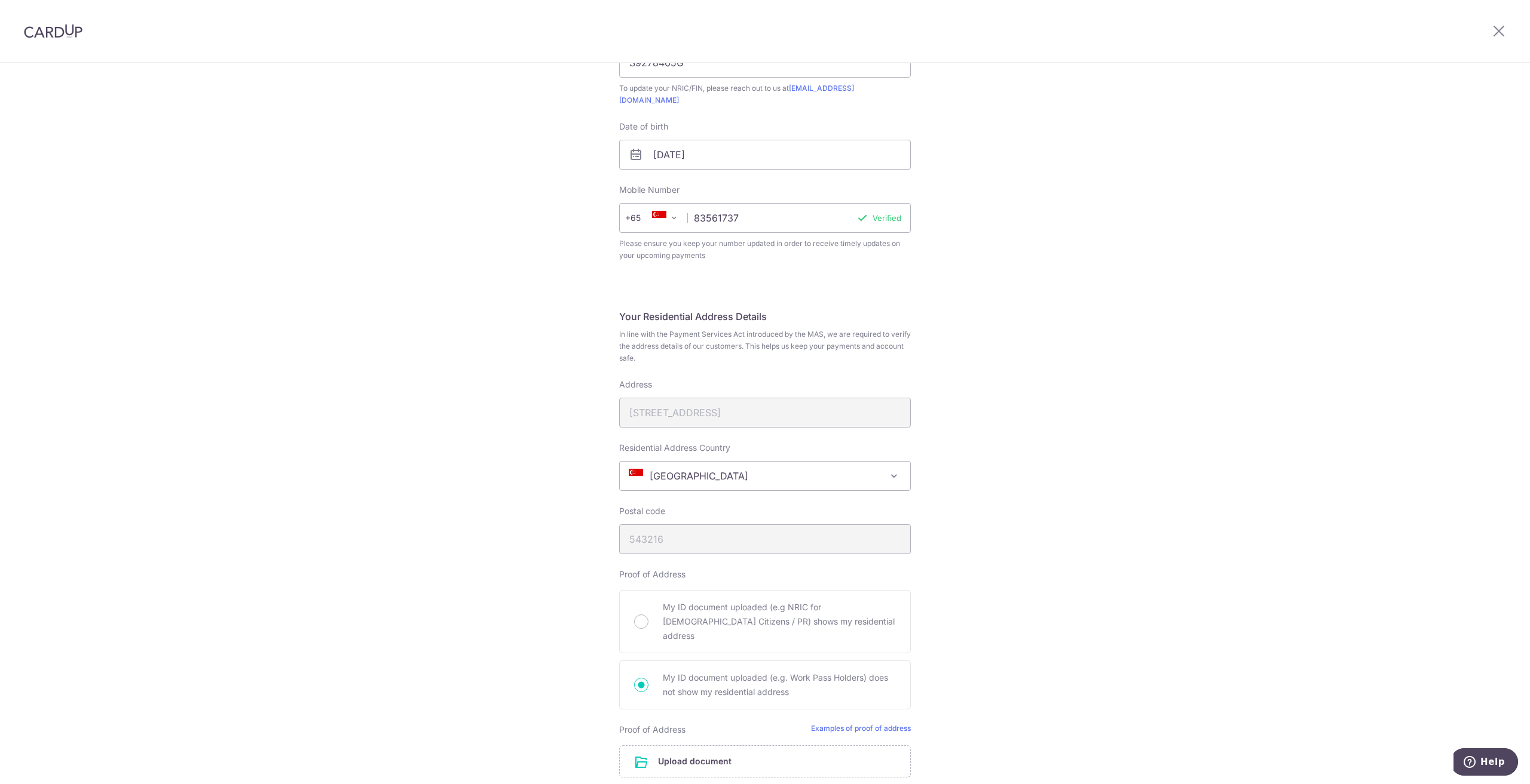
scroll to position [358, 0]
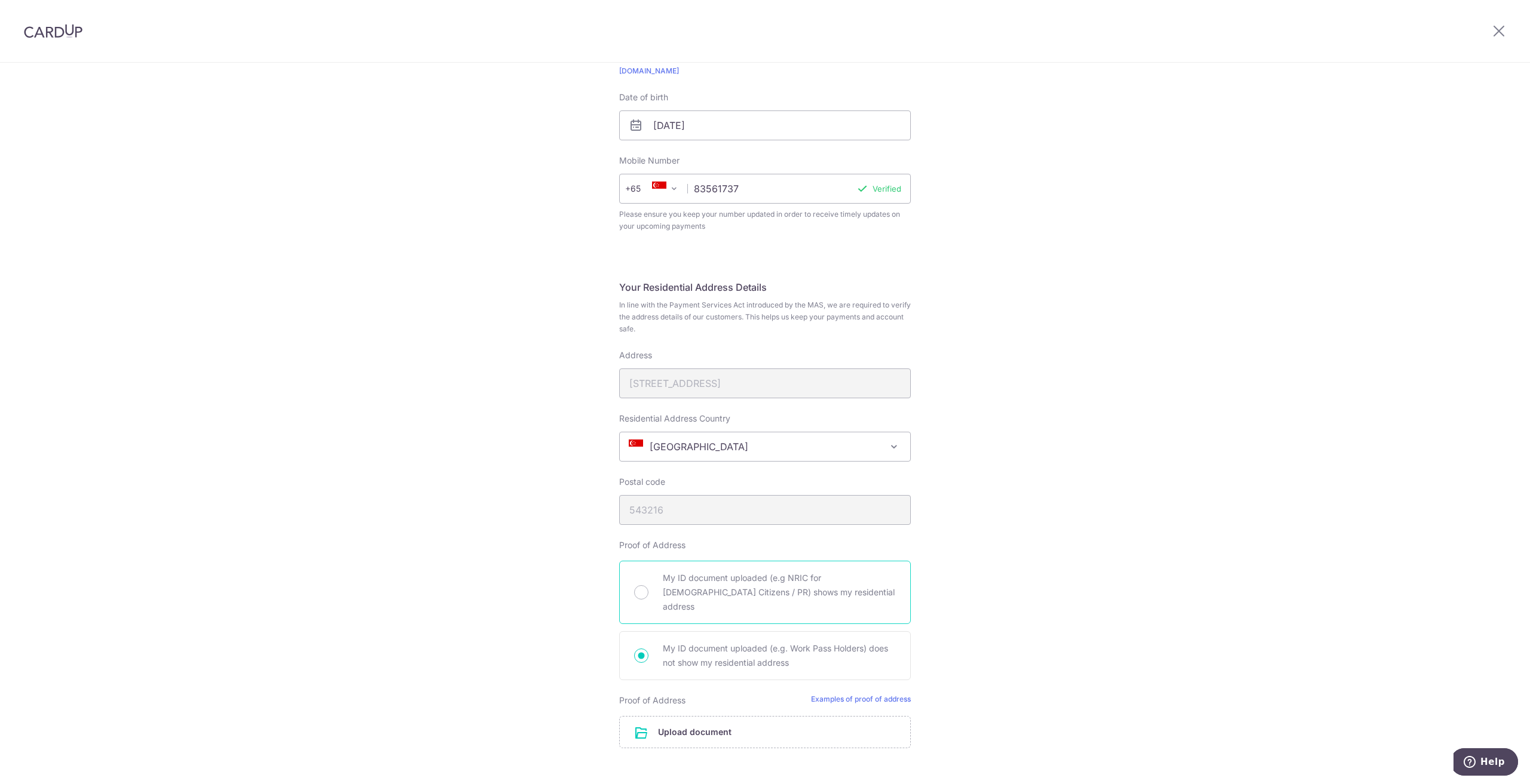
click at [741, 571] on span "My ID document uploaded (e.g NRIC for Singapore Citizens / PR) shows my residen…" at bounding box center [778, 592] width 233 height 43
click at [648, 586] on input "My ID document uploaded (e.g NRIC for Singapore Citizens / PR) shows my residen…" at bounding box center [641, 592] width 14 height 14
radio input "true"
click at [735, 375] on div "Address 216C Compassvale Drive" at bounding box center [765, 374] width 291 height 49
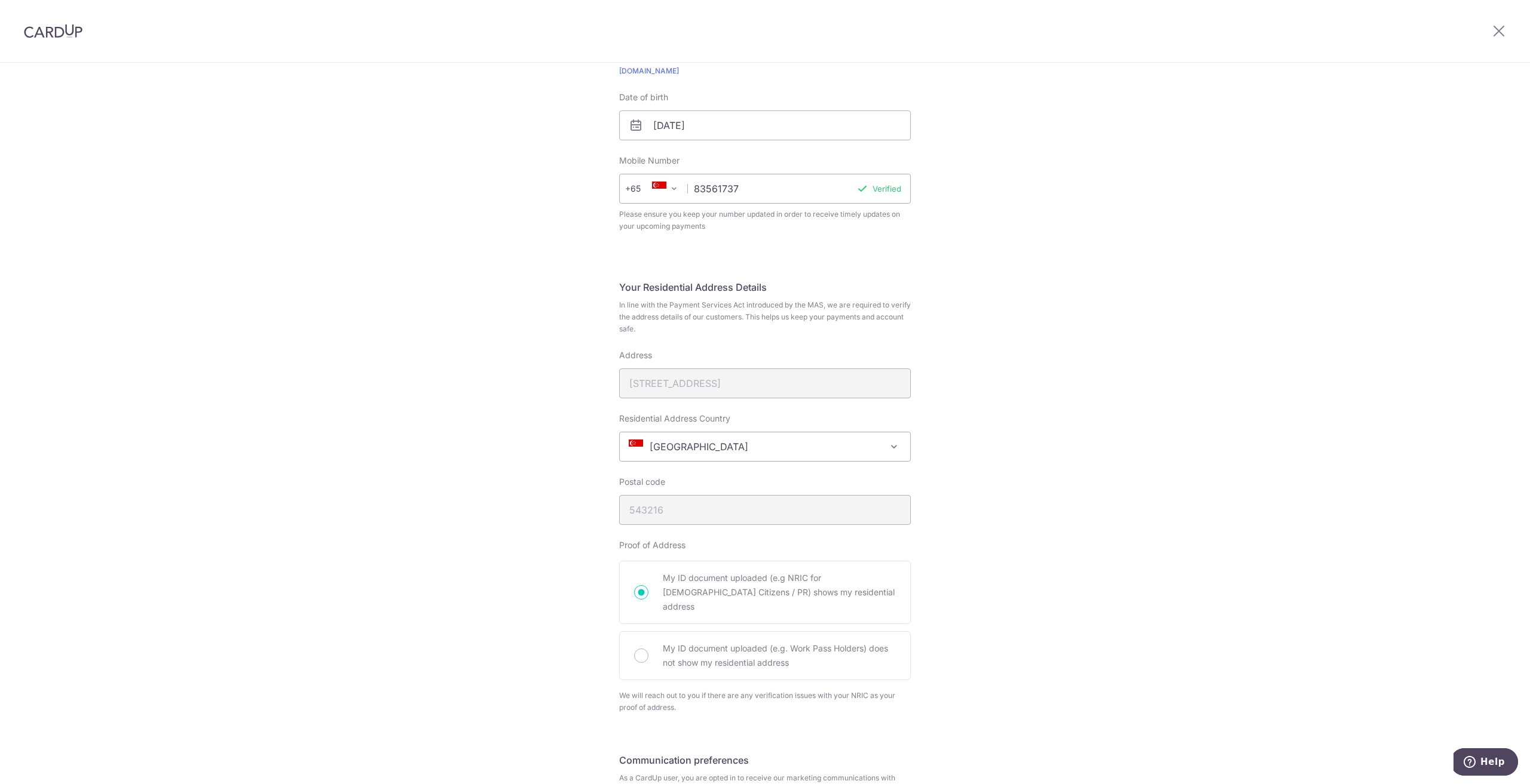
click at [735, 375] on div "Address 216C Compassvale Drive" at bounding box center [765, 374] width 291 height 49
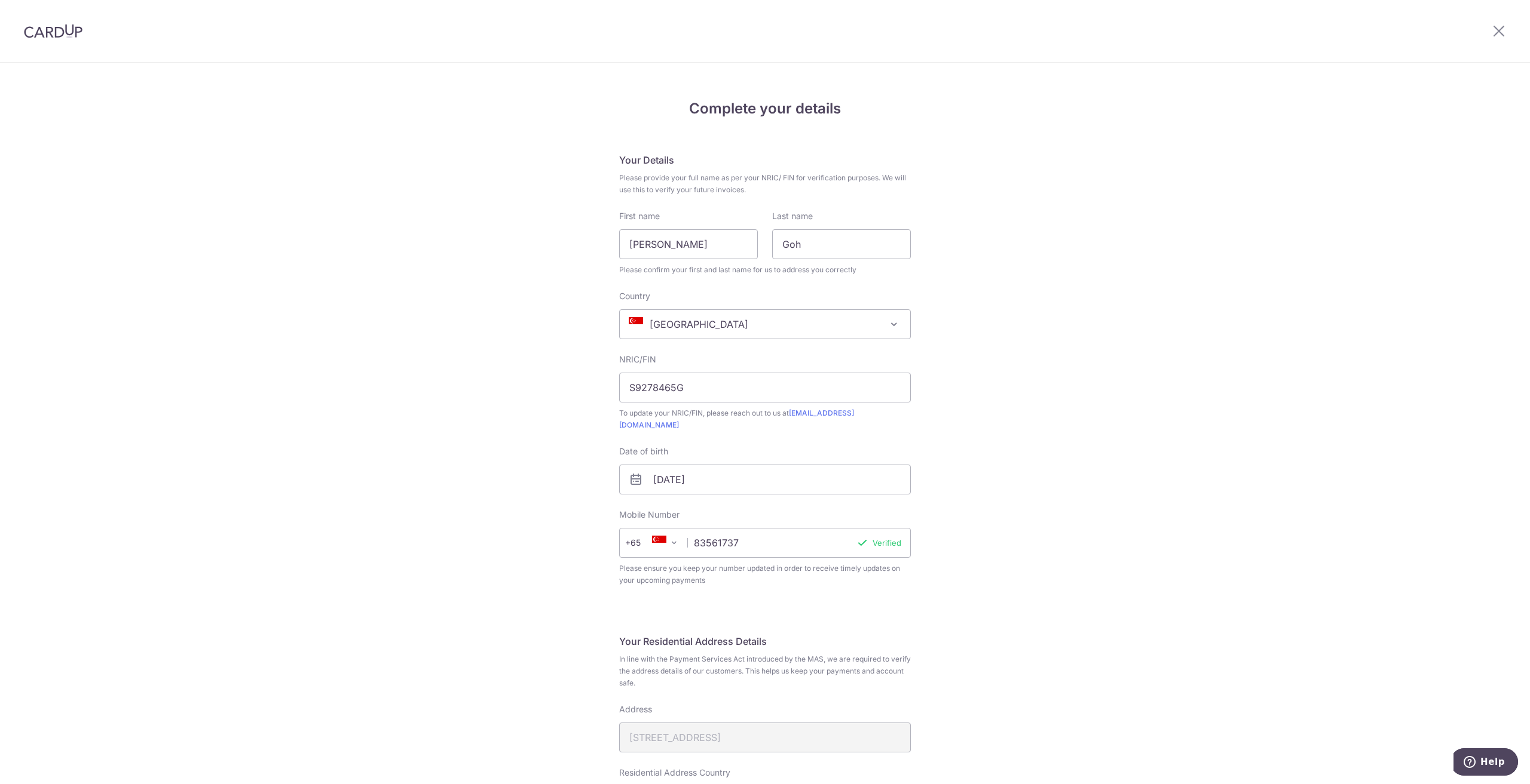
scroll to position [0, 0]
click at [1503, 27] on icon at bounding box center [1498, 30] width 14 height 15
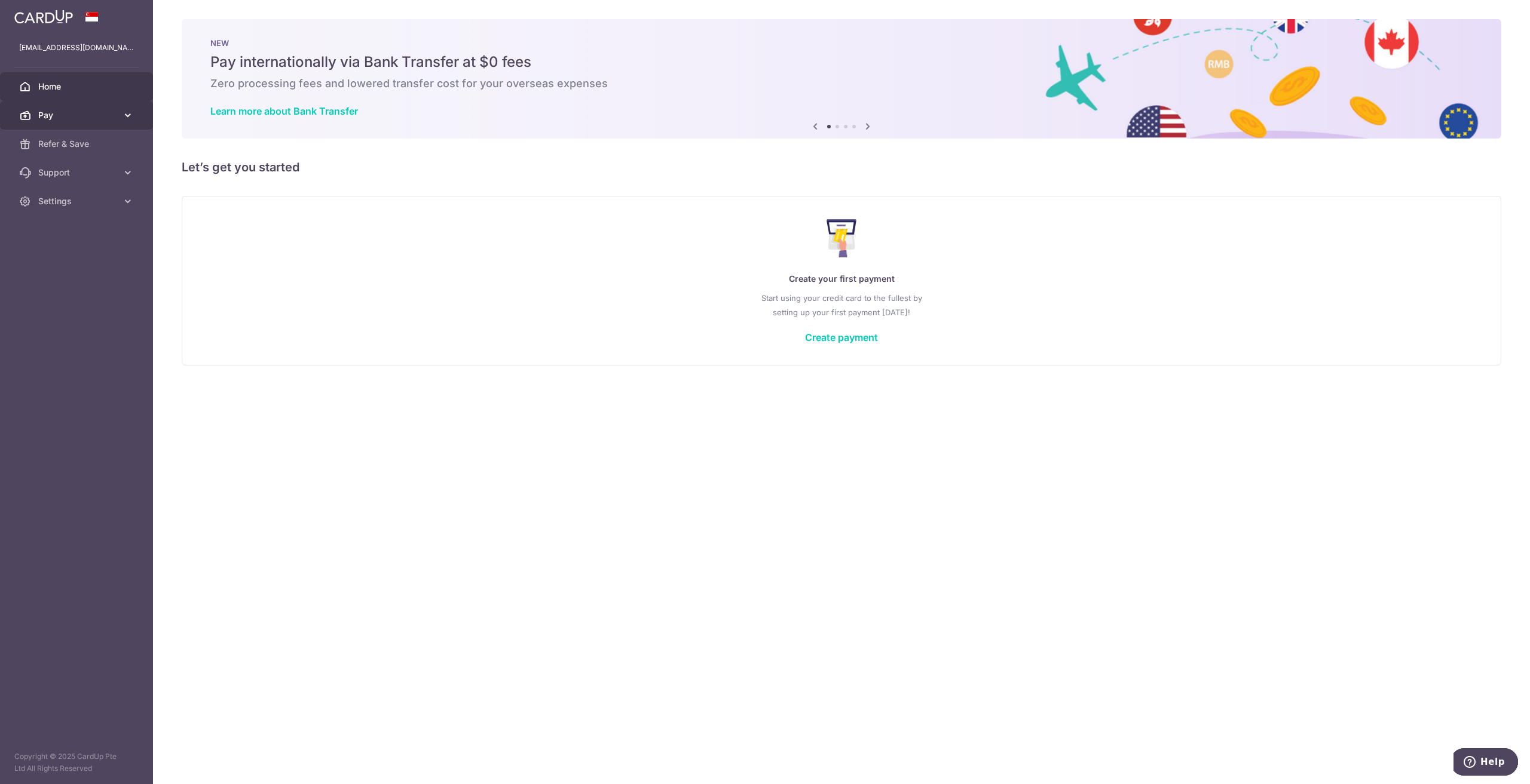
click at [74, 108] on link "Pay" at bounding box center [77, 115] width 153 height 29
click at [94, 306] on span "Settings" at bounding box center [77, 302] width 79 height 12
click at [77, 333] on span "Account" at bounding box center [77, 331] width 79 height 12
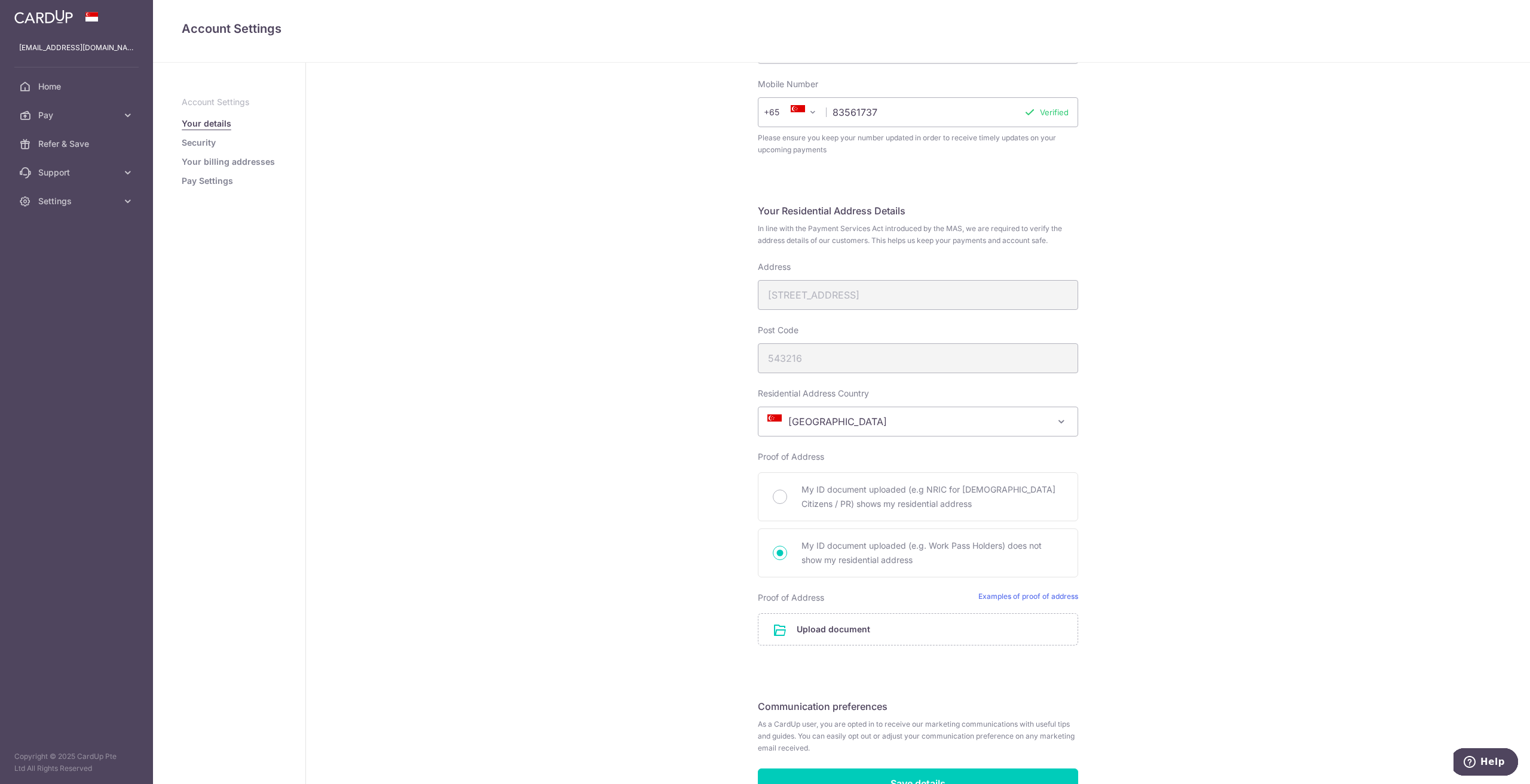
scroll to position [418, 0]
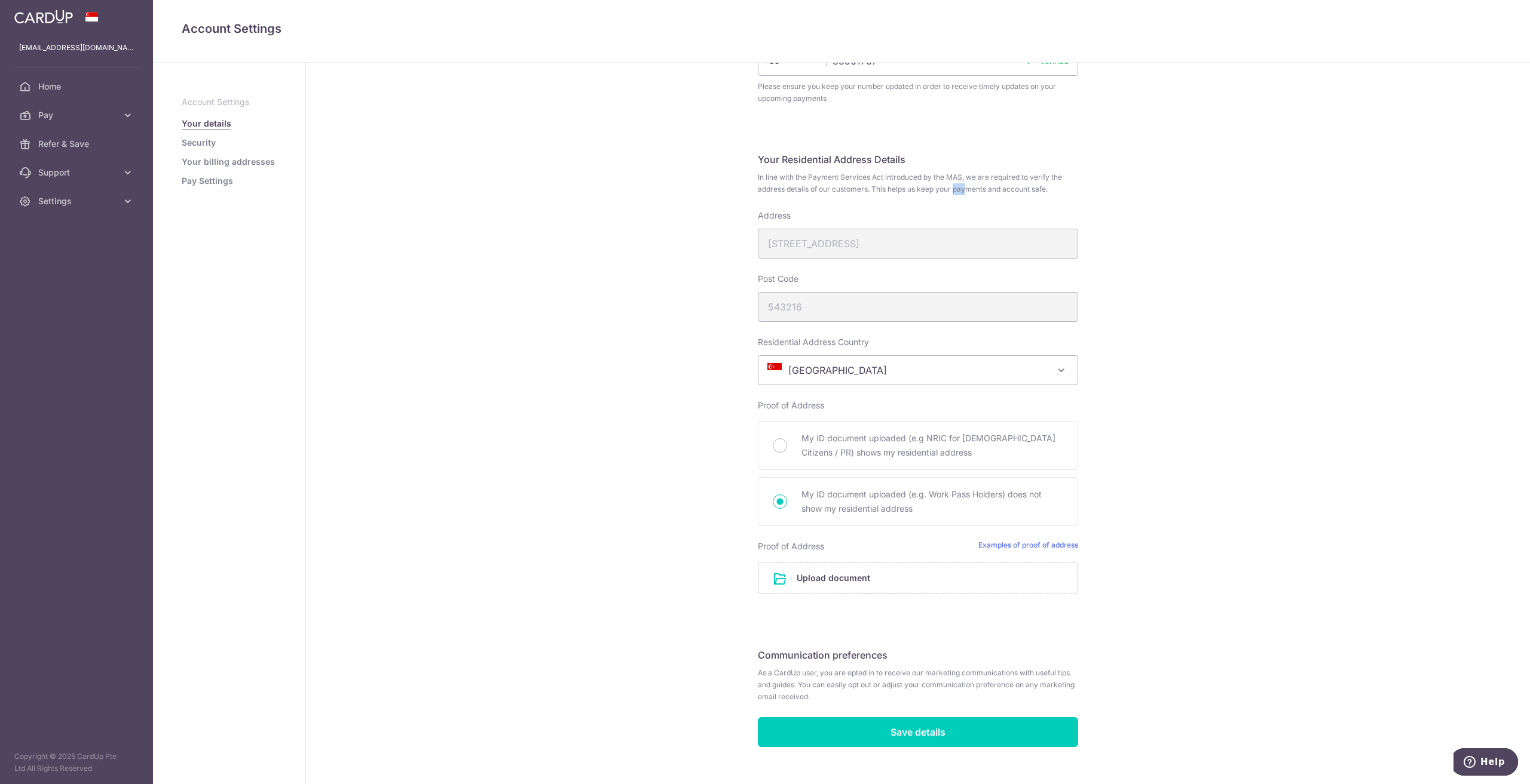
drag, startPoint x: 882, startPoint y: 188, endPoint x: 891, endPoint y: 187, distance: 9.1
click at [891, 187] on span "In line with the Payment Services Act introduced by the MAS, we are required to…" at bounding box center [917, 184] width 320 height 24
click at [984, 542] on link "Examples of proof of address" at bounding box center [1028, 546] width 100 height 12
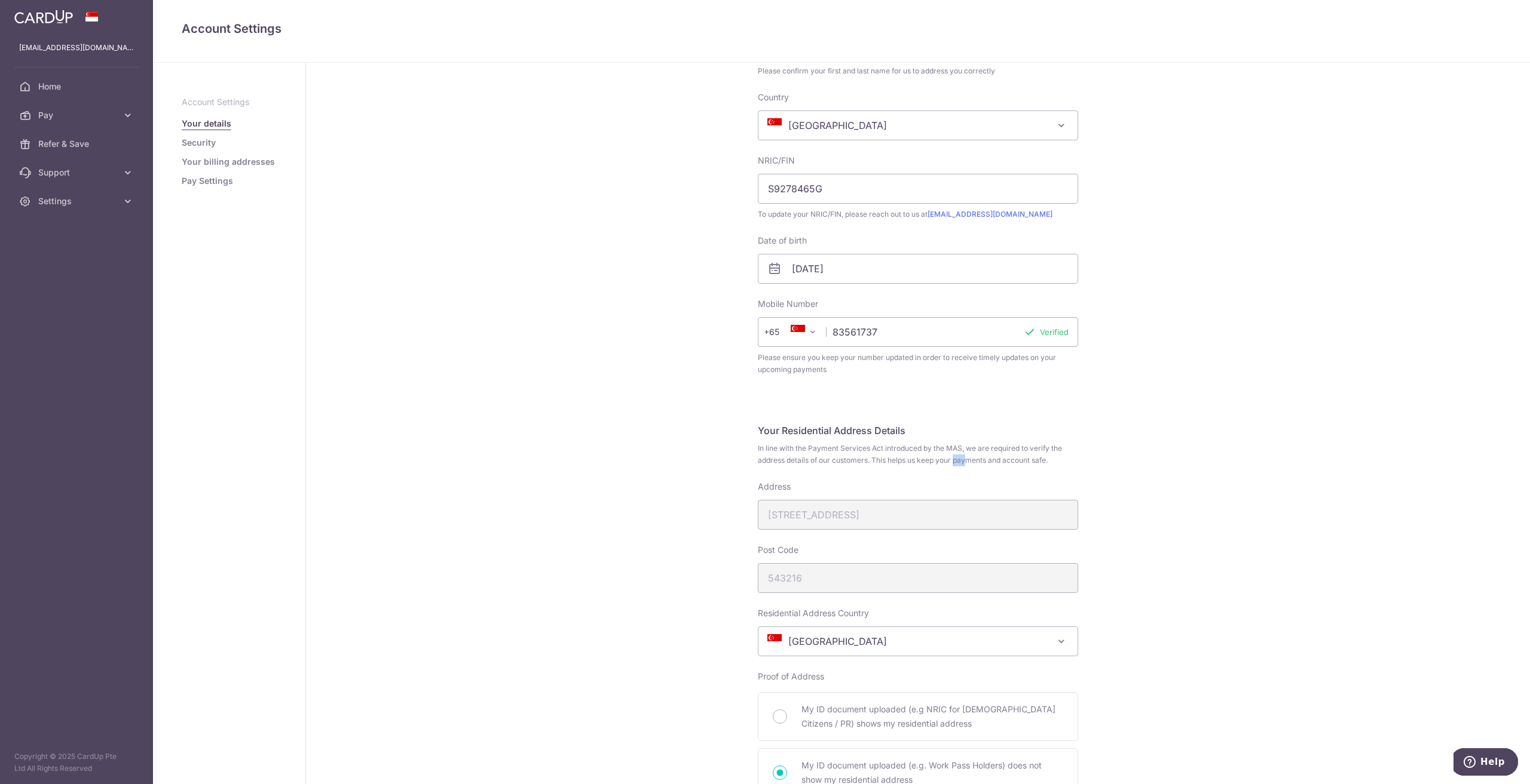
scroll to position [19, 0]
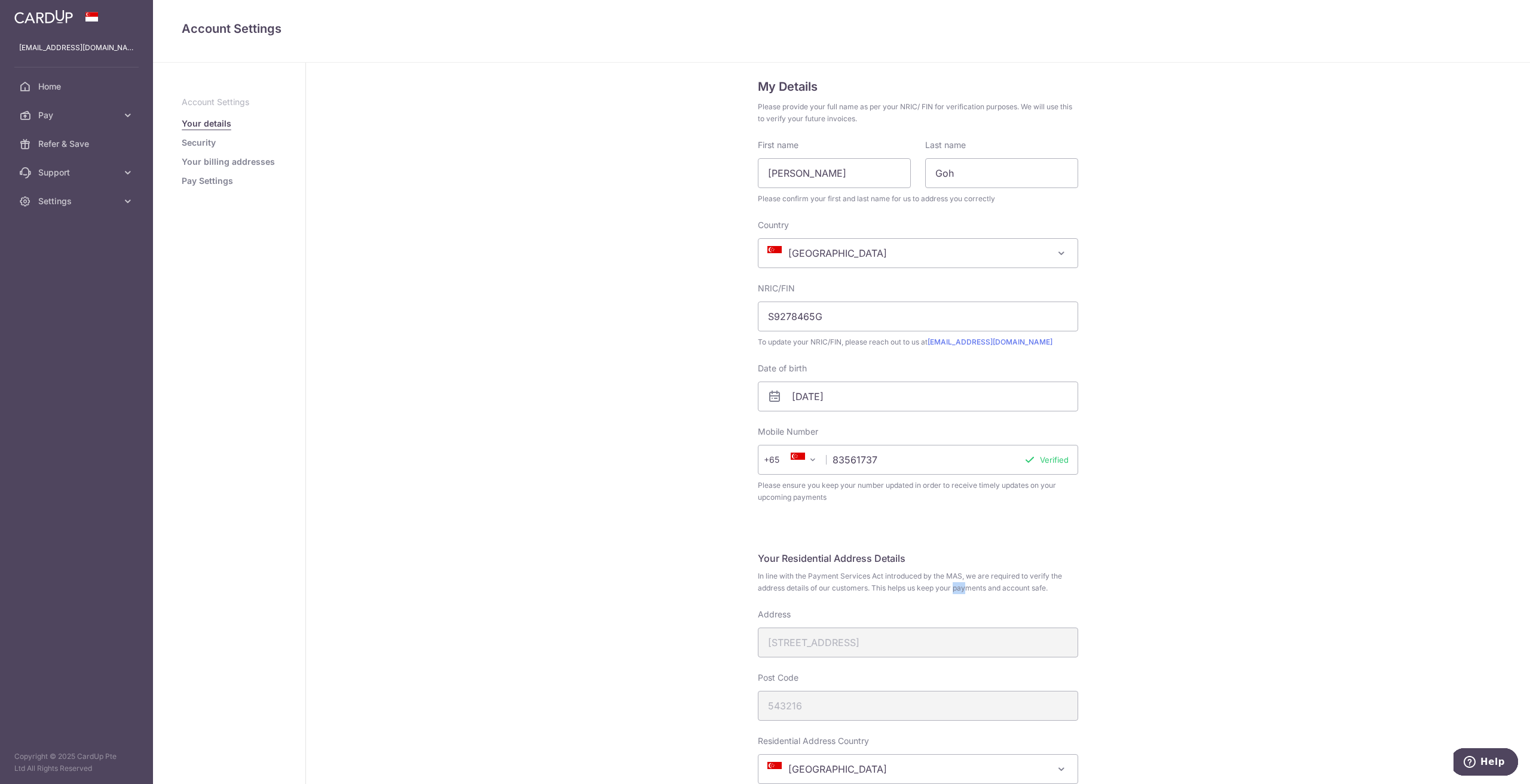
click at [204, 145] on link "Security" at bounding box center [198, 143] width 34 height 12
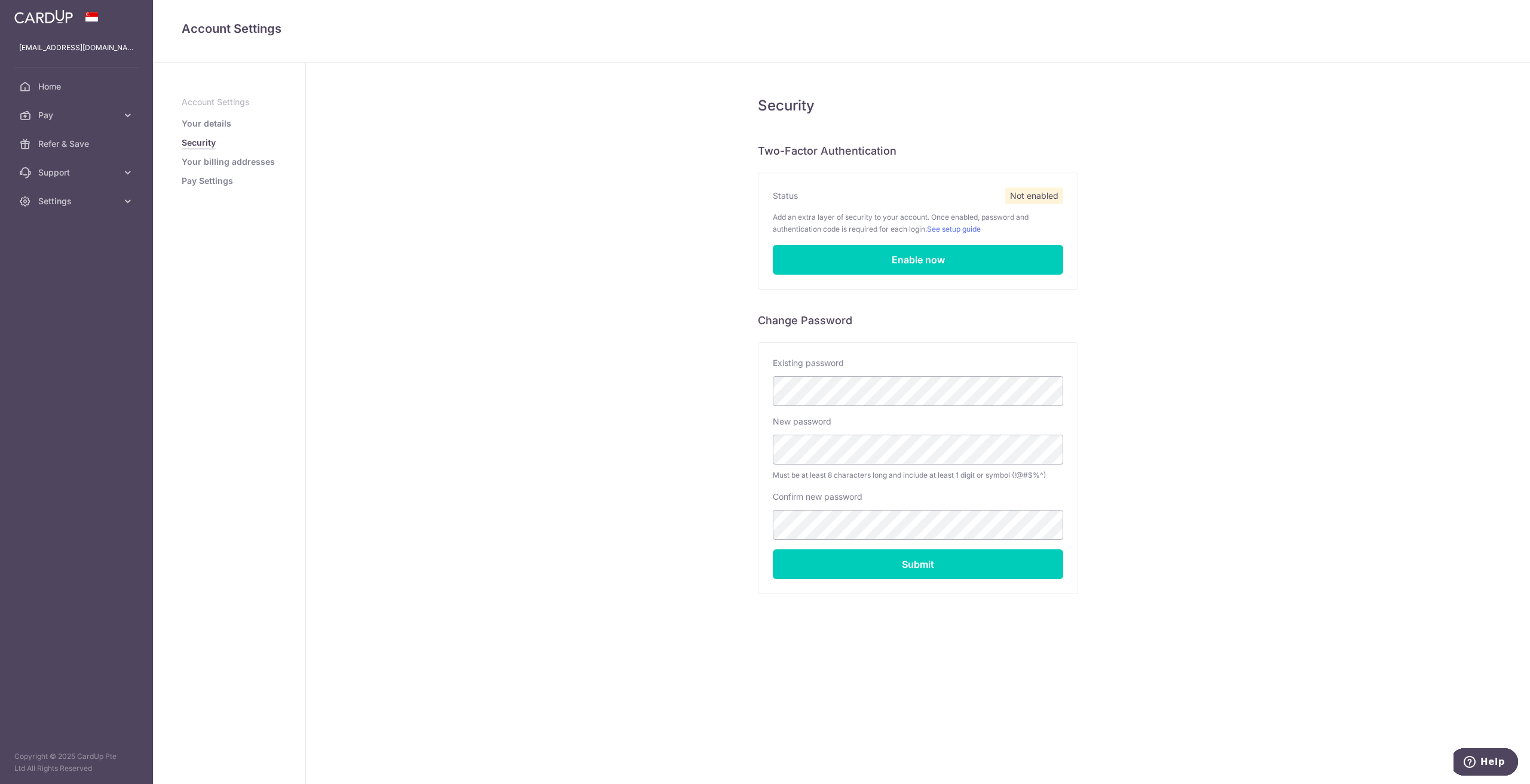
click at [217, 164] on link "Your billing addresses" at bounding box center [227, 162] width 93 height 12
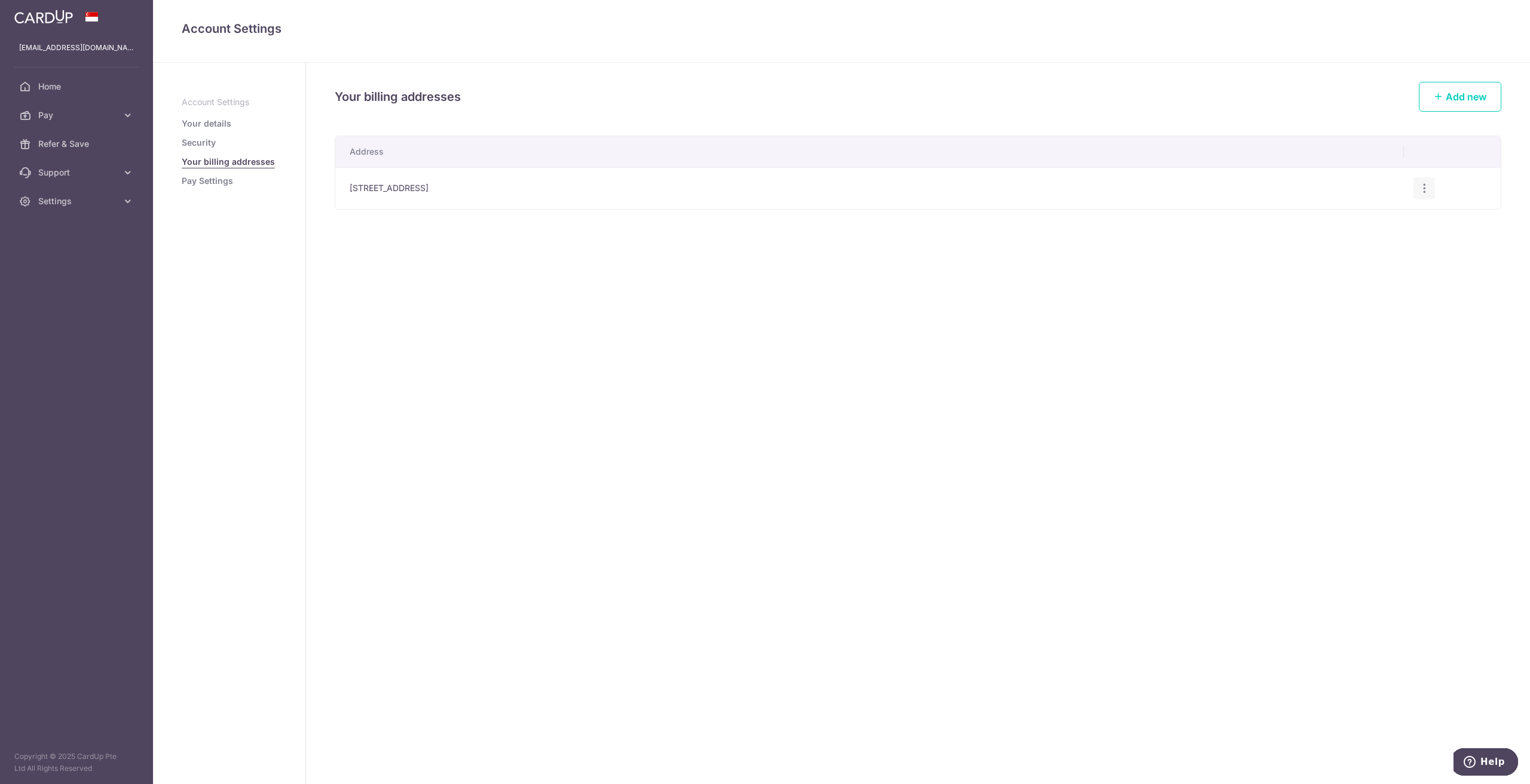
click at [1427, 186] on icon "button" at bounding box center [1424, 188] width 13 height 13
click at [1372, 219] on span "Edit address" at bounding box center [1384, 221] width 81 height 14
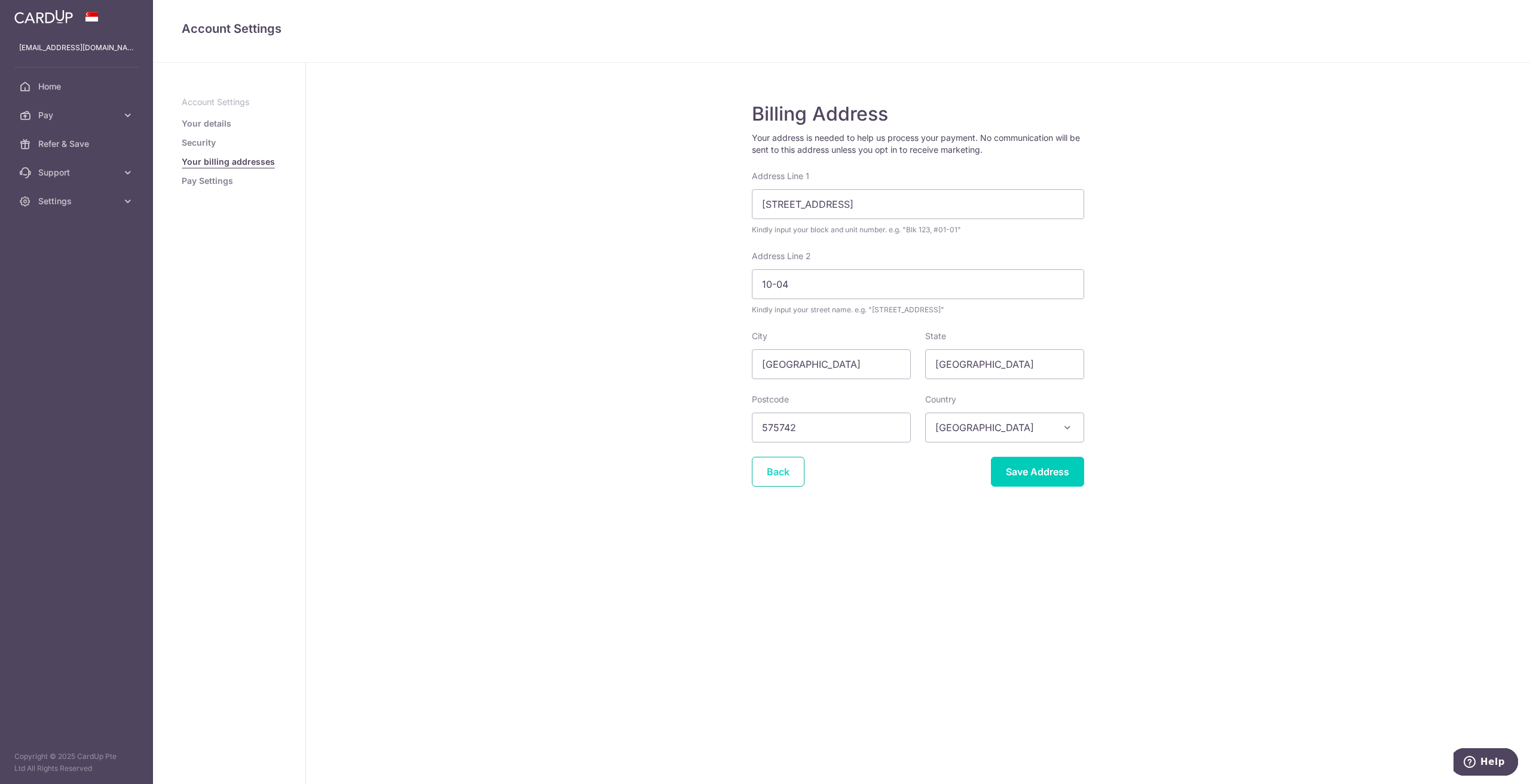
click at [795, 475] on link "Back" at bounding box center [778, 472] width 53 height 30
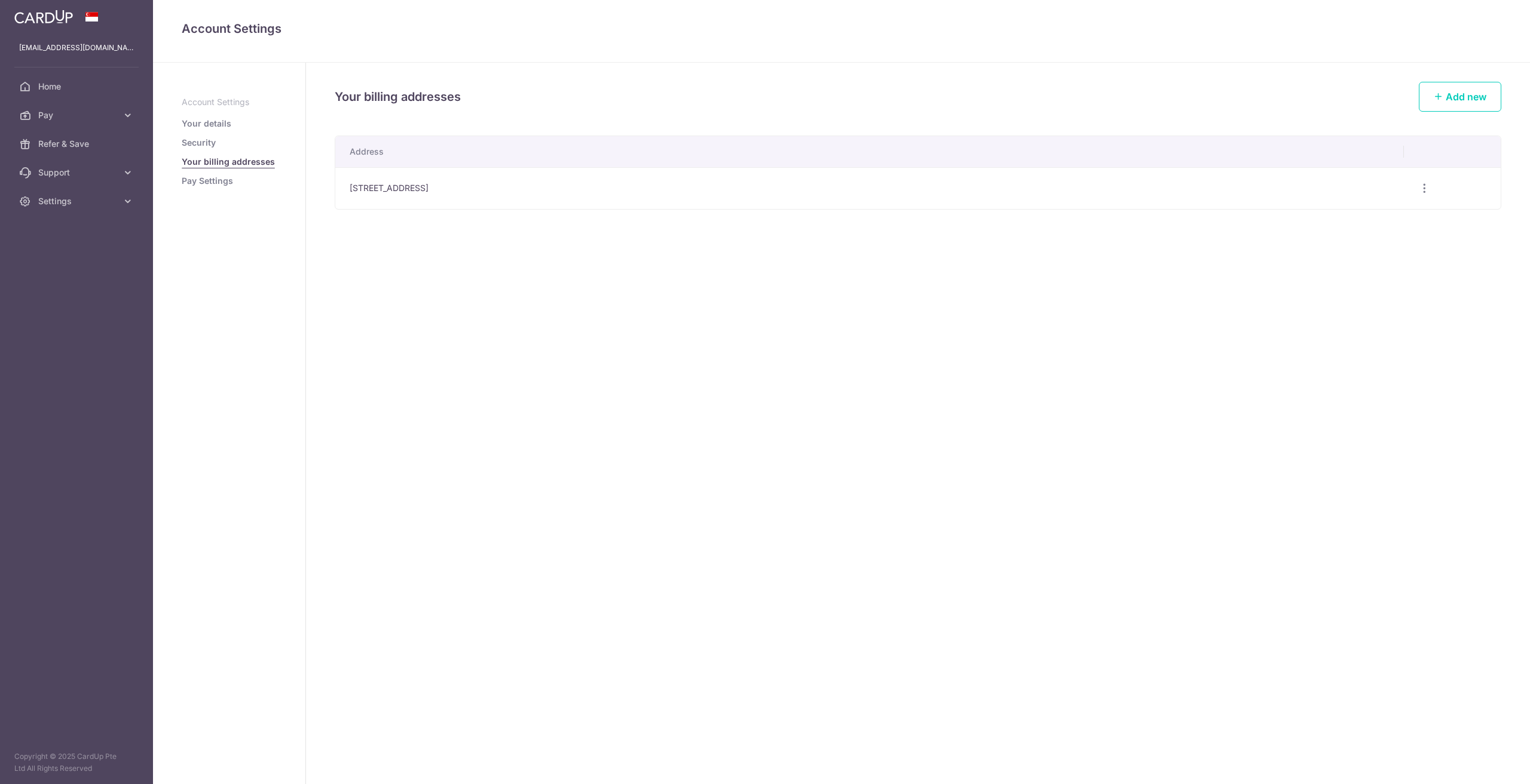
click at [206, 178] on link "Pay Settings" at bounding box center [207, 181] width 51 height 12
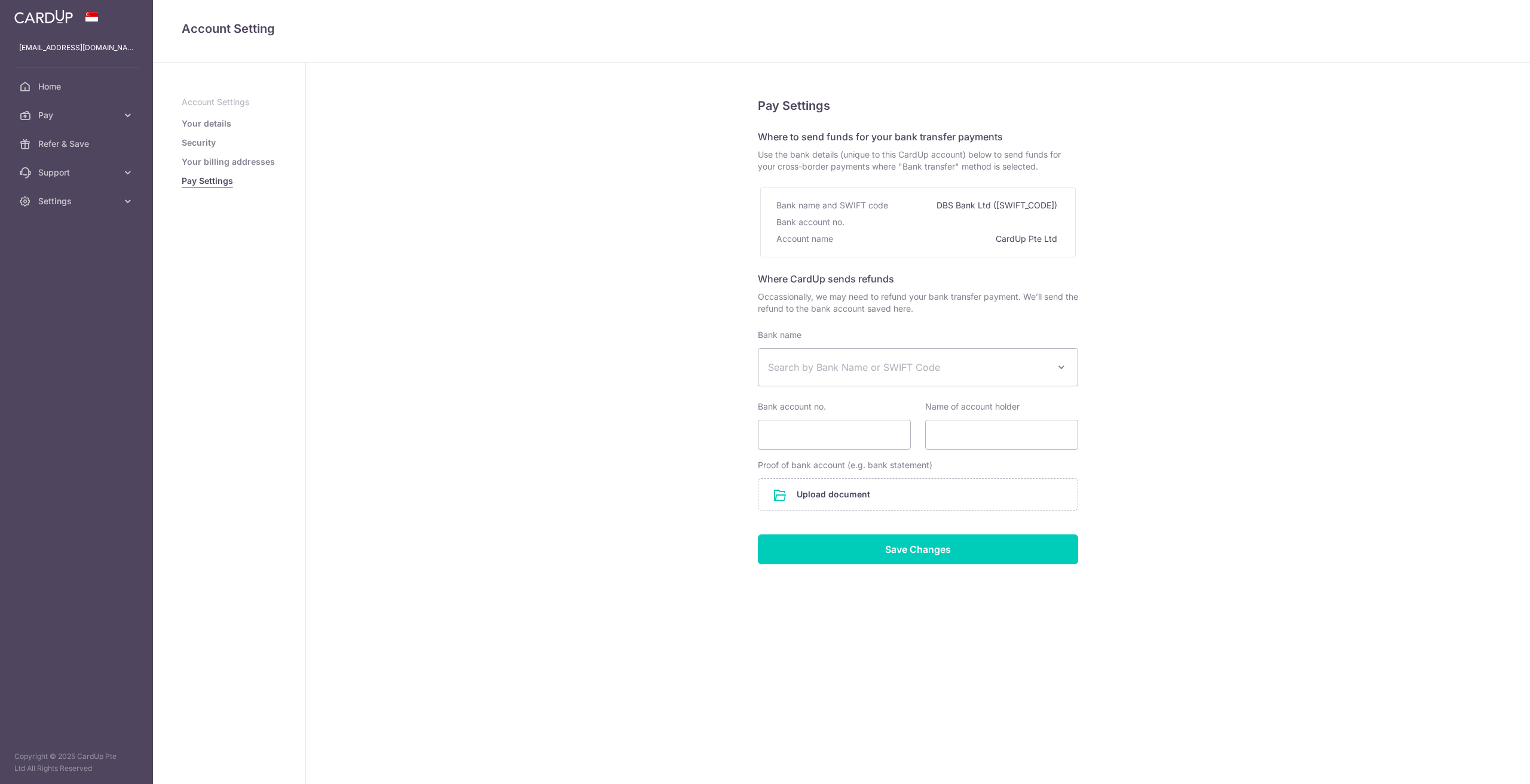
select select
click at [75, 174] on span "Support" at bounding box center [77, 172] width 79 height 12
click at [73, 228] on span "Contact Us" at bounding box center [77, 230] width 79 height 12
